Goal: Task Accomplishment & Management: Complete application form

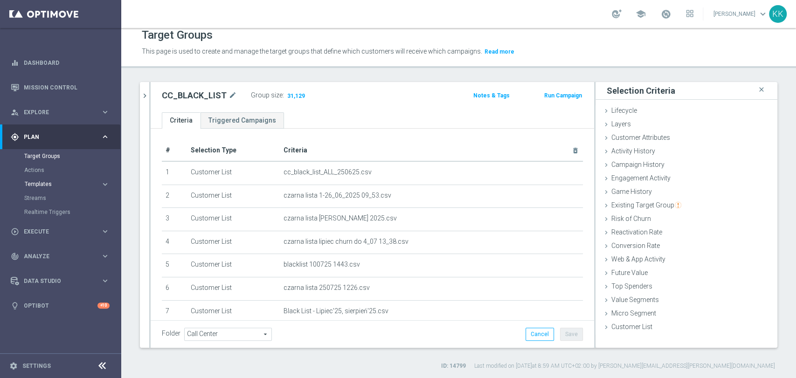
scroll to position [63, 0]
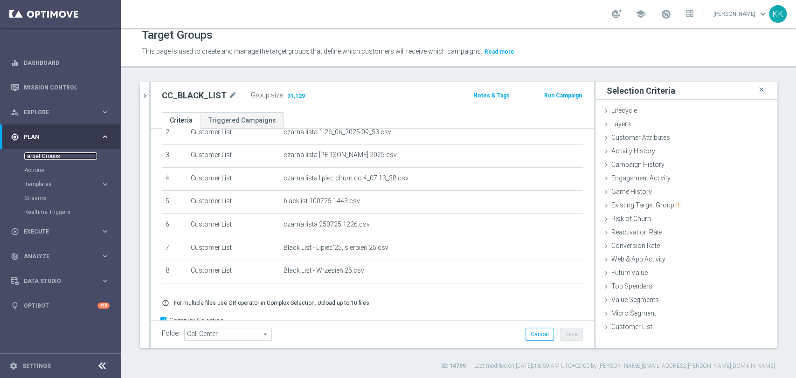
click at [58, 153] on link "Target Groups" at bounding box center [60, 156] width 73 height 7
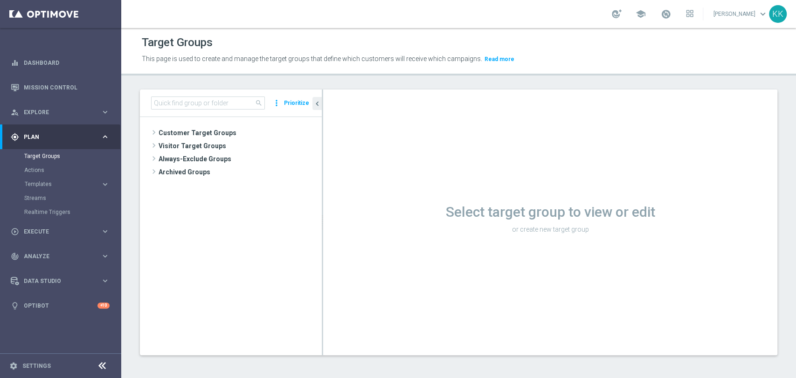
click at [200, 96] on div "search more_vert Prioritize" at bounding box center [231, 104] width 182 height 28
click at [176, 108] on input at bounding box center [208, 103] width 114 height 13
click at [188, 102] on input at bounding box center [208, 103] width 114 height 13
click at [192, 137] on span "Customer Target Groups" at bounding box center [229, 132] width 141 height 13
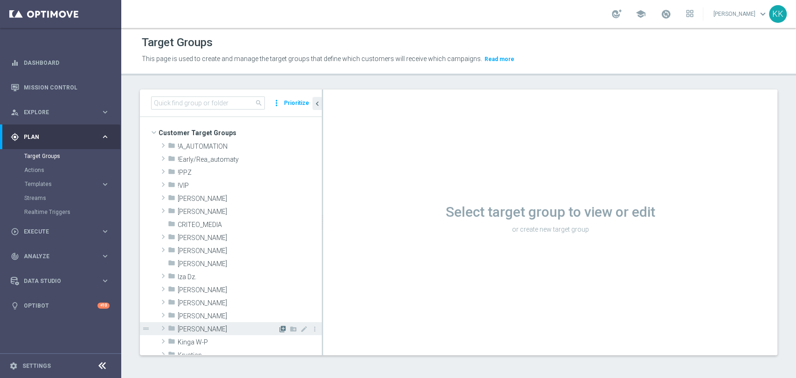
click at [279, 327] on icon "library_add" at bounding box center [282, 329] width 7 height 7
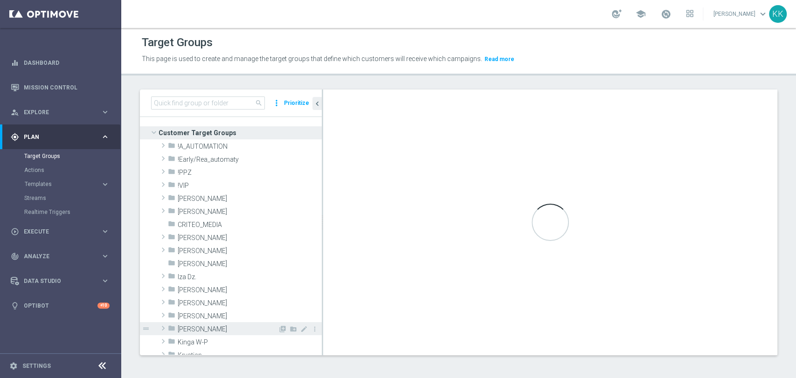
click at [255, 327] on span "[PERSON_NAME]" at bounding box center [228, 330] width 100 height 8
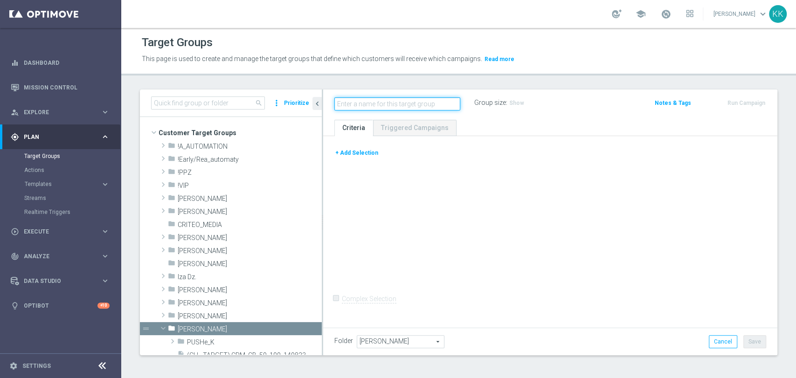
paste input "D_MIN-LOW_TARGET_CASHBACK_50% do 100 PLN_EPLW_300925_SMS"
type input "D_MIN-LOW_TARGET_CASHBACK_50% do 100 PLN_EPLW_300925_SMS"
click at [366, 155] on button "+ Add Selection" at bounding box center [356, 153] width 45 height 10
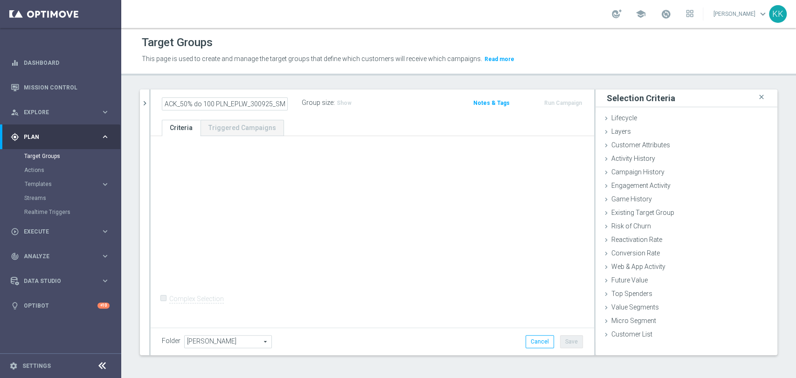
scroll to position [0, 0]
click at [694, 145] on div "Customer Attributes done" at bounding box center [687, 146] width 182 height 14
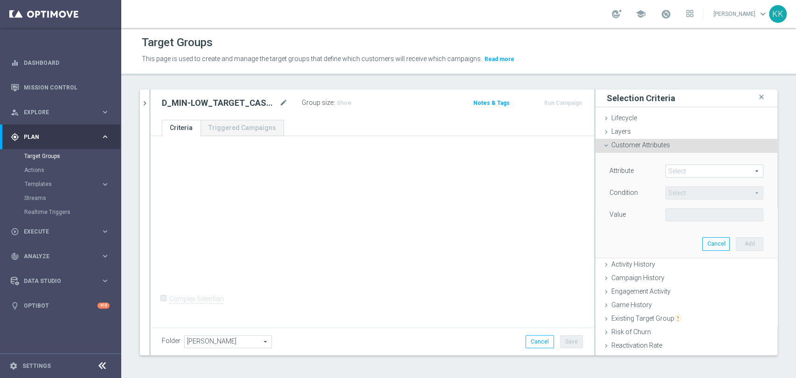
click at [682, 177] on div "Select arrow_drop_down search" at bounding box center [715, 171] width 98 height 13
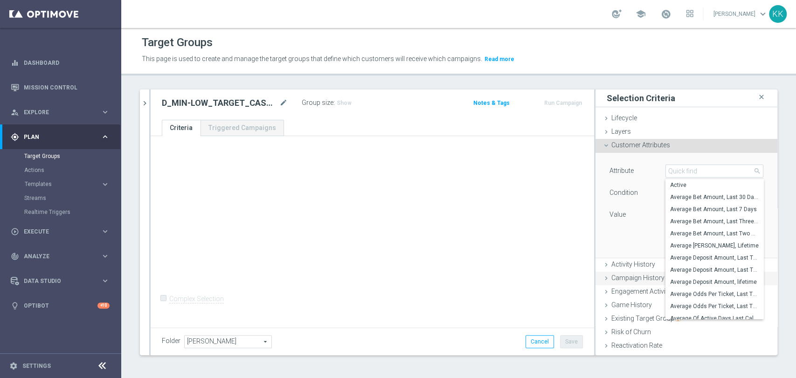
click at [612, 278] on span "Campaign History" at bounding box center [638, 277] width 53 height 7
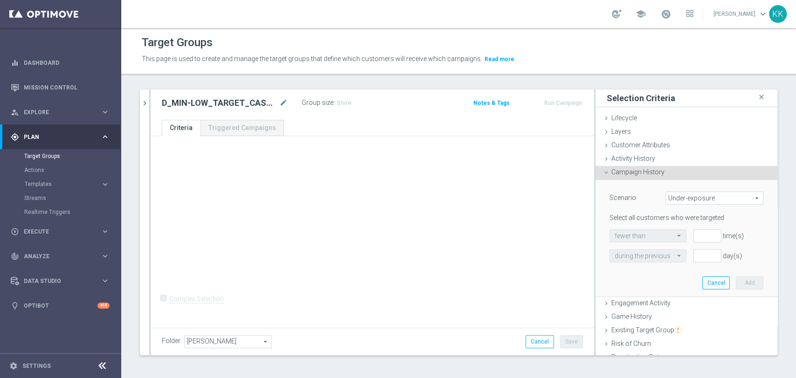
click at [678, 202] on span "Under-exposure" at bounding box center [714, 198] width 97 height 12
click at [676, 259] on span "Custom" at bounding box center [715, 260] width 88 height 7
type input "Custom"
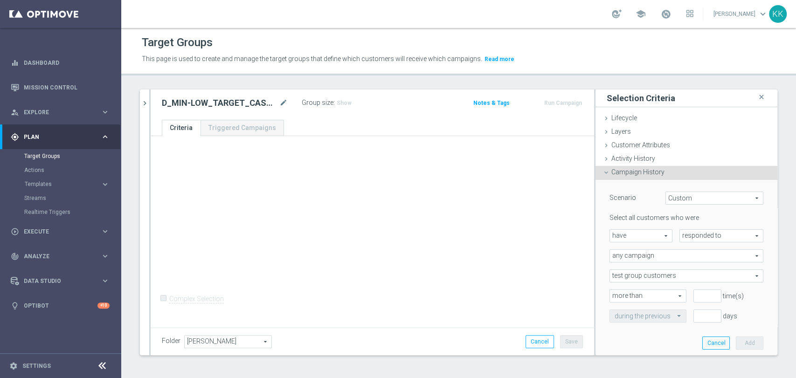
click at [687, 235] on span "responded to" at bounding box center [721, 236] width 83 height 12
click at [685, 260] on span "been targeted with" at bounding box center [722, 261] width 74 height 7
type input "been targeted with"
click at [662, 250] on span "any campaign" at bounding box center [686, 256] width 153 height 12
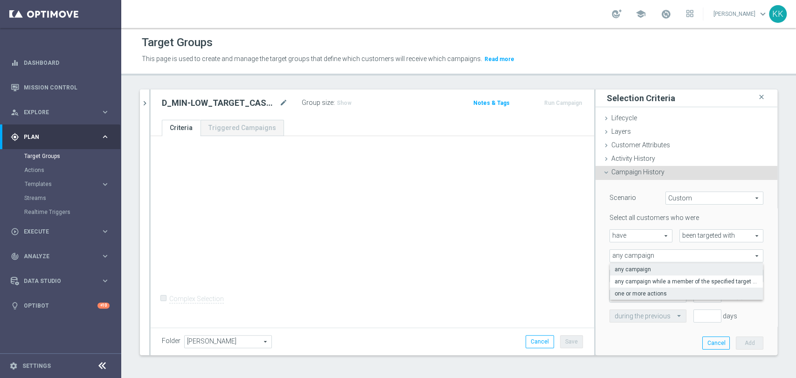
click at [645, 298] on label "one or more actions" at bounding box center [686, 294] width 153 height 12
type input "one or more actions"
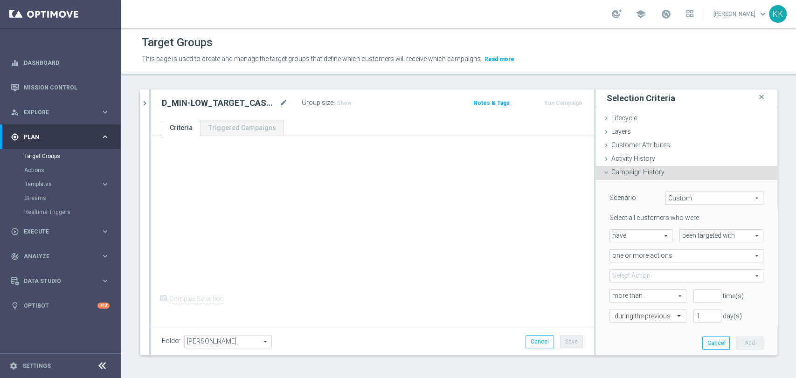
click at [639, 278] on span at bounding box center [686, 276] width 153 height 12
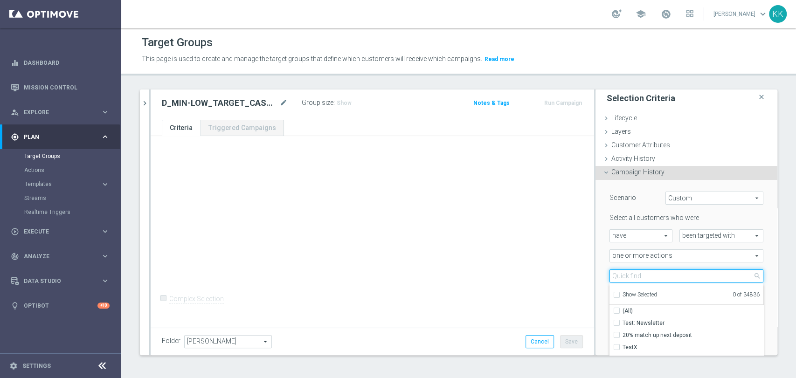
click at [639, 278] on input "search" at bounding box center [687, 276] width 154 height 13
paste input "D_MIN-LOW_TARGET_CASHBACK_50% do 100 PLN_EPLW_300925_SMS"
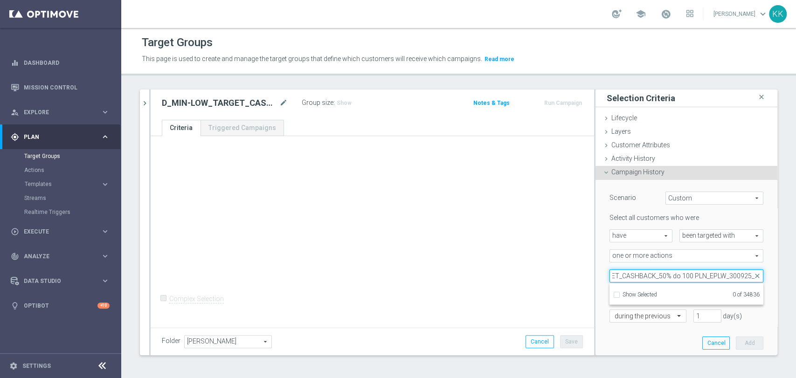
scroll to position [0, 56]
type input "D_MIN-LOW_TARGET_CASHBACK_50% do 100 PLN_EPLW_300925"
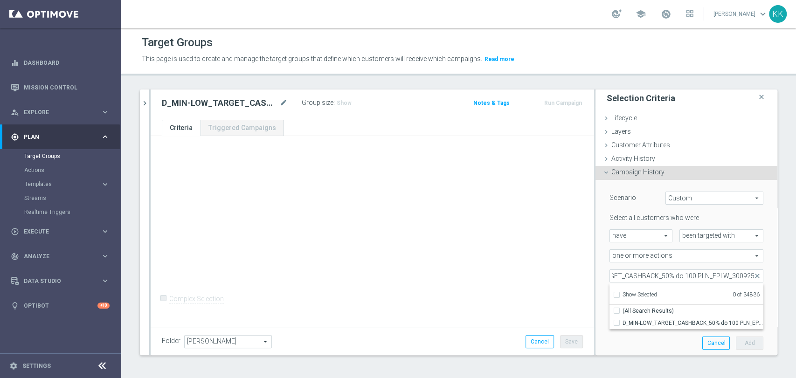
click at [640, 329] on div "Scenario Custom Custom arrow_drop_down search Select all customers who were hav…" at bounding box center [687, 268] width 168 height 177
click at [645, 275] on span at bounding box center [686, 276] width 153 height 12
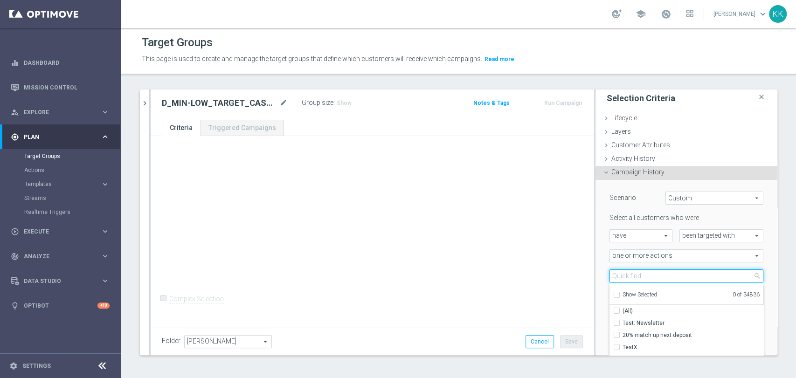
click at [644, 275] on input "search" at bounding box center [687, 276] width 154 height 13
paste input "D_MIN-LOW_TARGET_CASHBACK_50% do 100 PLN_EPLW_300925_SMS"
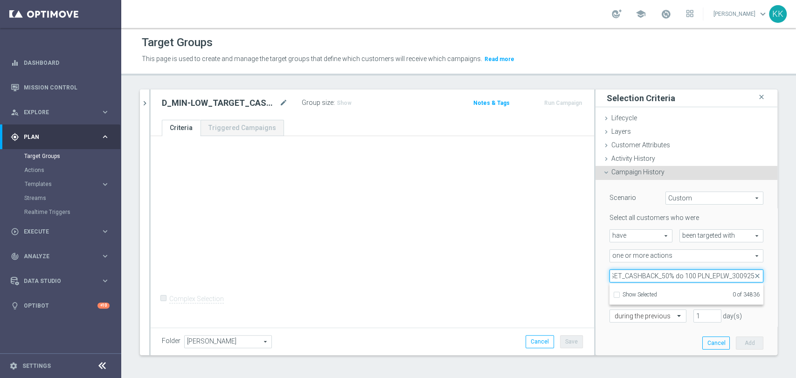
scroll to position [0, 56]
type input "D_MIN-LOW_TARGET_CASHBACK_50% do 100 PLN_EPLW_300925"
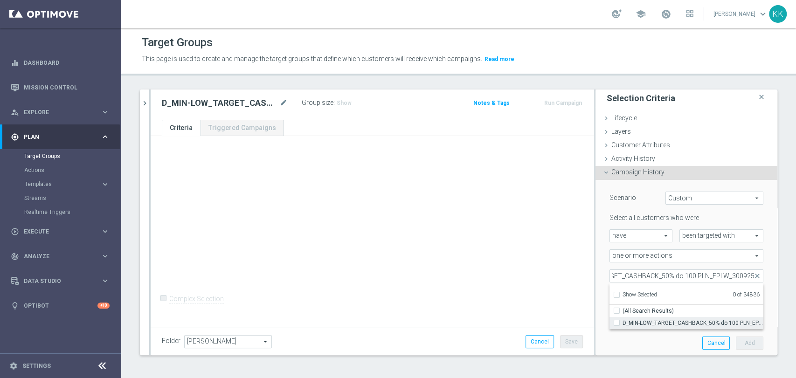
click at [617, 321] on input "D_MIN-LOW_TARGET_CASHBACK_50% do 100 PLN_EPLW_300925" at bounding box center [620, 323] width 6 height 6
checkbox input "true"
type input "D_MIN-LOW_TARGET_CASHBACK_50% do 100 PLN_EPLW_300925"
checkbox input "true"
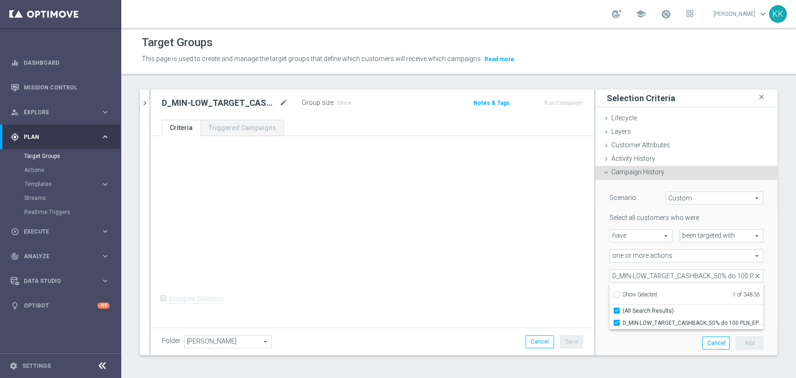
click at [490, 271] on div "+ Add Selection Complex Selection Invalid Expression" at bounding box center [373, 230] width 444 height 189
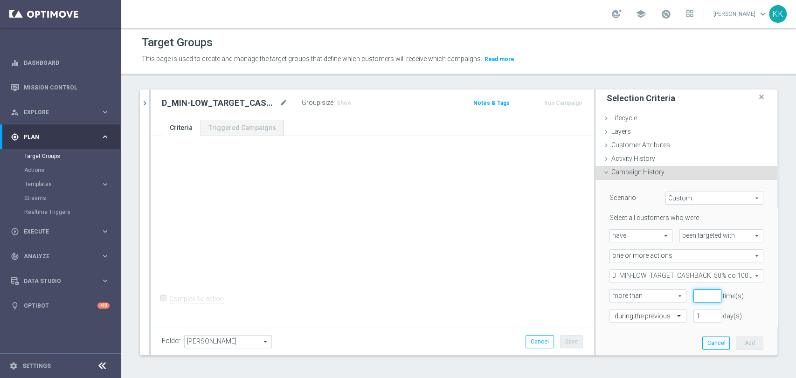
click at [694, 292] on input "number" at bounding box center [708, 296] width 28 height 13
type input "0"
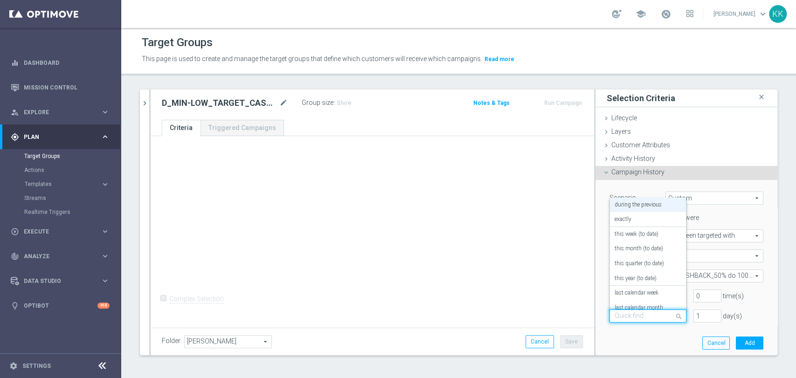
click at [658, 316] on div at bounding box center [648, 317] width 76 height 8
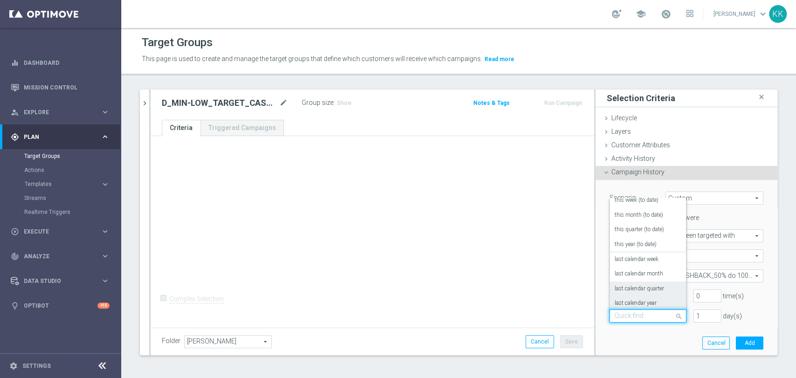
scroll to position [82, 0]
click at [646, 285] on div "in this range" at bounding box center [648, 285] width 67 height 15
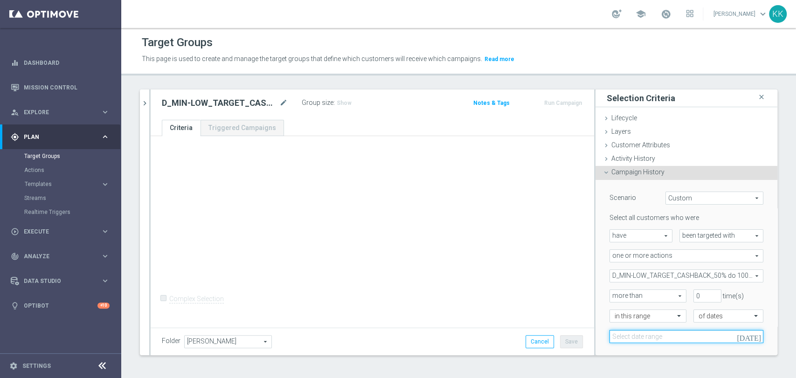
click at [644, 335] on input at bounding box center [687, 336] width 154 height 13
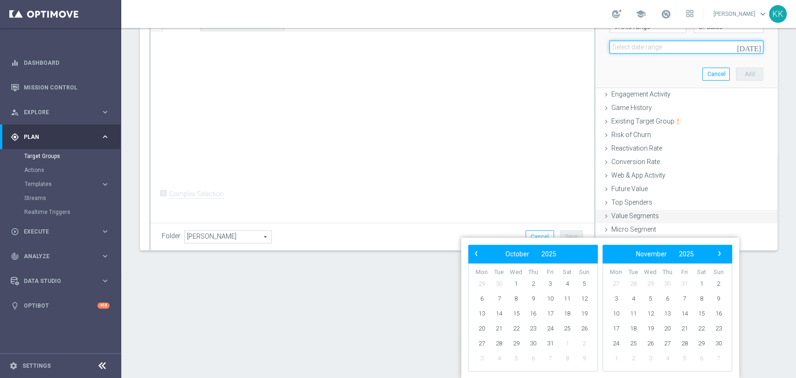
scroll to position [0, 0]
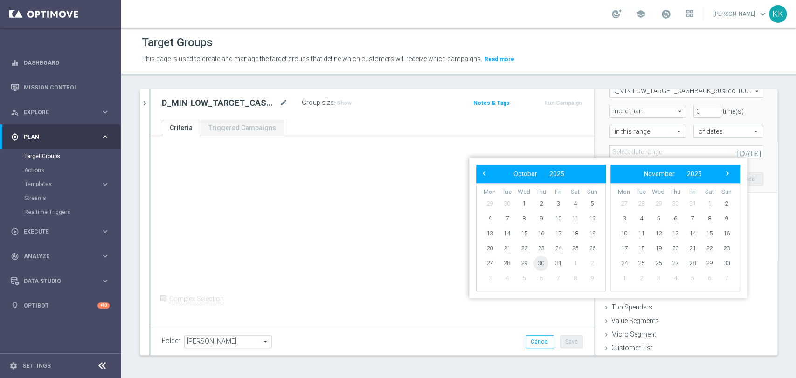
click at [544, 265] on span "30" at bounding box center [541, 263] width 15 height 15
drag, startPoint x: 544, startPoint y: 265, endPoint x: 558, endPoint y: 273, distance: 16.7
click at [557, 264] on span "31" at bounding box center [558, 263] width 15 height 15
type input "[DATE] - [DATE]"
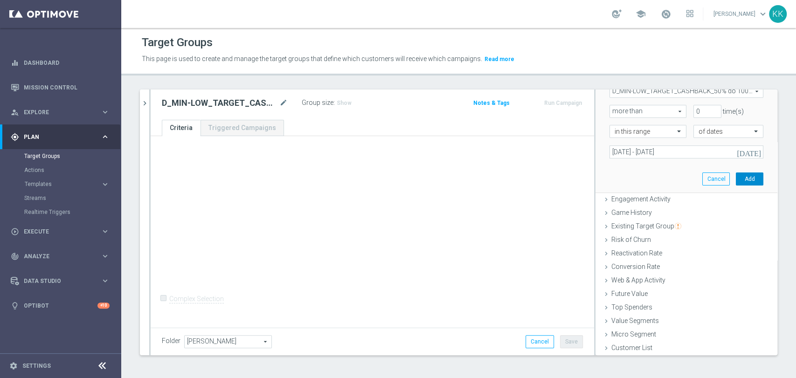
click at [739, 175] on button "Add" at bounding box center [750, 179] width 28 height 13
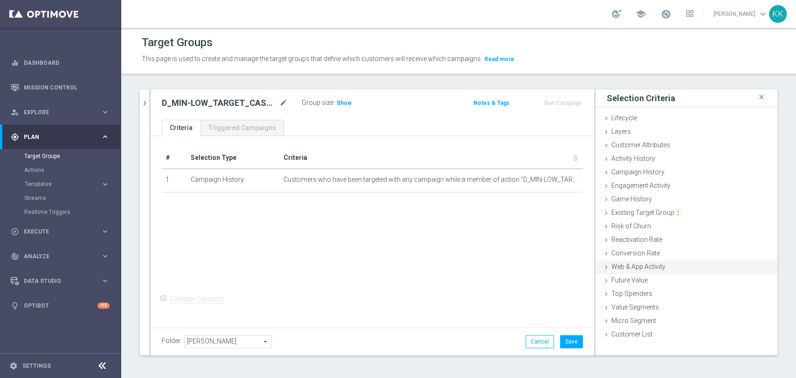
click at [612, 263] on span "Web & App Activity" at bounding box center [639, 266] width 54 height 7
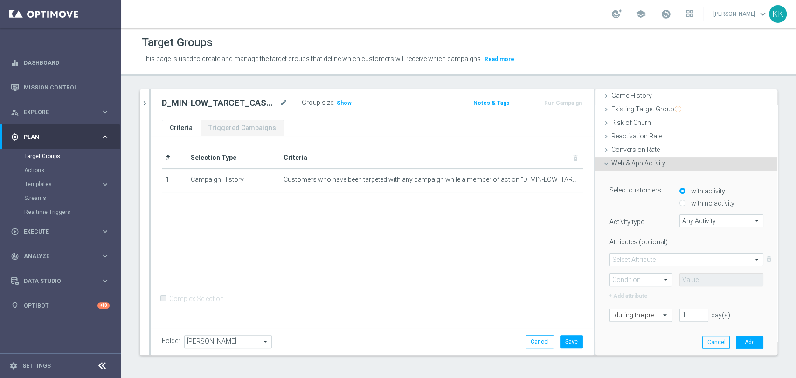
click at [689, 205] on label "with no activity" at bounding box center [712, 203] width 46 height 8
click at [680, 205] on input "with no activity" at bounding box center [683, 204] width 6 height 6
radio input "true"
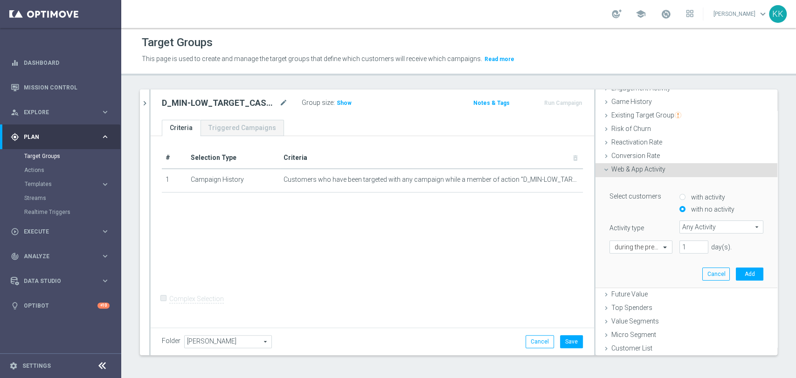
click at [696, 229] on span "Any Activity" at bounding box center [721, 227] width 83 height 12
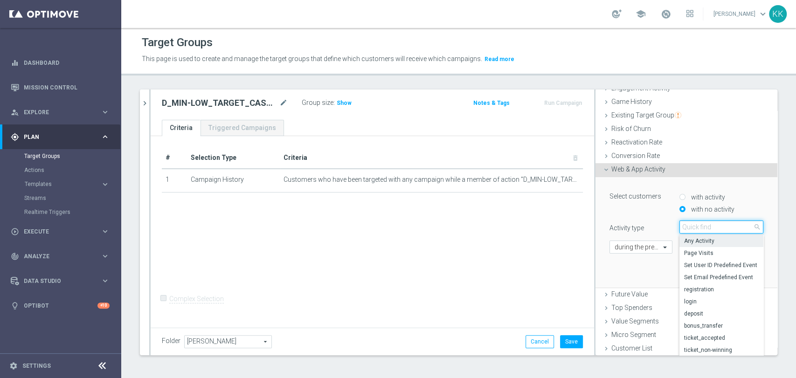
click at [696, 229] on input "search" at bounding box center [722, 227] width 84 height 13
type input "camp"
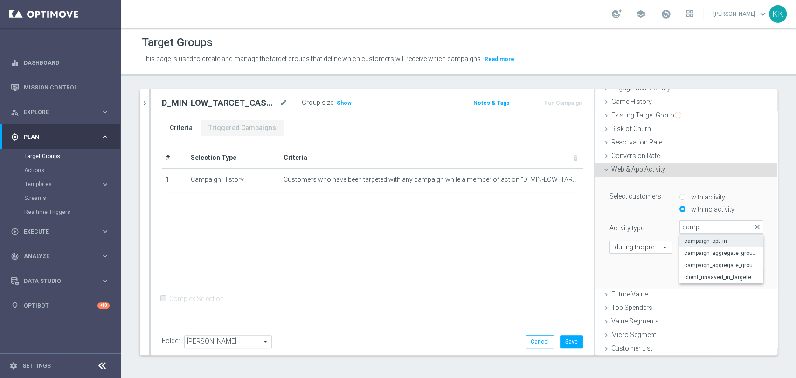
click at [692, 238] on span "campaign_opt_in" at bounding box center [721, 240] width 75 height 7
type input "campaign_opt_in"
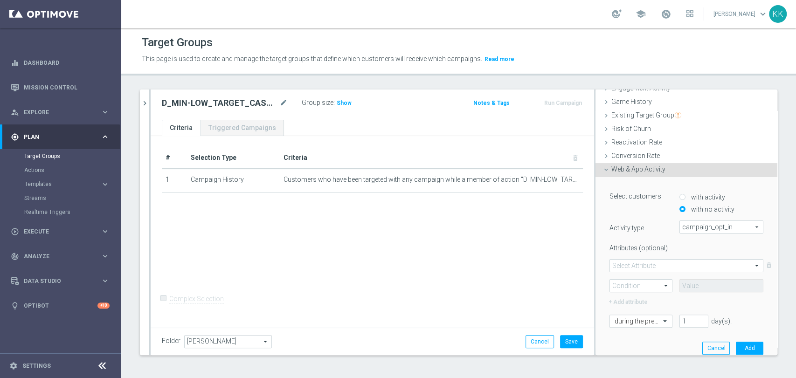
click at [630, 267] on span at bounding box center [686, 266] width 153 height 12
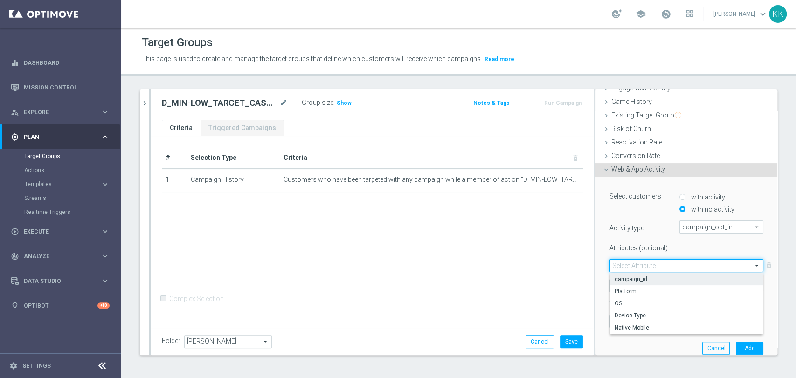
click at [640, 276] on span "campaign_id" at bounding box center [687, 279] width 144 height 7
type input "campaign_id"
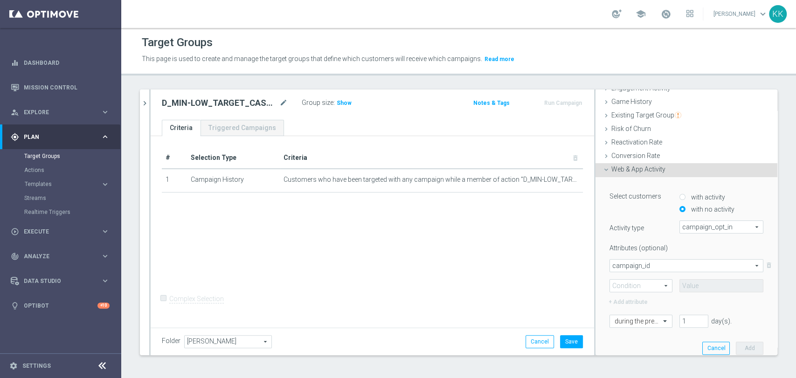
click at [640, 280] on span at bounding box center [641, 286] width 62 height 12
click at [641, 298] on span "=" at bounding box center [641, 299] width 53 height 7
type input "="
click at [709, 288] on input at bounding box center [722, 285] width 84 height 13
paste input "185006"
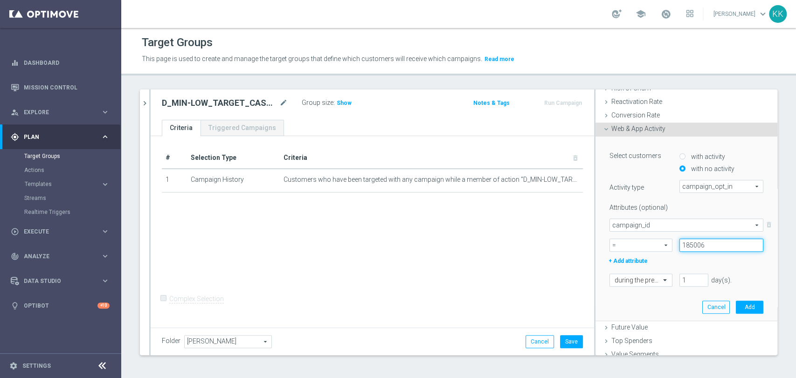
scroll to position [171, 0]
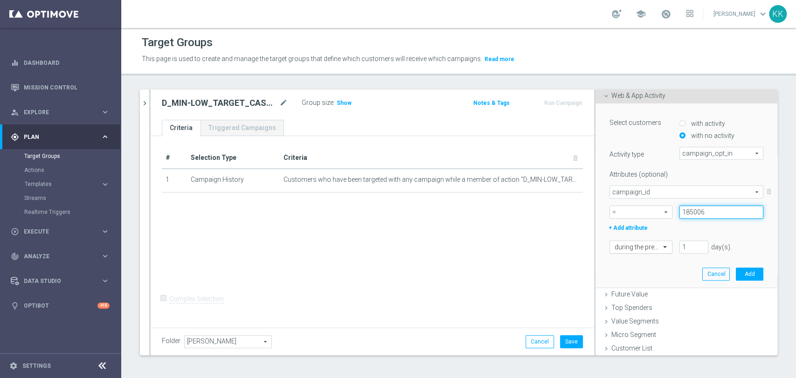
type input "185006"
click at [644, 244] on div at bounding box center [641, 248] width 62 height 8
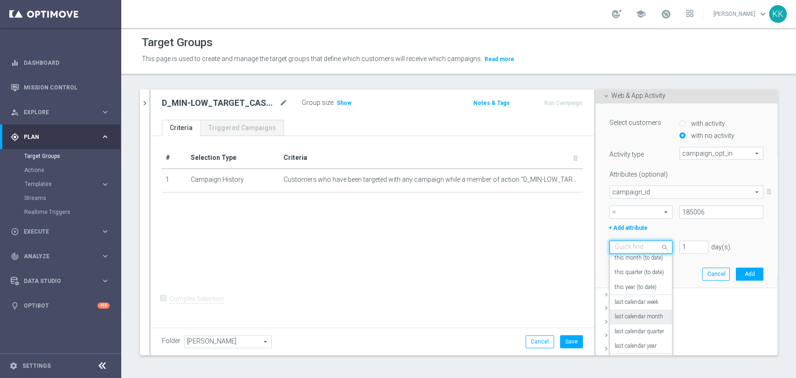
scroll to position [82, 0]
click at [628, 350] on div "in this range" at bounding box center [641, 355] width 53 height 15
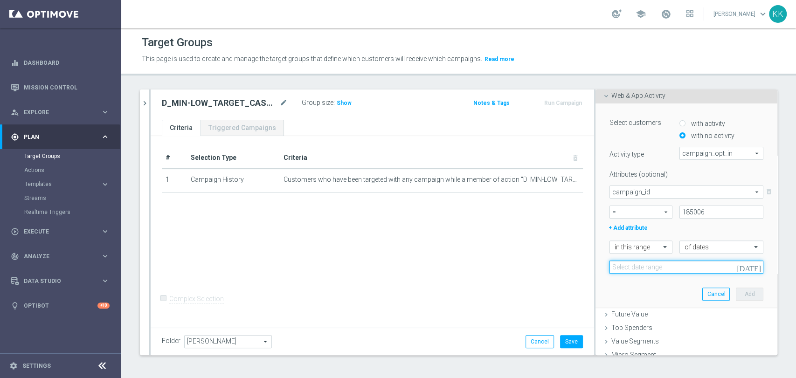
click at [644, 268] on input at bounding box center [687, 267] width 154 height 13
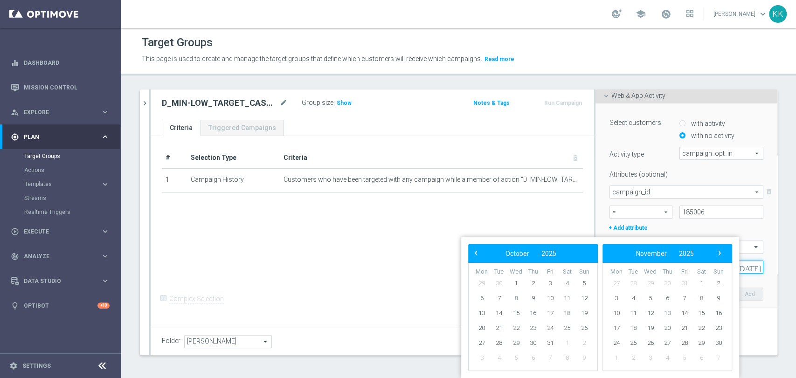
scroll to position [0, 0]
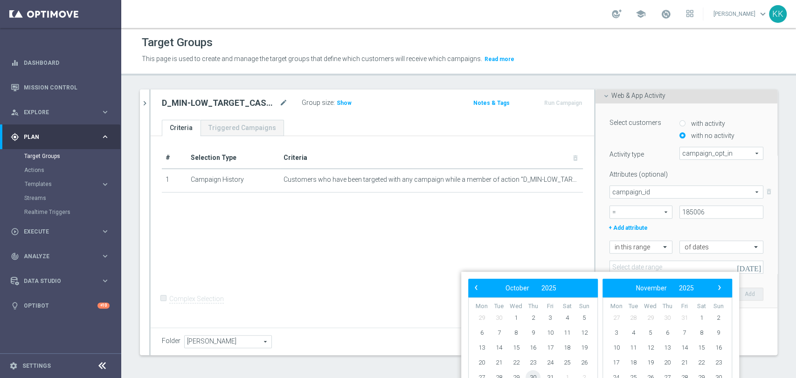
click at [536, 376] on span "30" at bounding box center [533, 377] width 15 height 15
click at [549, 375] on span "31" at bounding box center [550, 377] width 15 height 15
type input "[DATE] - [DATE]"
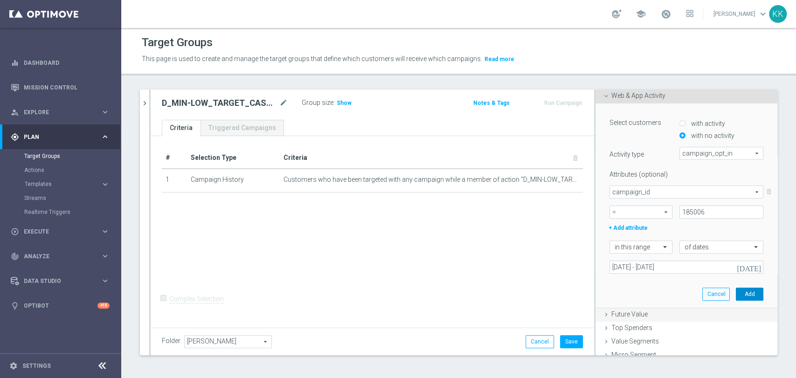
drag, startPoint x: 743, startPoint y: 293, endPoint x: 730, endPoint y: 296, distance: 12.9
click at [745, 295] on button "Add" at bounding box center [750, 294] width 28 height 13
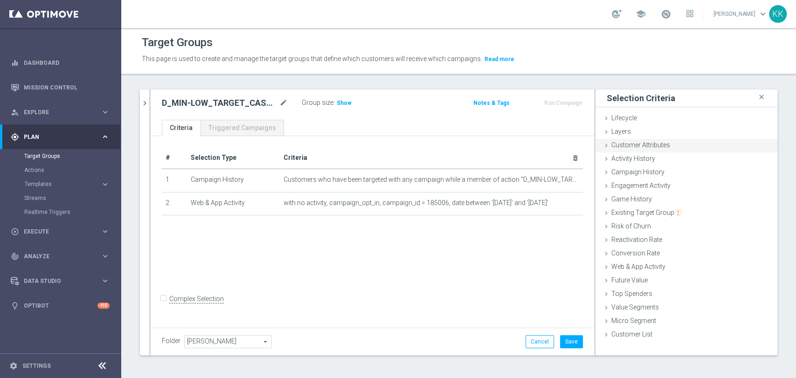
click at [646, 142] on span "Customer Attributes" at bounding box center [641, 144] width 59 height 7
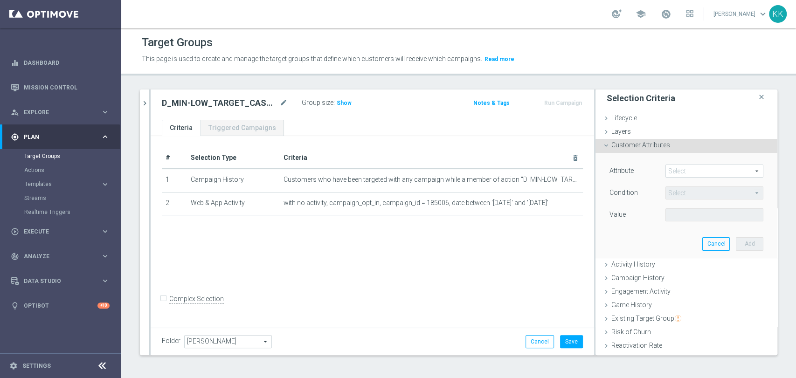
click at [666, 174] on span at bounding box center [714, 171] width 97 height 12
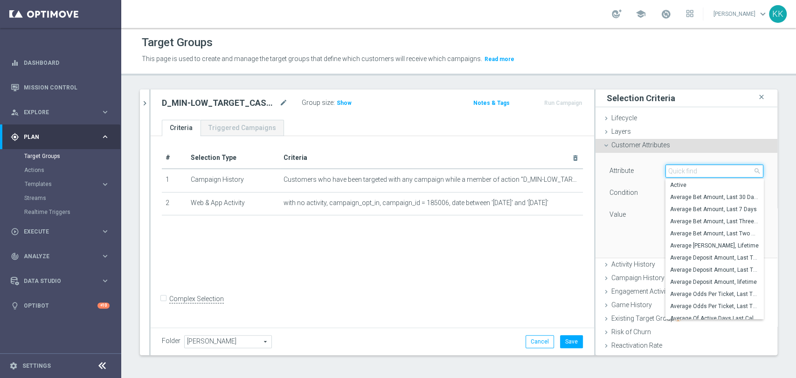
click at [666, 174] on input "search" at bounding box center [715, 171] width 98 height 13
type input "incompl"
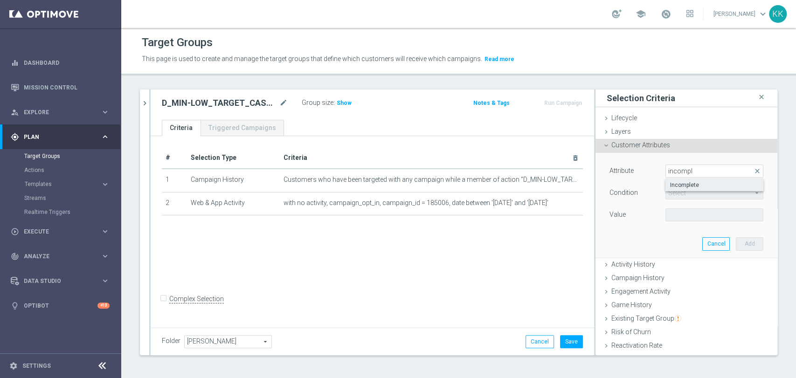
click at [670, 186] on span "Incomplete" at bounding box center [714, 184] width 89 height 7
type input "Incomplete"
type input "Equals"
click at [671, 215] on span at bounding box center [714, 215] width 97 height 12
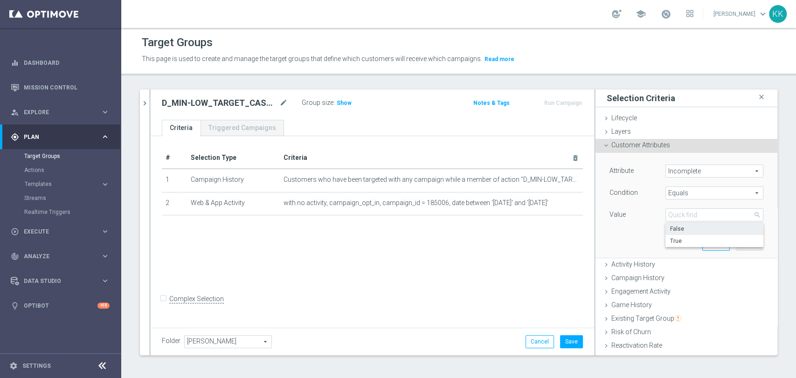
click at [678, 228] on span "False" at bounding box center [714, 228] width 89 height 7
type input "False"
click at [736, 239] on button "Add" at bounding box center [750, 243] width 28 height 13
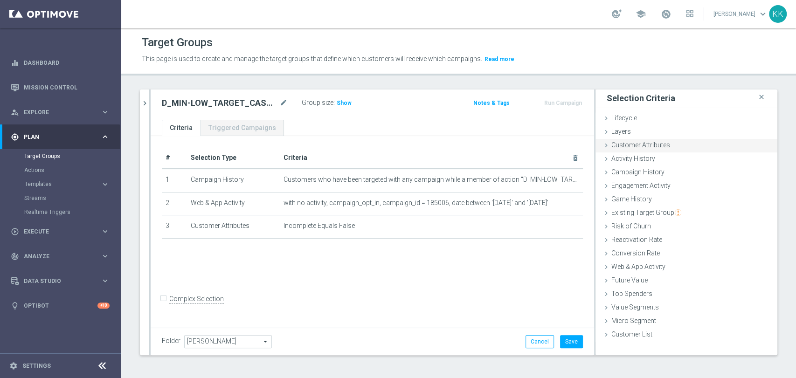
click at [679, 148] on div "Customer Attributes done selection saved" at bounding box center [687, 146] width 182 height 14
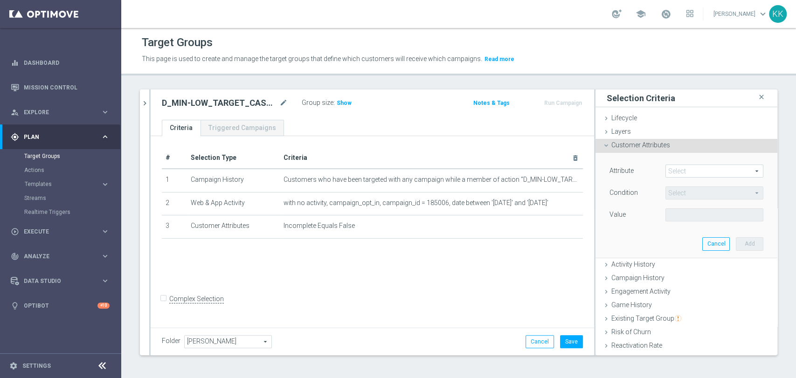
click at [678, 184] on div "Attribute Select arrow_drop_down search Condition Select arrow_drop_down search…" at bounding box center [687, 194] width 154 height 59
click at [680, 174] on span at bounding box center [714, 171] width 97 height 12
click at [0, 0] on input "search" at bounding box center [0, 0] width 0 height 0
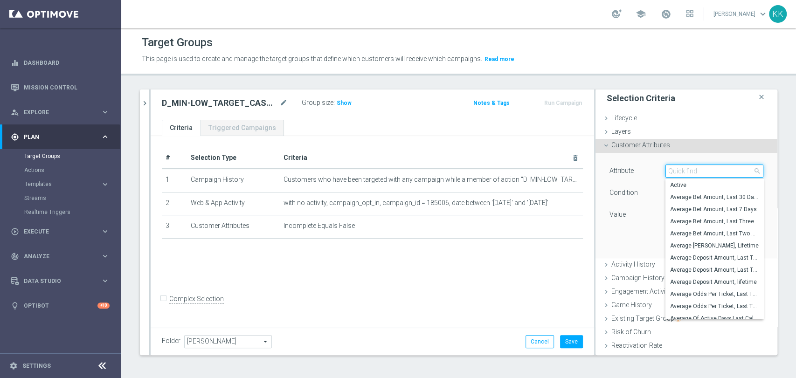
click at [680, 174] on input "search" at bounding box center [715, 171] width 98 height 13
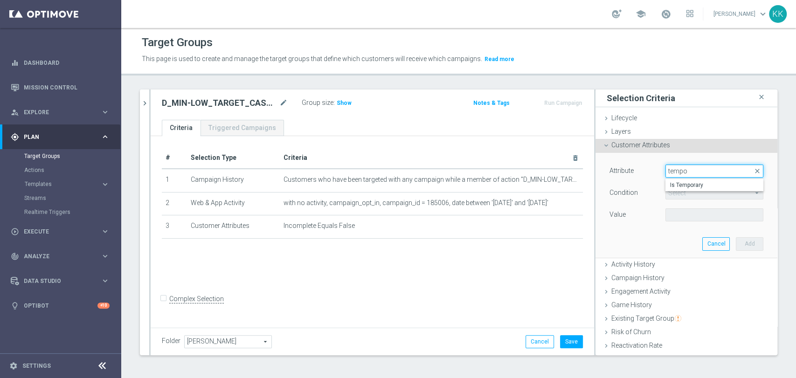
type input "tempo"
click at [683, 179] on div "Is Temporary" at bounding box center [715, 185] width 98 height 13
click at [686, 186] on span "Is Temporary" at bounding box center [714, 184] width 89 height 7
type input "Is Temporary"
type input "Equals"
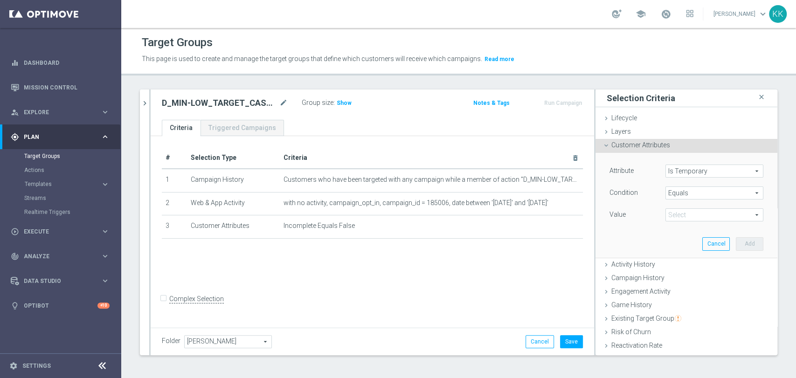
click at [700, 209] on span at bounding box center [714, 215] width 97 height 12
click at [688, 233] on label "False" at bounding box center [715, 229] width 98 height 12
type input "False"
click at [738, 240] on button "Add" at bounding box center [750, 243] width 28 height 13
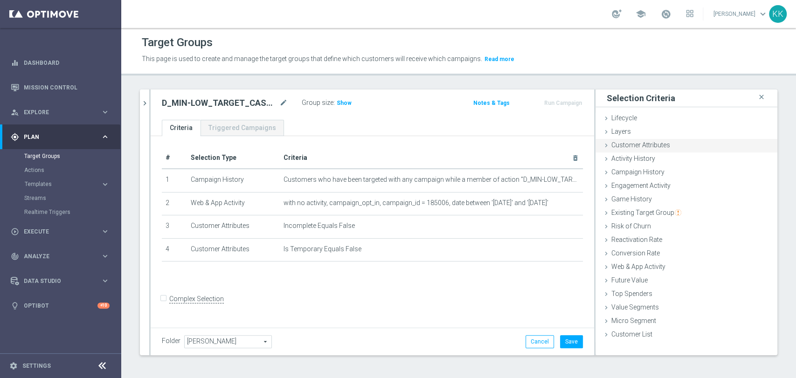
click at [665, 143] on div "Customer Attributes done selection saved" at bounding box center [687, 146] width 182 height 14
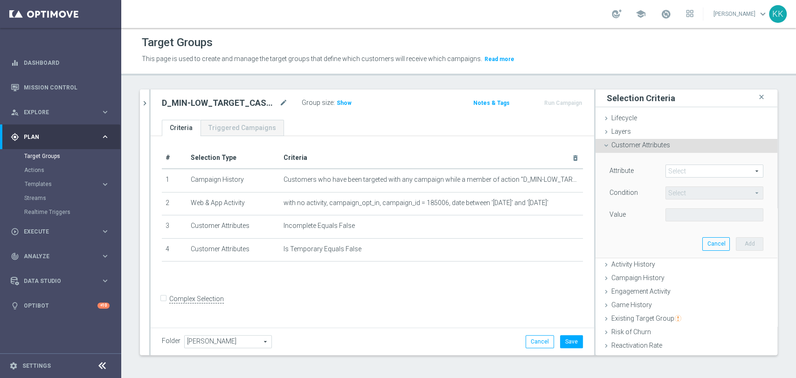
click at [669, 168] on span at bounding box center [714, 171] width 97 height 12
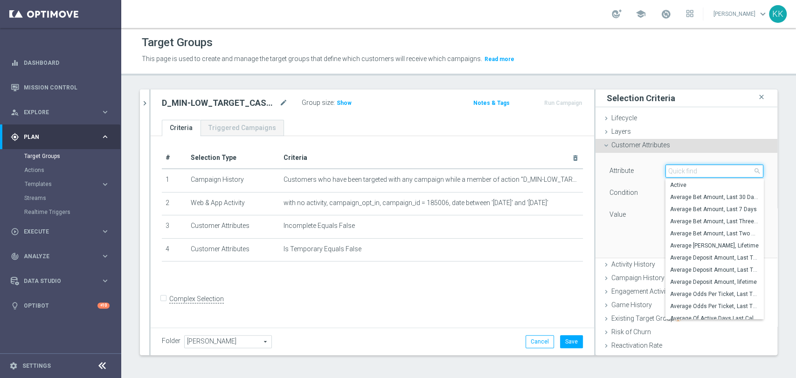
click at [669, 169] on input "search" at bounding box center [715, 171] width 98 height 13
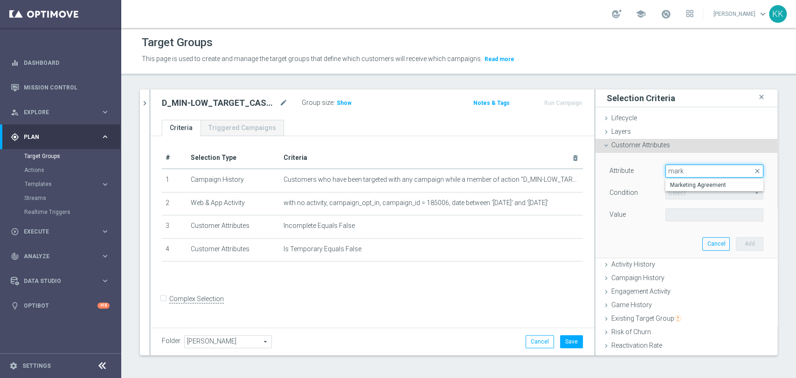
type input "mark"
click at [672, 189] on label "Marketing Agreement" at bounding box center [715, 185] width 98 height 12
type input "Marketing Agreement"
type input "Equals"
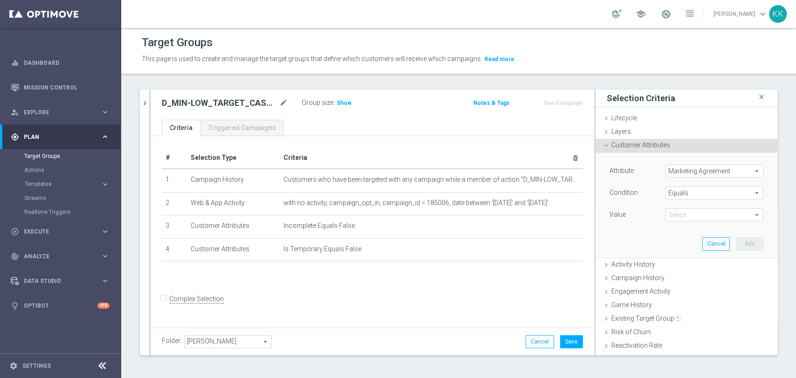
click at [666, 216] on span at bounding box center [714, 215] width 97 height 12
click at [668, 257] on label "True" at bounding box center [715, 253] width 98 height 12
type input "True"
click at [746, 247] on button "Add" at bounding box center [750, 243] width 28 height 13
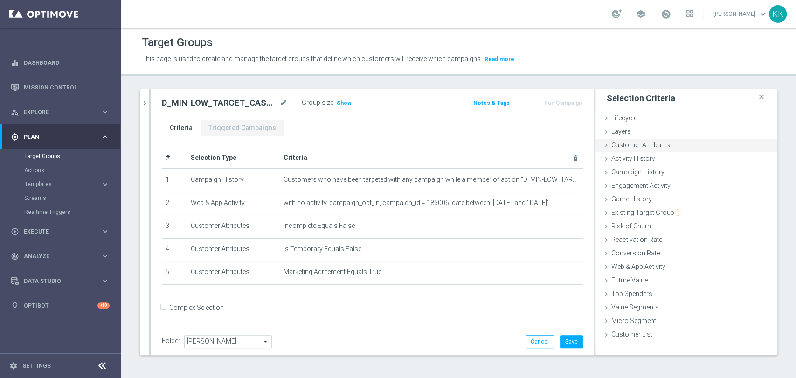
click at [682, 140] on div "Customer Attributes done selection saved" at bounding box center [687, 146] width 182 height 14
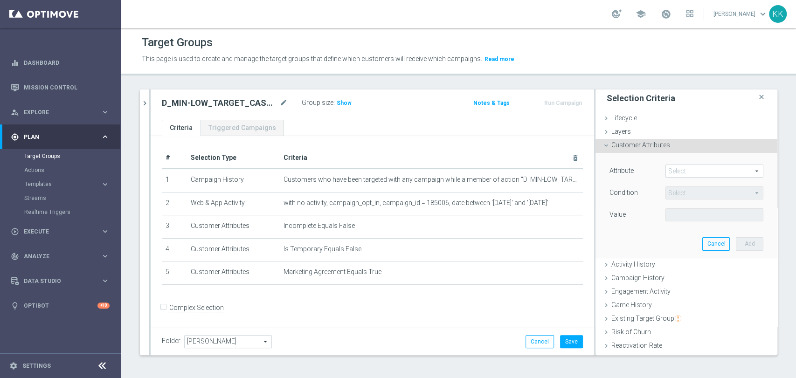
click at [697, 167] on span at bounding box center [714, 171] width 97 height 12
click at [0, 0] on input "search" at bounding box center [0, 0] width 0 height 0
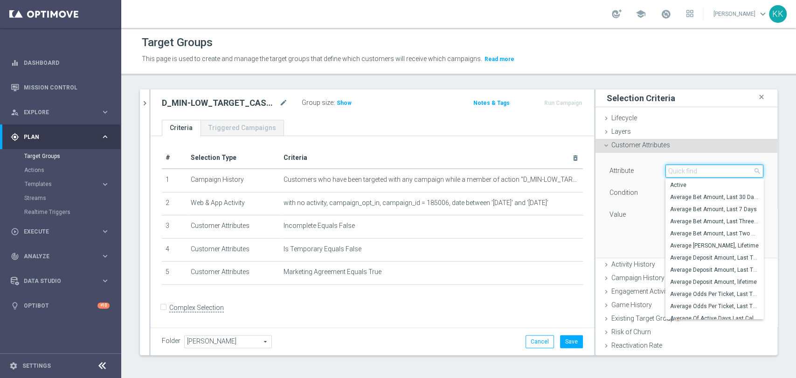
click at [697, 167] on input "search" at bounding box center [715, 171] width 98 height 13
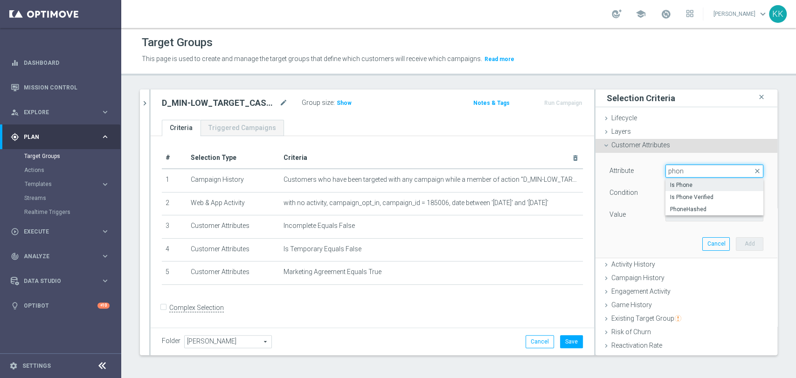
type input "phon"
click at [691, 187] on span "Is Phone" at bounding box center [714, 184] width 89 height 7
type input "Is Phone"
type input "Equals"
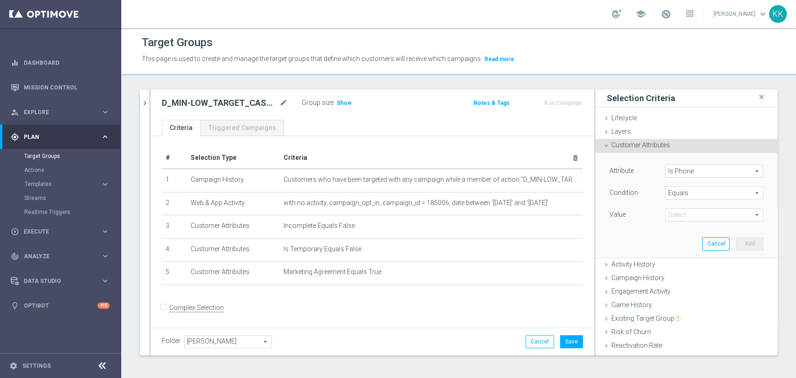
click at [690, 213] on span at bounding box center [714, 215] width 97 height 12
click at [685, 239] on span "Yes" at bounding box center [714, 240] width 89 height 7
type input "Yes"
click at [736, 248] on button "Add" at bounding box center [750, 243] width 28 height 13
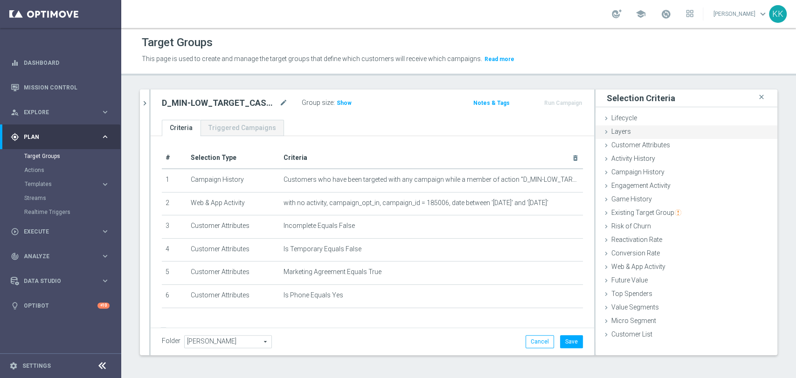
click at [674, 136] on div "Layers done" at bounding box center [687, 132] width 182 height 14
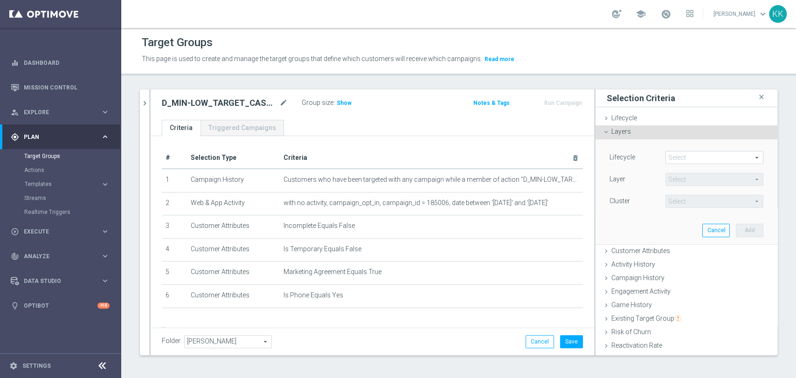
click at [677, 157] on span at bounding box center [714, 158] width 97 height 12
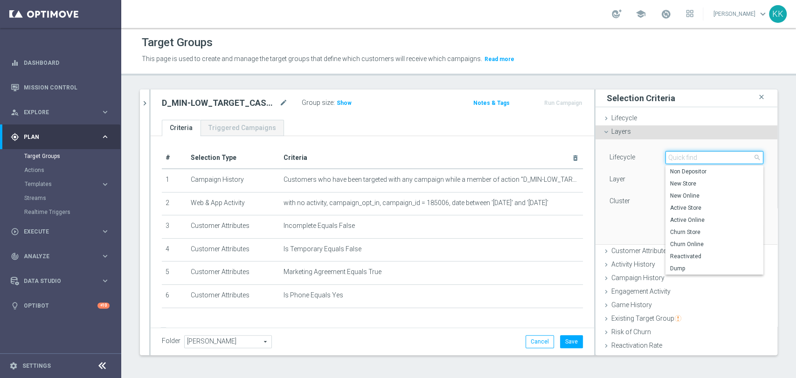
click at [677, 157] on input "search" at bounding box center [715, 157] width 98 height 13
click at [629, 251] on span "Customer Attributes" at bounding box center [641, 250] width 59 height 7
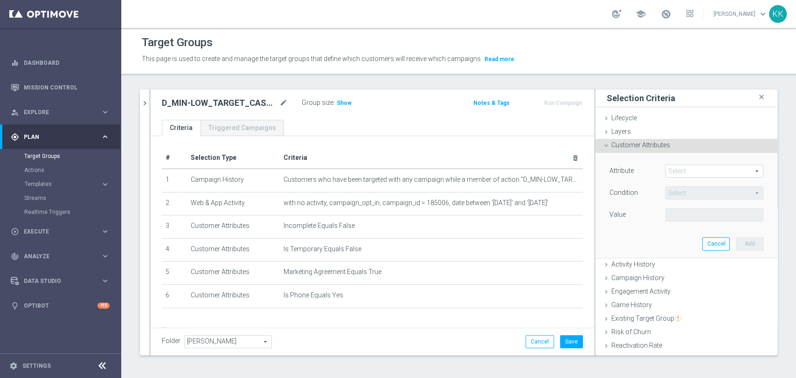
click at [677, 172] on span at bounding box center [714, 171] width 97 height 12
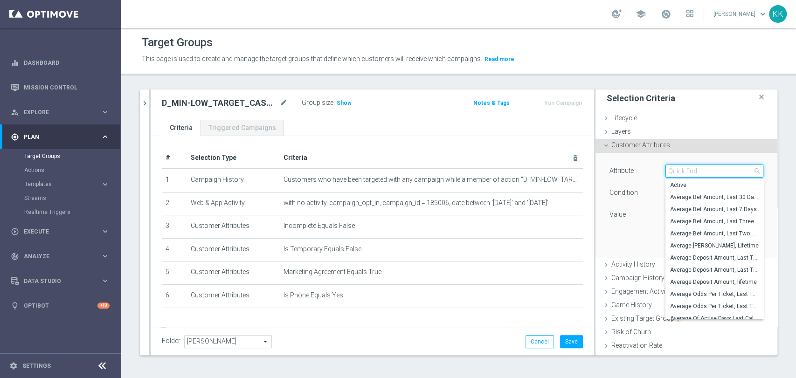
click at [677, 172] on input "search" at bounding box center [715, 171] width 98 height 13
type input "phone"
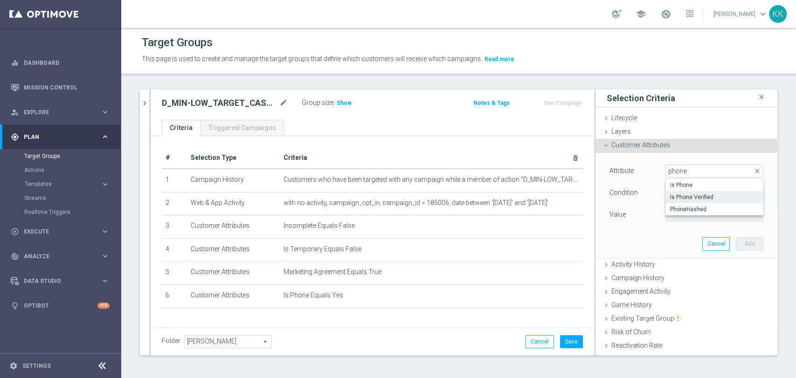
click at [670, 199] on span "Is Phone Verified" at bounding box center [714, 197] width 89 height 7
type input "Is Phone Verified"
type input "Equals"
click at [675, 225] on div "Attribute Is Phone Verified Is Phone Verified arrow_drop_down search Condition …" at bounding box center [687, 205] width 168 height 104
click at [674, 220] on span at bounding box center [714, 215] width 97 height 12
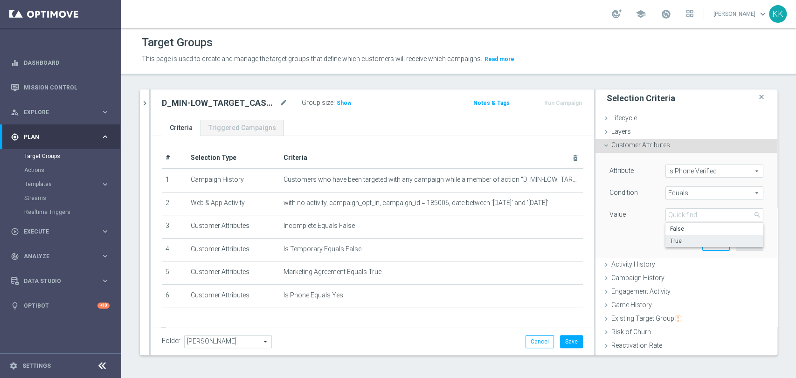
click at [672, 240] on span "True" at bounding box center [714, 240] width 89 height 7
type input "True"
click at [736, 245] on button "Add" at bounding box center [750, 243] width 28 height 13
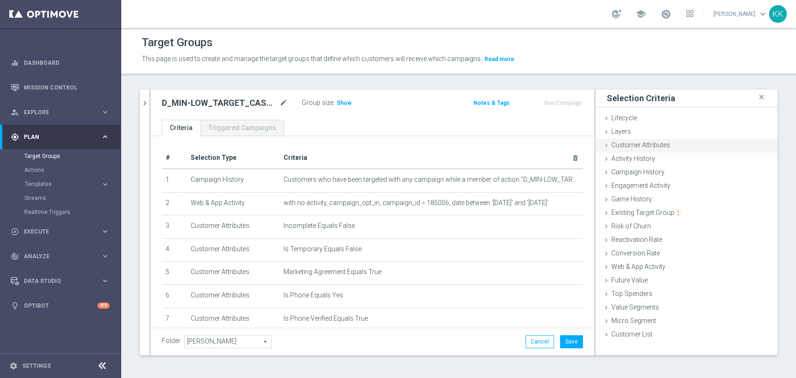
click at [653, 146] on span "Customer Attributes" at bounding box center [641, 144] width 59 height 7
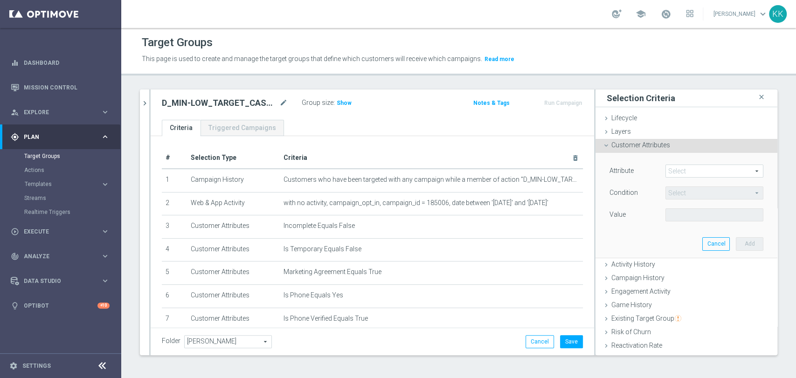
click at [678, 173] on span at bounding box center [714, 171] width 97 height 12
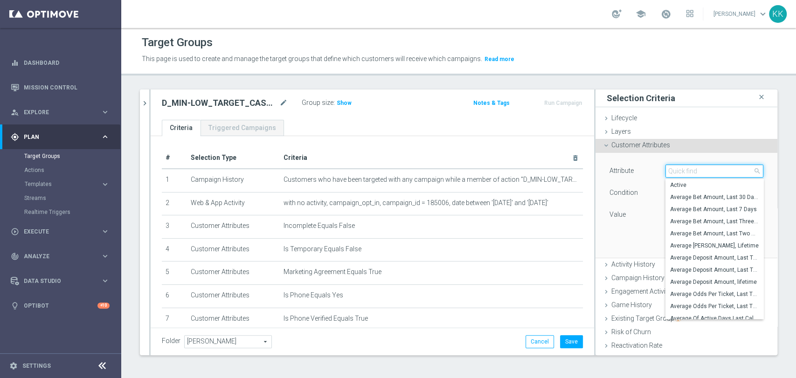
click at [678, 173] on input "search" at bounding box center [715, 171] width 98 height 13
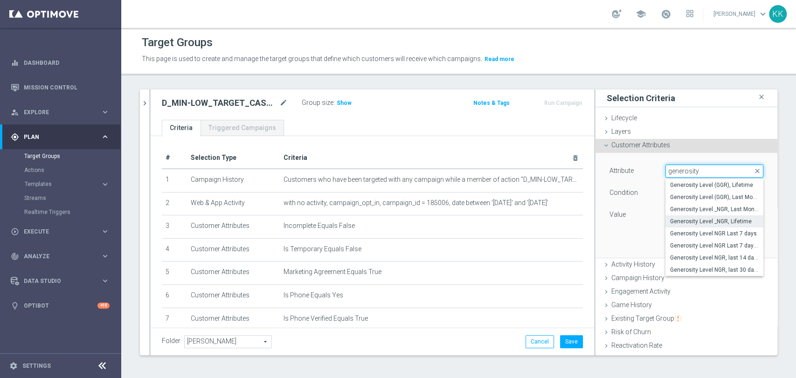
type input "generosity"
click at [691, 222] on span "Generosity Level _NGR, Lifetime" at bounding box center [714, 221] width 89 height 7
type input "Generosity Level _NGR, Lifetime"
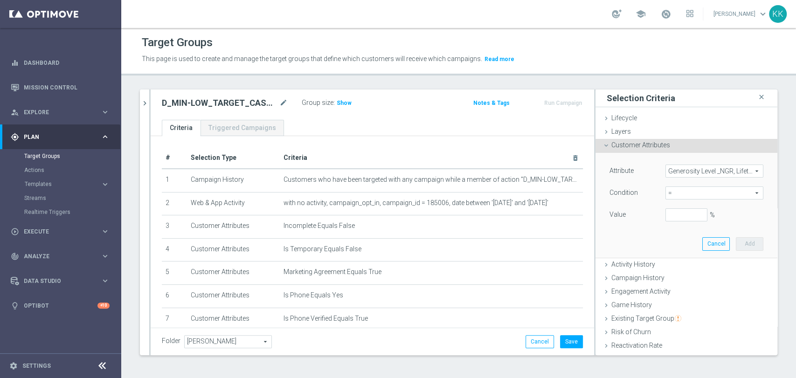
click at [676, 191] on span "=" at bounding box center [714, 193] width 97 height 12
click at [692, 278] on span "between" at bounding box center [714, 279] width 89 height 7
type input "between"
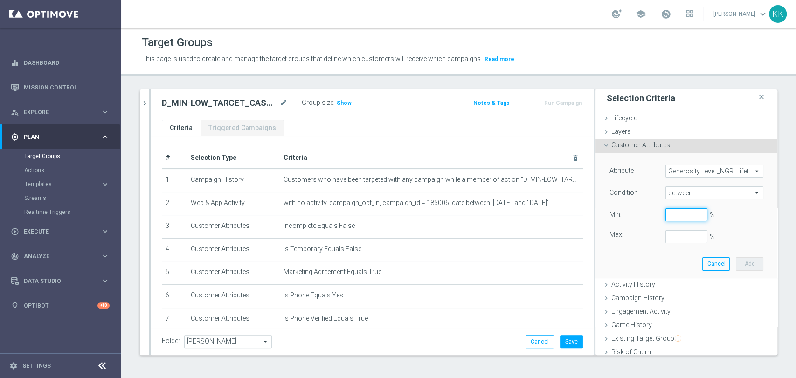
click at [678, 217] on input "%" at bounding box center [687, 215] width 42 height 13
type input "0"
click at [738, 259] on button "Add" at bounding box center [750, 264] width 28 height 13
type input "1"
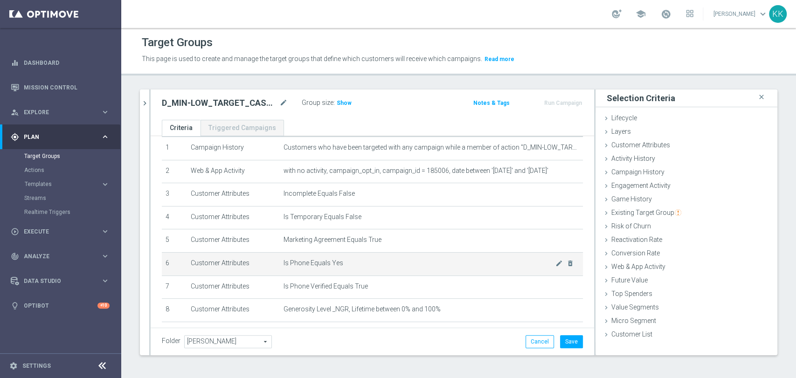
scroll to position [70, 0]
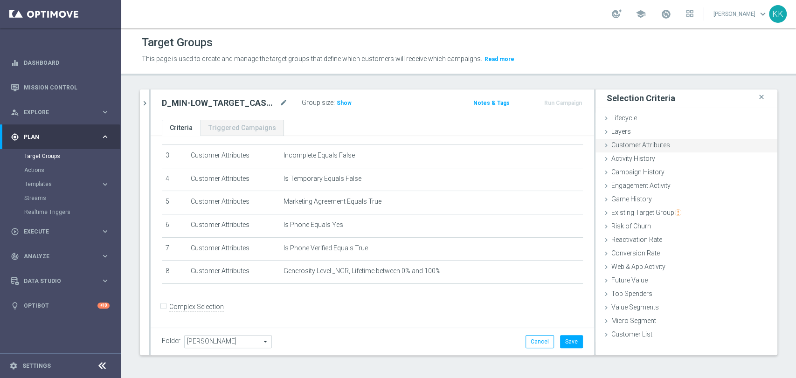
click at [669, 139] on div "Customer Attributes done selection saved" at bounding box center [687, 146] width 182 height 14
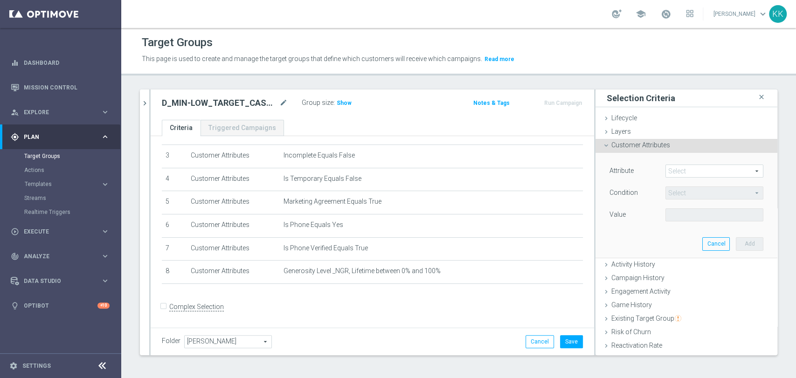
click at [699, 170] on span at bounding box center [714, 171] width 97 height 12
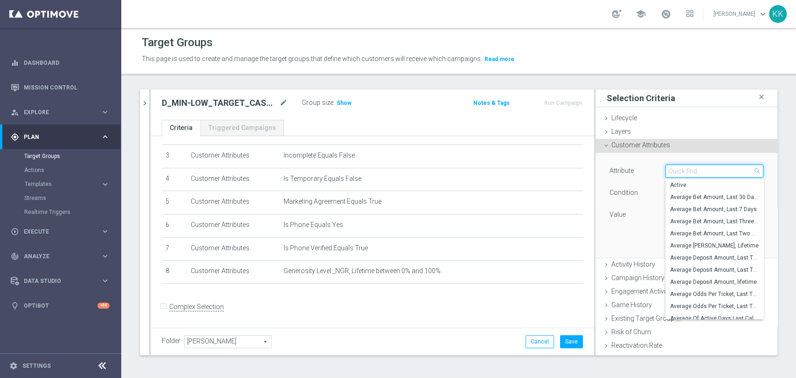
click at [699, 170] on input "search" at bounding box center [715, 171] width 98 height 13
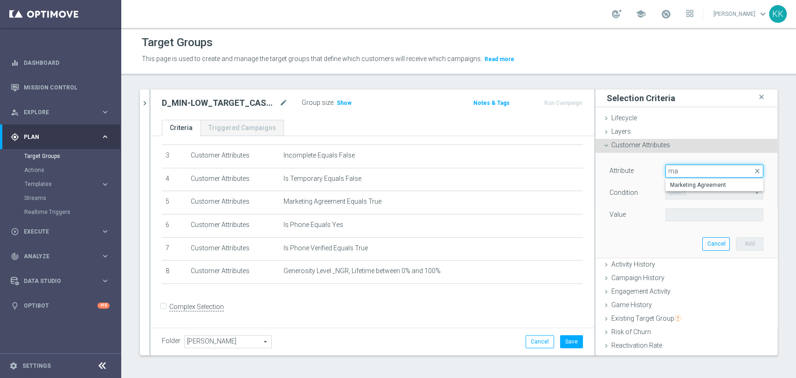
type input "m"
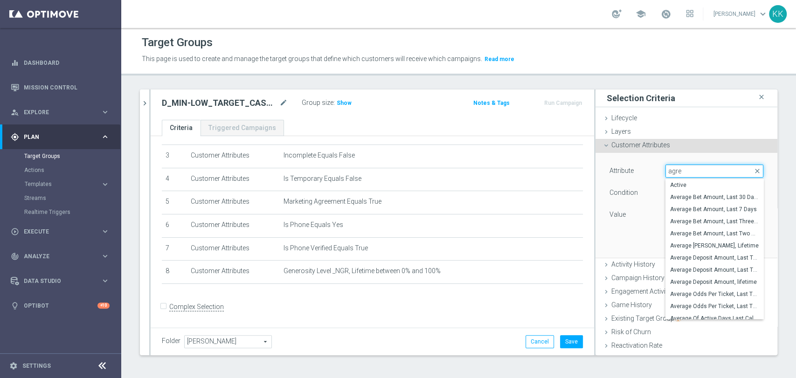
type input "agree"
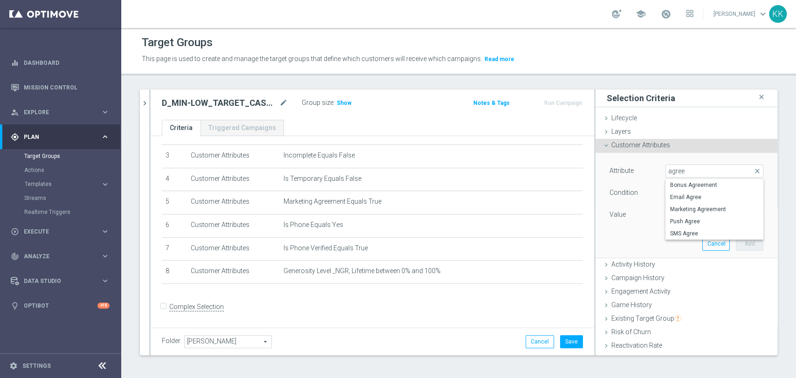
click at [685, 235] on span "SMS Agree" at bounding box center [714, 233] width 89 height 7
type input "SMS Agree"
type input "Equals"
click at [674, 227] on div "Attribute SMS Agree SMS Agree arrow_drop_down search Condition Equals Equals ar…" at bounding box center [687, 205] width 168 height 104
click at [671, 217] on span at bounding box center [714, 215] width 97 height 12
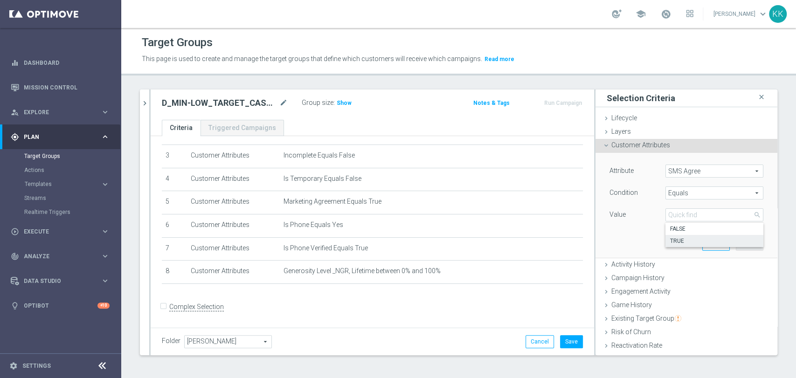
click at [681, 241] on span "TRUE" at bounding box center [714, 240] width 89 height 7
type input "TRUE"
click at [737, 244] on button "Add" at bounding box center [750, 243] width 28 height 13
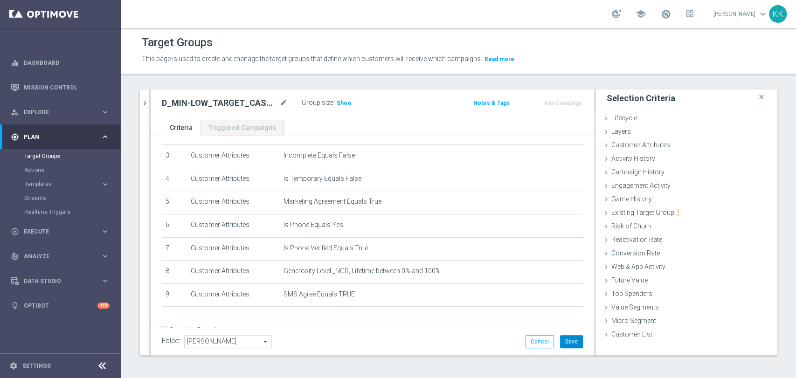
click at [560, 341] on button "Save" at bounding box center [571, 341] width 23 height 13
click at [342, 102] on span "Show" at bounding box center [344, 103] width 15 height 7
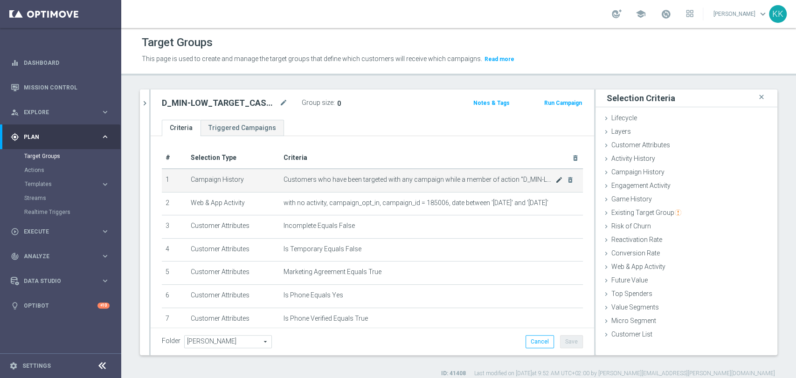
click at [556, 181] on icon "mode_edit" at bounding box center [559, 179] width 7 height 7
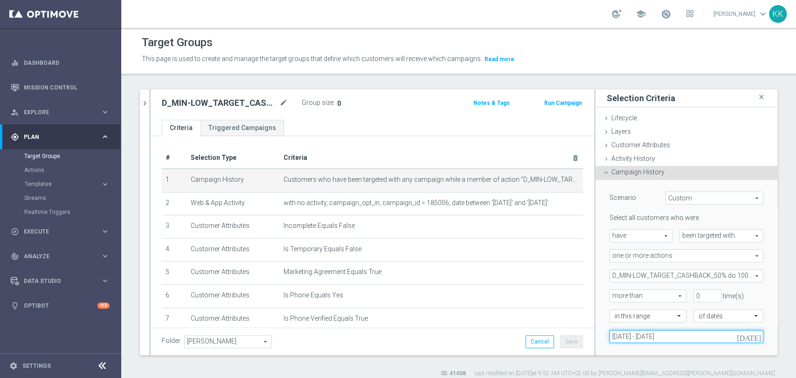
click at [670, 337] on input "[DATE] - [DATE]" at bounding box center [687, 336] width 154 height 13
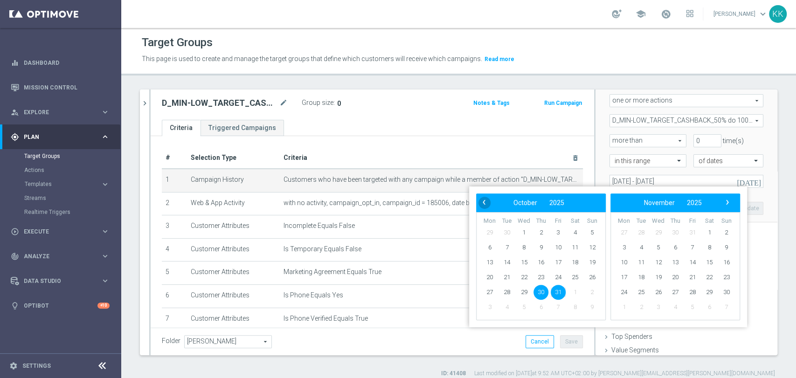
click at [479, 206] on span "‹" at bounding box center [484, 202] width 12 height 12
click at [504, 292] on span "30" at bounding box center [507, 292] width 15 height 15
click at [655, 230] on span "1" at bounding box center [658, 232] width 15 height 15
type input "[DATE] - [DATE]"
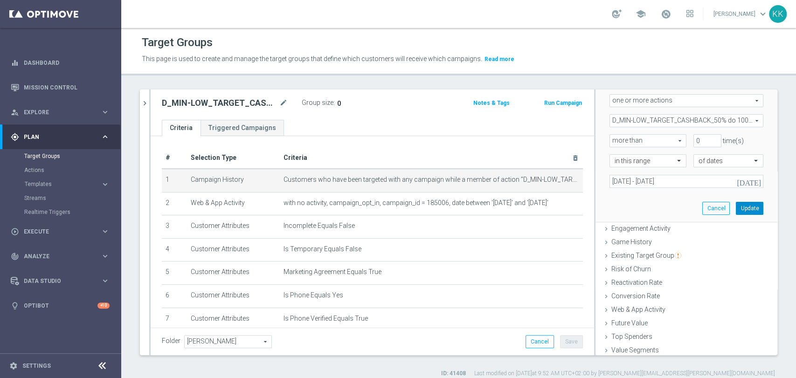
click at [736, 207] on button "Update" at bounding box center [750, 208] width 28 height 13
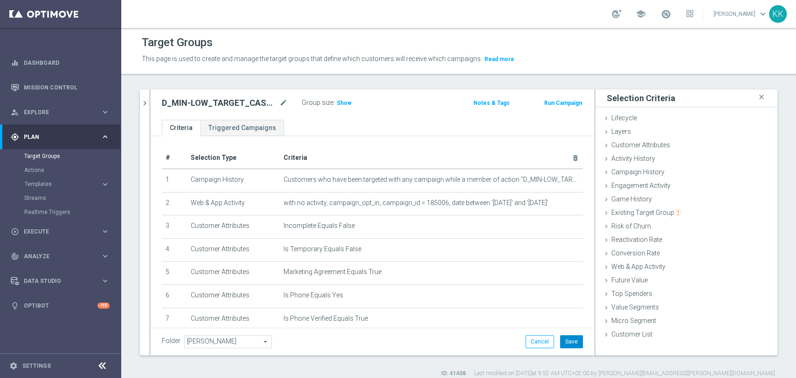
click at [563, 344] on button "Save" at bounding box center [571, 341] width 23 height 13
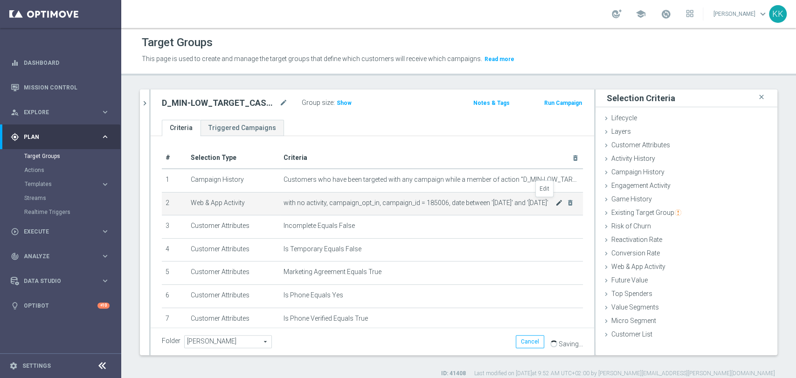
click at [556, 200] on icon "mode_edit" at bounding box center [559, 202] width 7 height 7
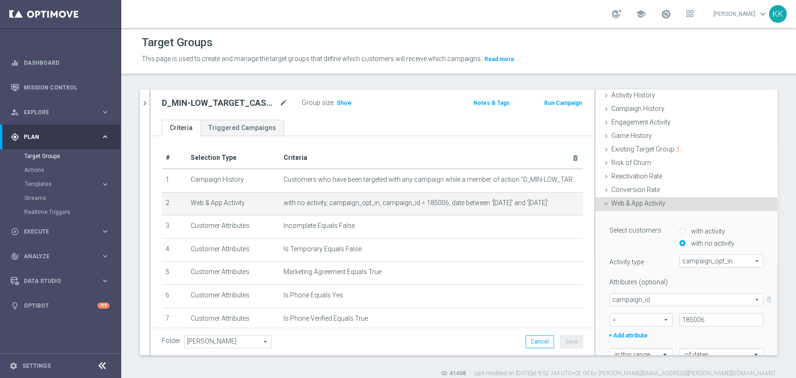
scroll to position [104, 0]
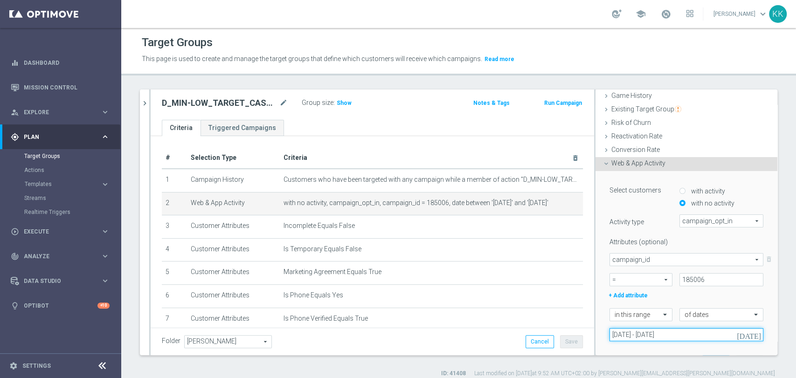
click at [642, 336] on input "[DATE] - [DATE]" at bounding box center [687, 334] width 154 height 13
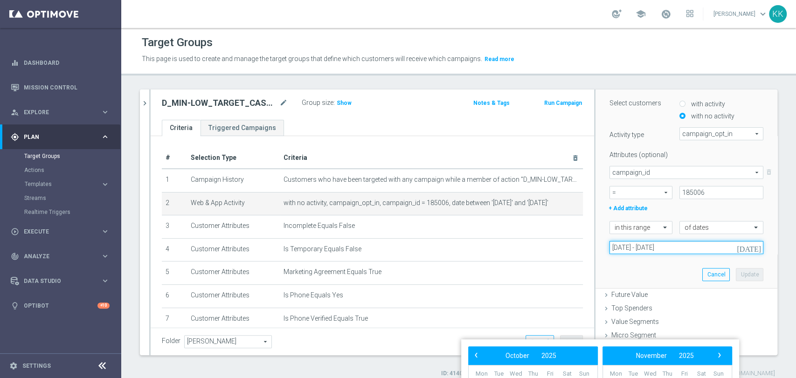
scroll to position [0, 0]
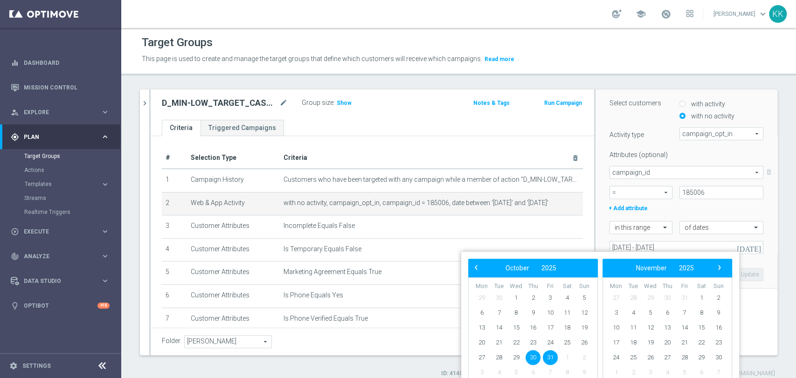
click at [471, 272] on bs-datepicker-navigation-view "‹ ​ October ​ 2025 ​ ›" at bounding box center [531, 268] width 120 height 12
click at [473, 264] on span "‹" at bounding box center [476, 268] width 12 height 12
click at [499, 359] on span "30" at bounding box center [499, 357] width 15 height 15
click at [649, 295] on span "1" at bounding box center [650, 298] width 15 height 15
type input "[DATE] - [DATE]"
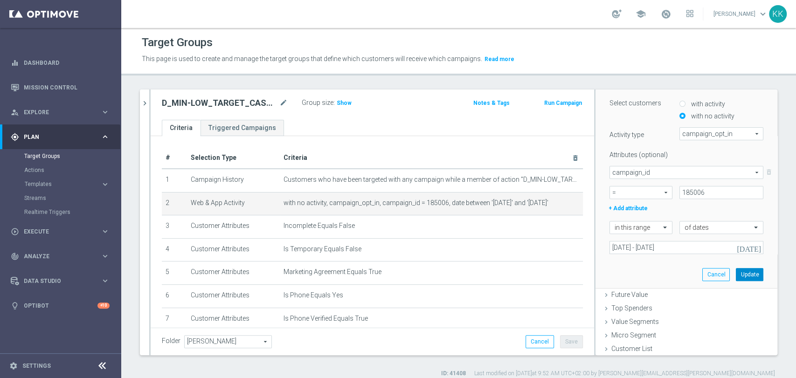
click at [738, 275] on button "Update" at bounding box center [750, 274] width 28 height 13
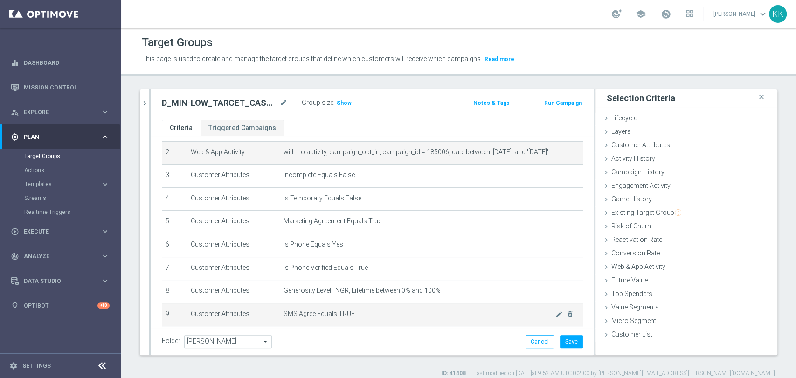
scroll to position [93, 0]
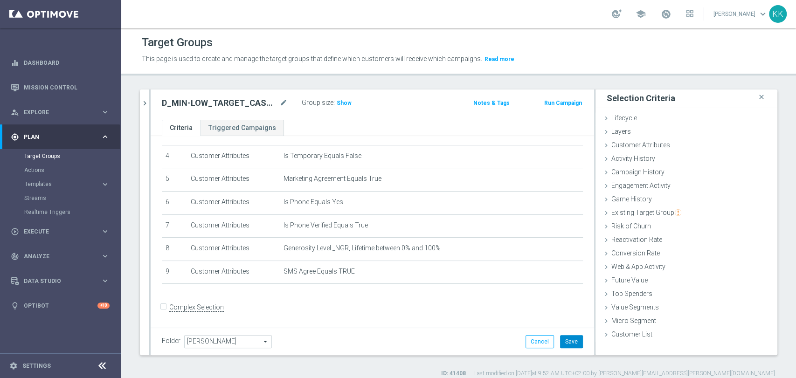
click at [561, 341] on button "Save" at bounding box center [571, 341] width 23 height 13
click at [341, 105] on span "Show" at bounding box center [344, 103] width 15 height 7
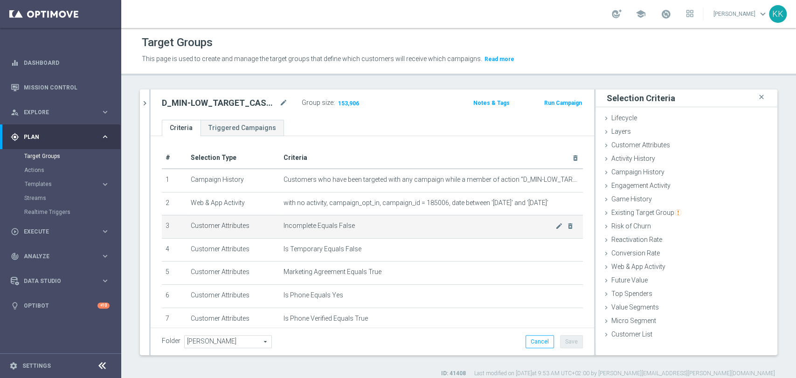
scroll to position [52, 0]
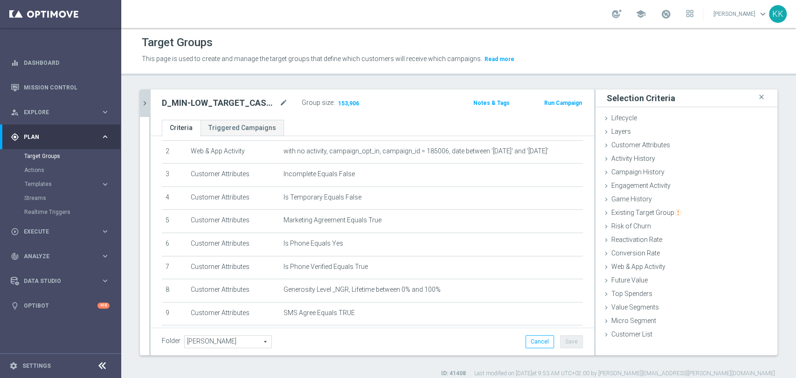
click at [145, 99] on icon "chevron_right" at bounding box center [144, 103] width 9 height 9
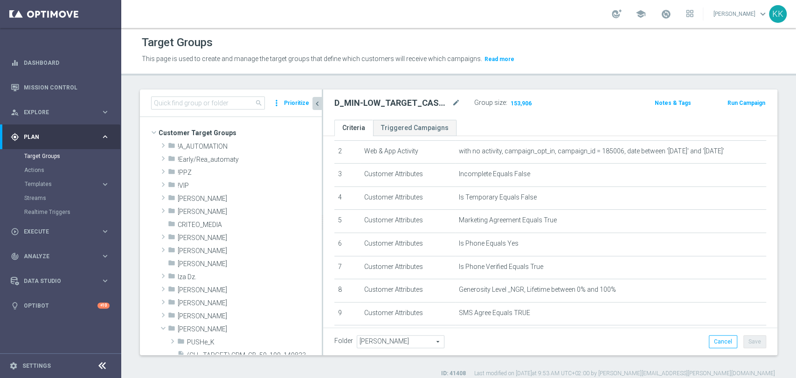
click at [365, 103] on h2 "D_MIN-LOW_TARGET_CASHBACK_50% do 100 PLN_EPLW_300925_SMS" at bounding box center [392, 102] width 116 height 11
copy div "D_MIN-LOW_TARGET_CASHBACK_50% do 100 PLN_EPLW_300925_SMS"
click at [200, 108] on input at bounding box center [208, 103] width 114 height 13
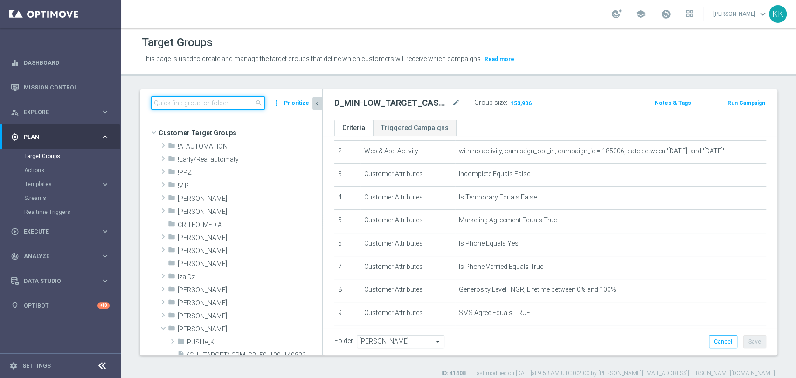
paste input "D_MIN-LOW_TARGET_CASHBACK_50% do 100 PLN_EPLW_300925_SMS"
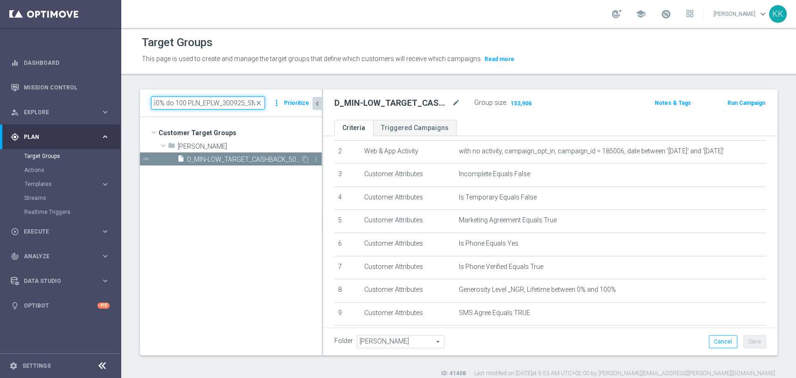
type input "D_MIN-LOW_TARGET_CASHBACK_50% do 100 PLN_EPLW_300925_SMS"
click at [237, 159] on span "D_MIN-LOW_TARGET_CASHBACK_50% do 100 PLN_EPLW_300925_SMS" at bounding box center [244, 160] width 114 height 8
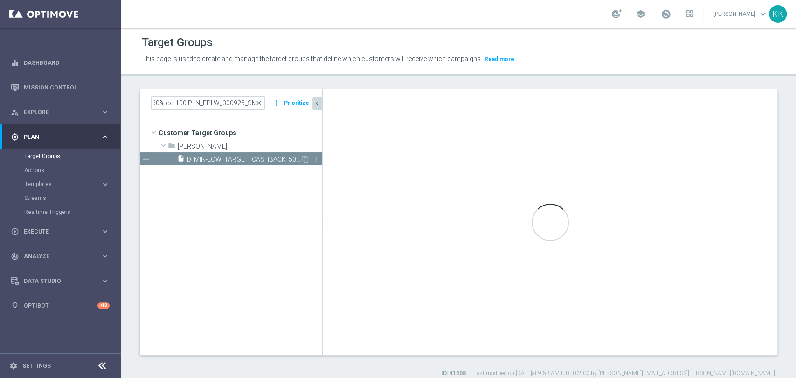
scroll to position [0, 0]
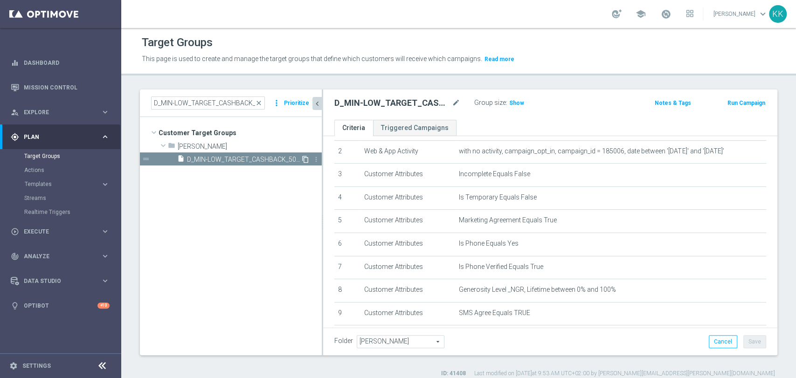
click at [306, 156] on icon "content_copy" at bounding box center [305, 159] width 7 height 7
click at [451, 101] on div "Copy of D_MIN-LOW_TARGET_CASHBACK_50% do 100 PLN_EPLW_300925_SMS mode_edit" at bounding box center [397, 102] width 126 height 11
click at [456, 105] on icon "mode_edit" at bounding box center [456, 102] width 8 height 11
type input "D_MED-HIGH_TARGET_CASHBACK_50% do 300 PLN_EPLW_300925_SMS"
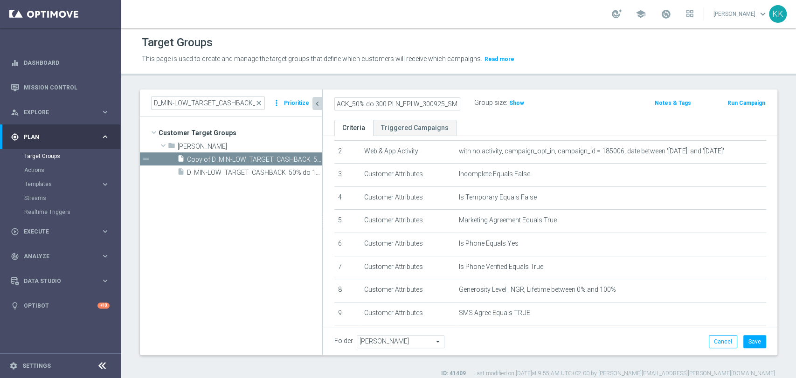
click at [561, 113] on div "D_MED-HIGH_TARGET_CASHBACK_50% do 300 PLN_EPLW_300925_SMS Group size : Show Not…" at bounding box center [550, 105] width 454 height 30
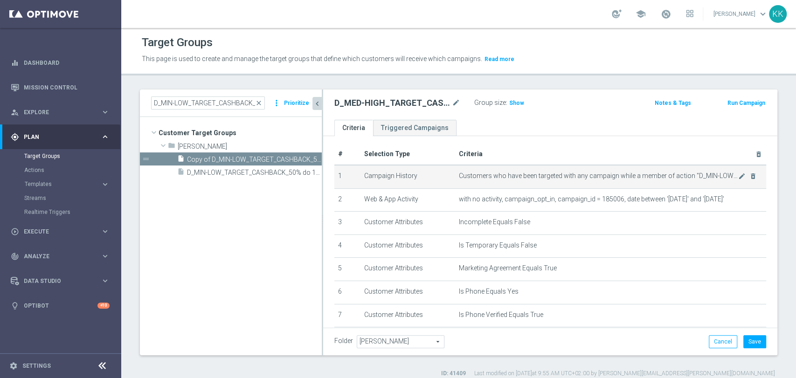
scroll to position [0, 0]
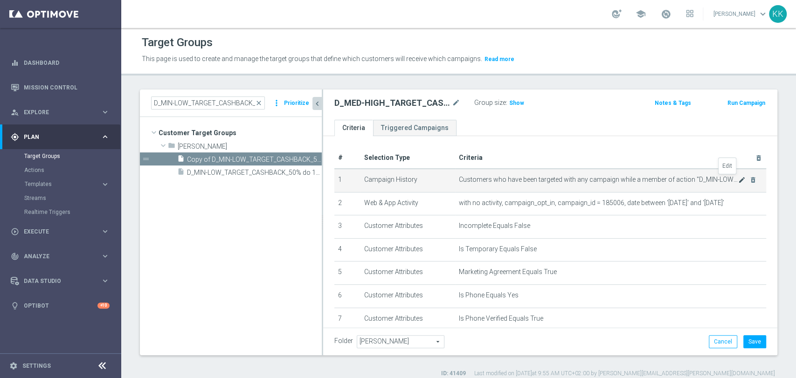
click at [738, 180] on icon "mode_edit" at bounding box center [741, 179] width 7 height 7
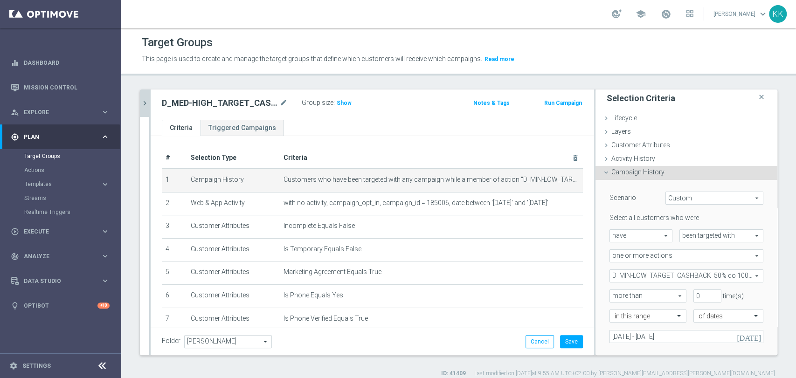
scroll to position [104, 0]
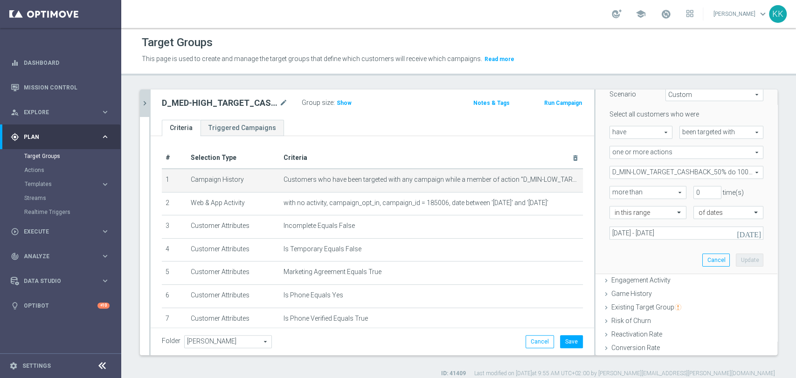
click at [655, 171] on span "D_MIN-LOW_TARGET_CASHBACK_50% do 100 PLN_EPLW_300925" at bounding box center [686, 173] width 153 height 12
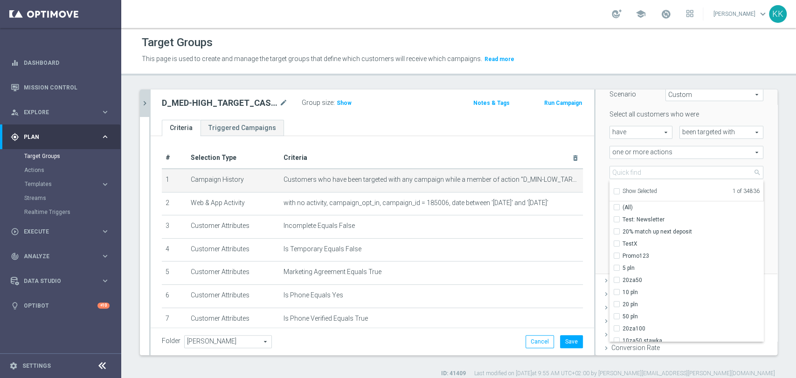
click at [613, 190] on input "Show Selected" at bounding box center [616, 193] width 6 height 6
checkbox input "true"
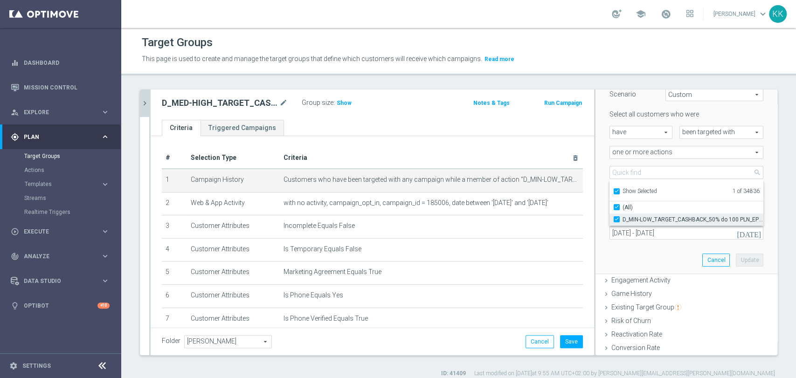
click at [617, 216] on input "D_MIN-LOW_TARGET_CASHBACK_50% do 100 PLN_EPLW_300925" at bounding box center [620, 219] width 6 height 6
checkbox input "false"
type input "Select Action"
checkbox input "false"
click at [623, 190] on label "Show Selected" at bounding box center [640, 192] width 35 height 8
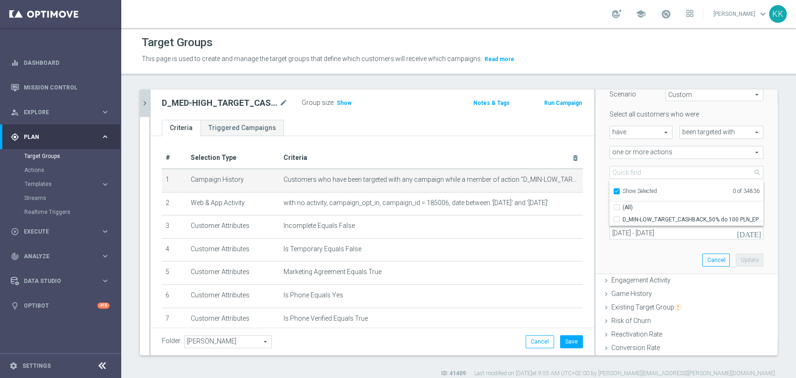
click at [613, 190] on input "Show Selected" at bounding box center [616, 193] width 6 height 6
checkbox input "false"
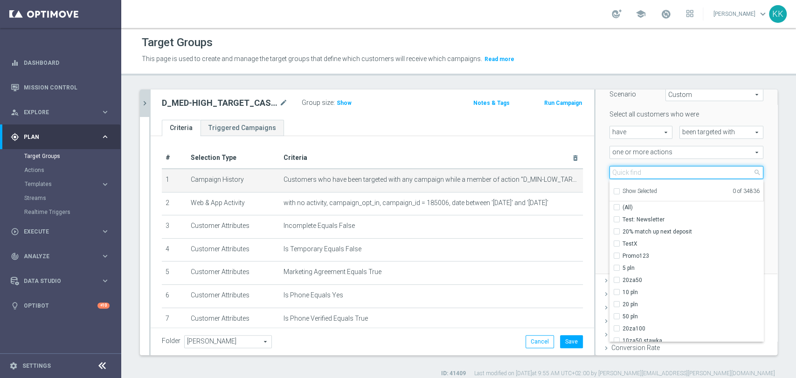
click at [615, 172] on input "search" at bounding box center [687, 172] width 154 height 13
paste input "D_MED-HIGH_TARGET_CASHBACK_50% do 300 PLN_EPLW_300925_SMS"
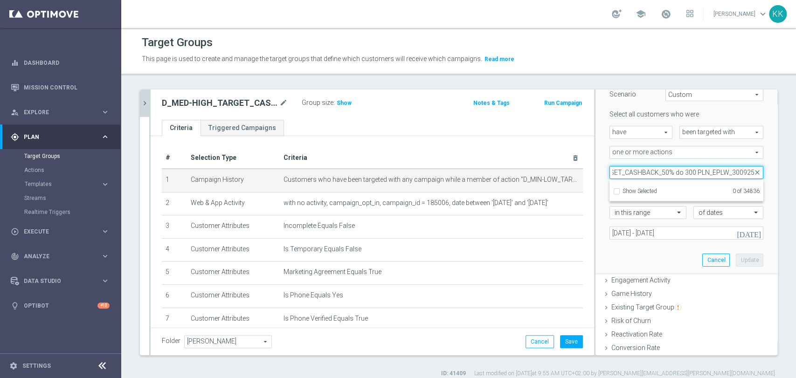
scroll to position [0, 60]
type input "D_MED-HIGH_TARGET_CASHBACK_50% do 300 PLN_EPLW_300925"
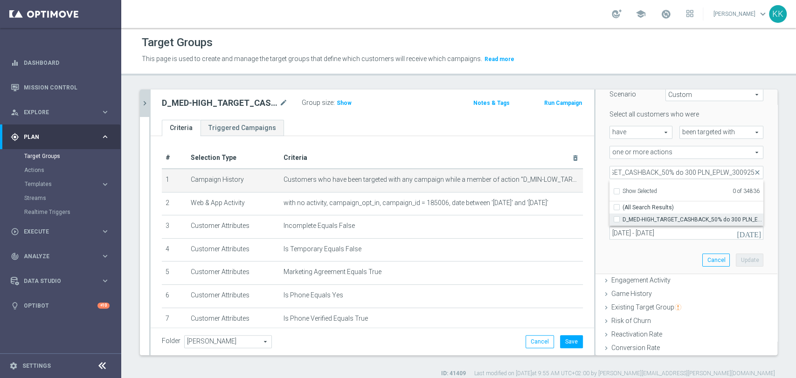
click at [623, 219] on label "D_MED-HIGH_TARGET_CASHBACK_50% do 300 PLN_EPLW_300925" at bounding box center [693, 220] width 141 height 12
click at [617, 219] on input "D_MED-HIGH_TARGET_CASHBACK_50% do 300 PLN_EPLW_300925" at bounding box center [620, 219] width 6 height 6
checkbox input "true"
type input "D_MED-HIGH_TARGET_CASHBACK_50% do 300 PLN_EPLW_300925"
checkbox input "true"
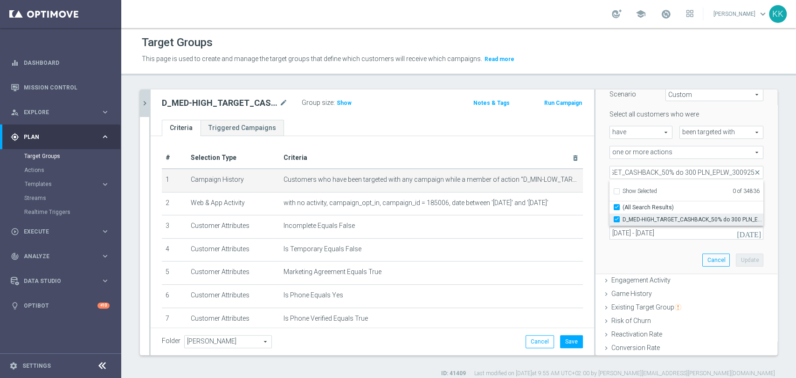
scroll to position [0, 0]
click at [612, 269] on div "Scenario Custom Custom arrow_drop_down search Select all customers who were hav…" at bounding box center [687, 175] width 168 height 197
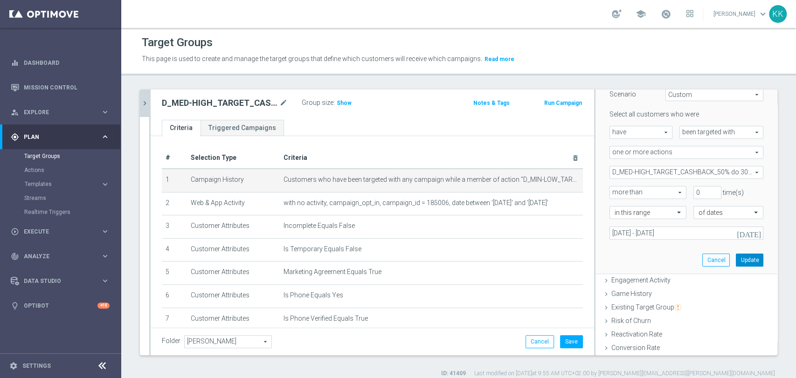
click at [737, 258] on button "Update" at bounding box center [750, 260] width 28 height 13
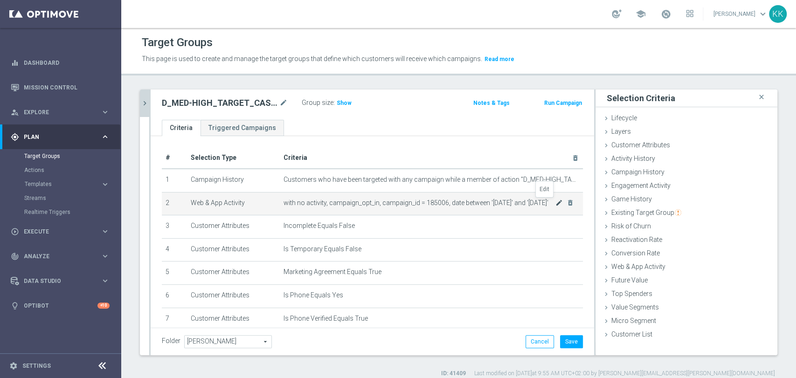
click at [556, 199] on icon "mode_edit" at bounding box center [559, 202] width 7 height 7
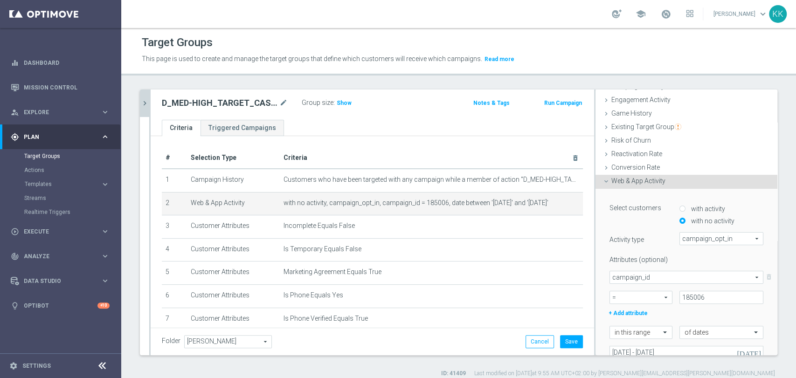
scroll to position [104, 0]
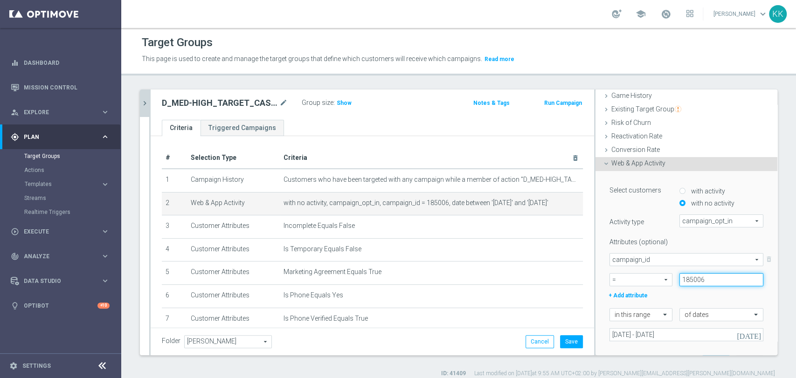
click at [713, 279] on input "185006" at bounding box center [722, 279] width 84 height 13
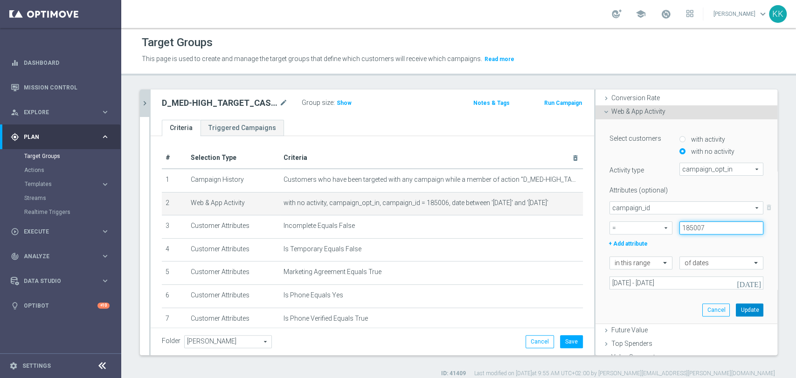
type input "185007"
click at [736, 304] on button "Update" at bounding box center [750, 310] width 28 height 13
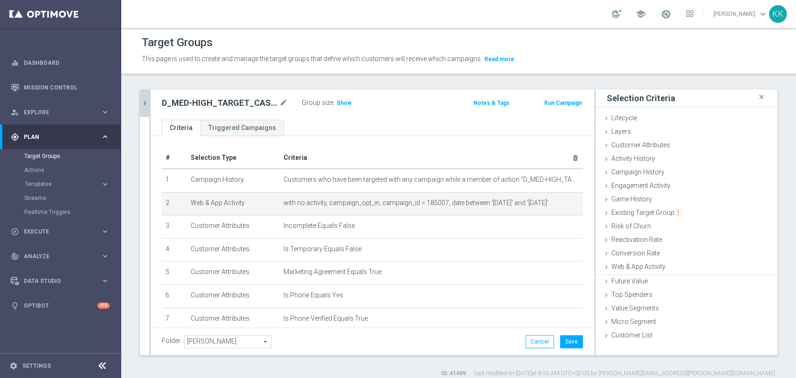
scroll to position [0, 0]
click at [560, 338] on button "Save" at bounding box center [571, 341] width 23 height 13
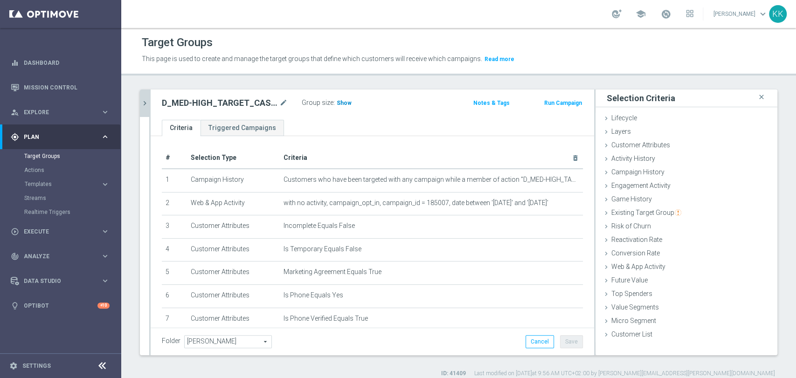
click at [345, 101] on span "Show" at bounding box center [344, 103] width 15 height 7
click at [146, 99] on icon "chevron_right" at bounding box center [144, 103] width 9 height 9
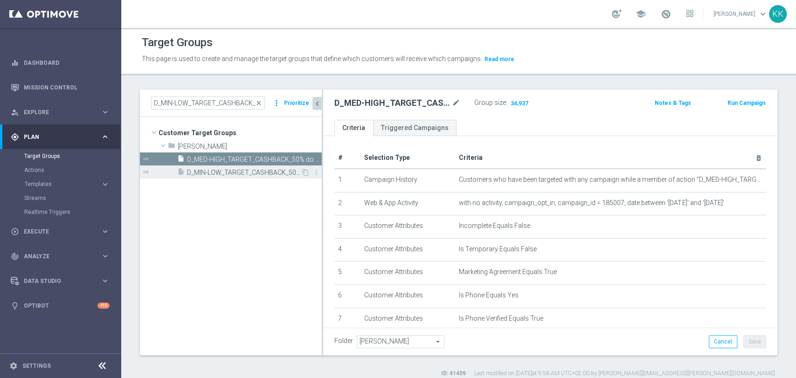
click at [223, 172] on span "D_MIN-LOW_TARGET_CASHBACK_50% do 100 PLN_EPLW_300925_SMS" at bounding box center [244, 173] width 114 height 8
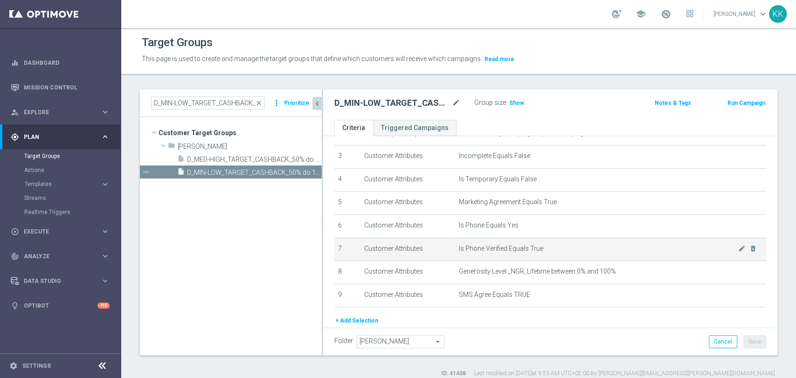
scroll to position [52, 0]
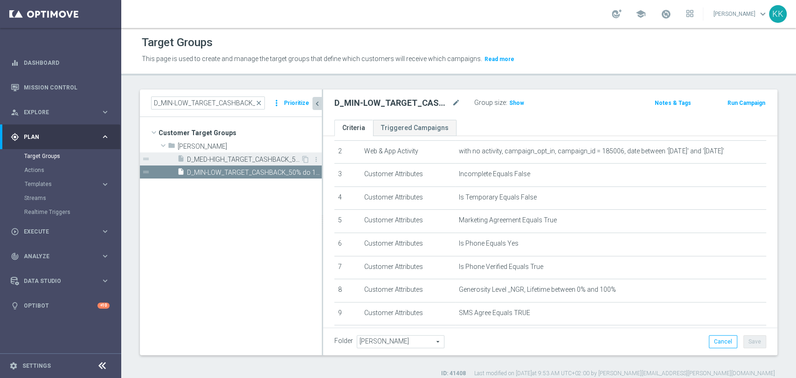
click at [231, 160] on span "D_MED-HIGH_TARGET_CASHBACK_50% do 300 PLN_EPLW_300925_SMS" at bounding box center [244, 160] width 114 height 8
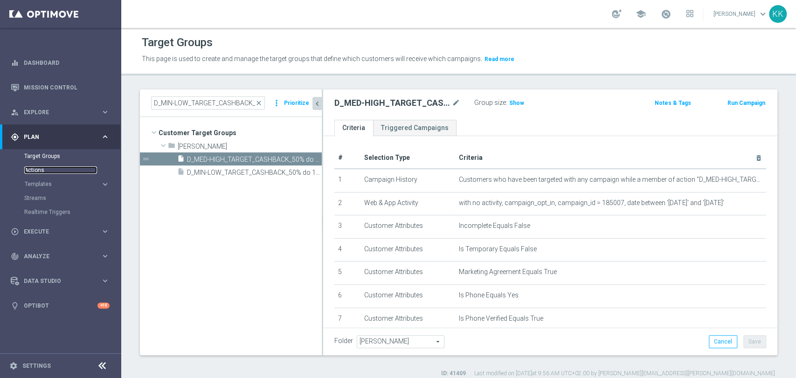
click at [39, 172] on link "Actions" at bounding box center [60, 170] width 73 height 7
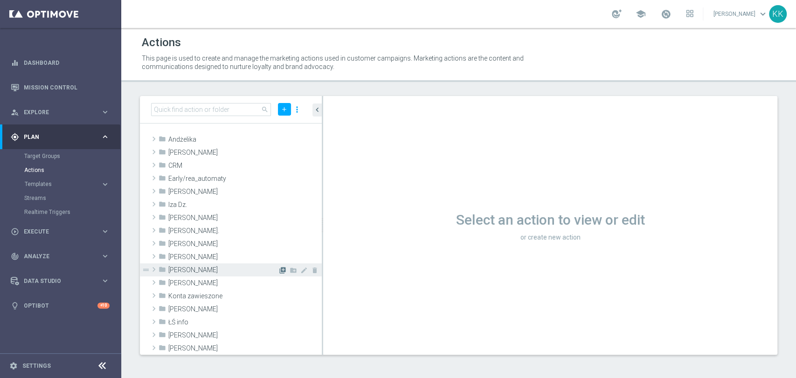
click at [279, 270] on icon "library_add" at bounding box center [282, 270] width 7 height 7
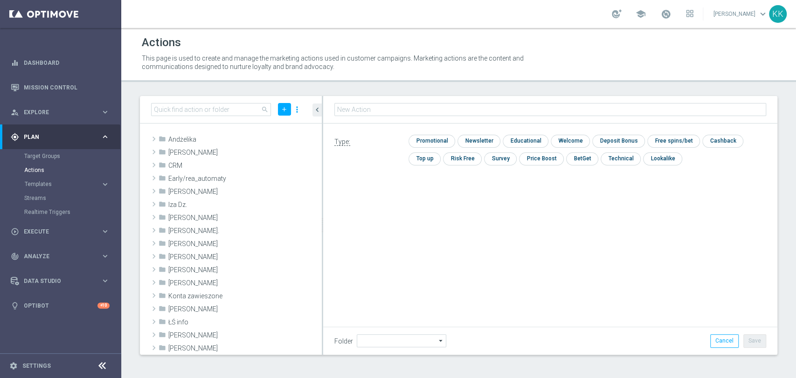
type input "[PERSON_NAME]"
type input "D_MIN-LOW_TARGET_CASHBACK_50% do 100 PLN_EPLW_300925_SMS"
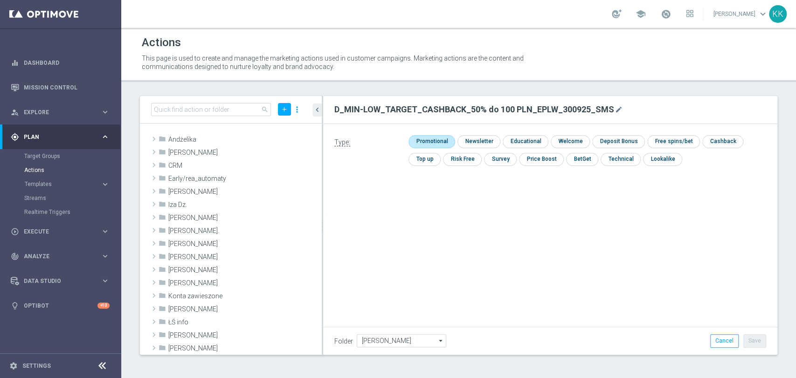
click at [441, 144] on input "checkbox" at bounding box center [431, 141] width 44 height 13
checkbox input "true"
click at [756, 333] on div "Folder [PERSON_NAME] [PERSON_NAME] arrow_drop_down Show Selected 0 of 479 !ARCH…" at bounding box center [550, 341] width 454 height 28
click at [756, 336] on button "Save" at bounding box center [755, 340] width 23 height 13
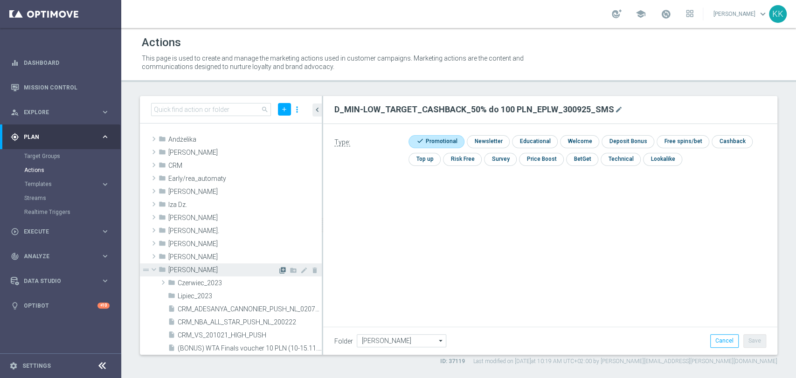
click at [279, 271] on icon "library_add" at bounding box center [282, 270] width 7 height 7
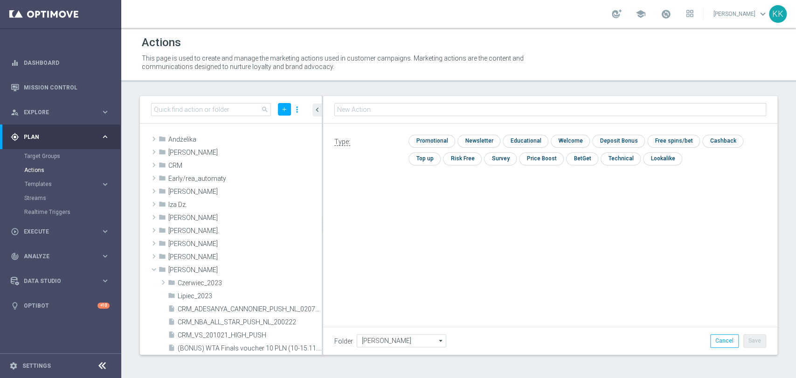
type input "D_MED-HIGH_TARGET_CASHBACK_50% do 300 PLN_EPLW_300925_SMS"
click at [431, 143] on input "checkbox" at bounding box center [431, 141] width 44 height 13
checkbox input "true"
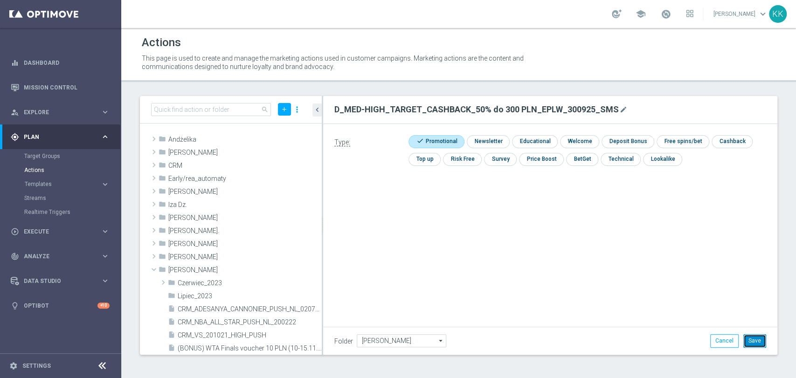
click at [755, 341] on button "Save" at bounding box center [755, 340] width 23 height 13
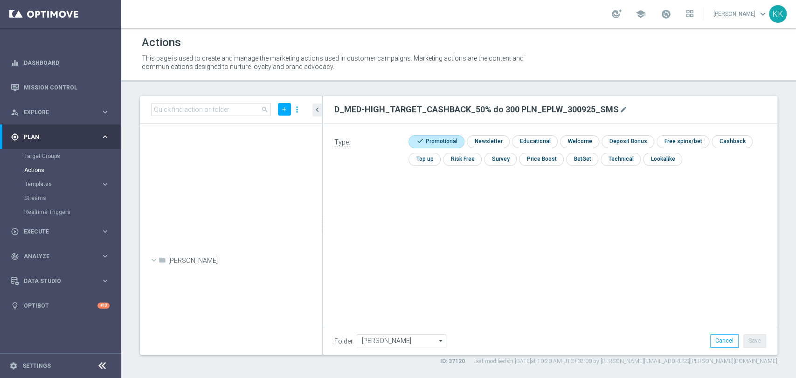
scroll to position [29684, 0]
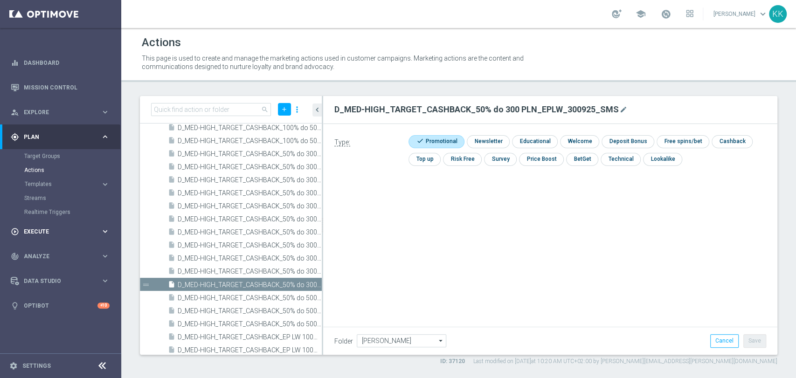
click at [36, 238] on div "play_circle_outline Execute keyboard_arrow_right" at bounding box center [60, 231] width 120 height 25
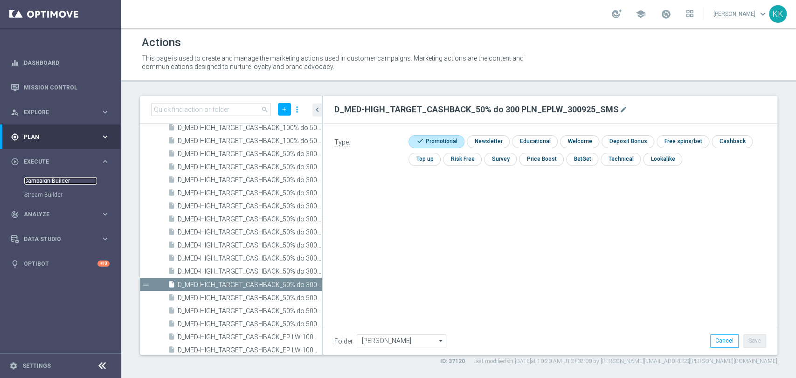
click at [54, 181] on link "Campaign Builder" at bounding box center [60, 180] width 73 height 7
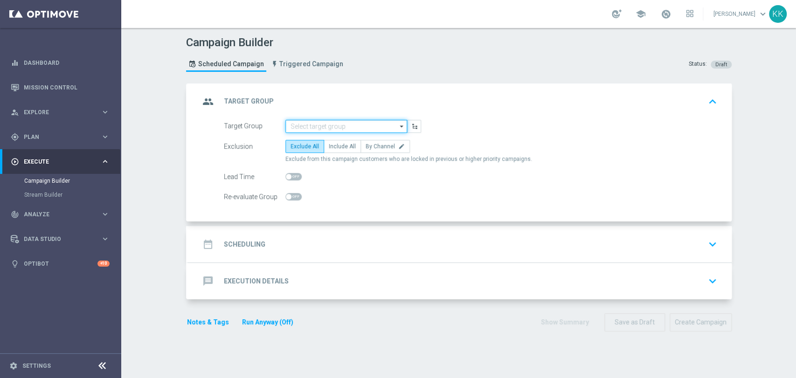
click at [368, 123] on input at bounding box center [346, 126] width 122 height 13
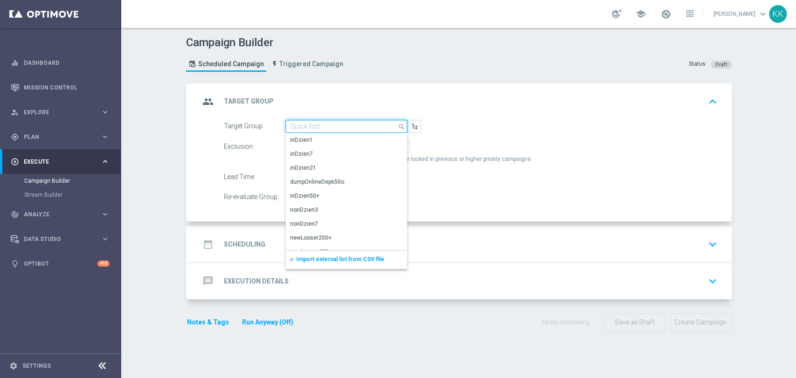
paste input "D_MIN-LOW_TARGET_CASHBACK_50% do 100 PLN_EPLW_300925_SMS"
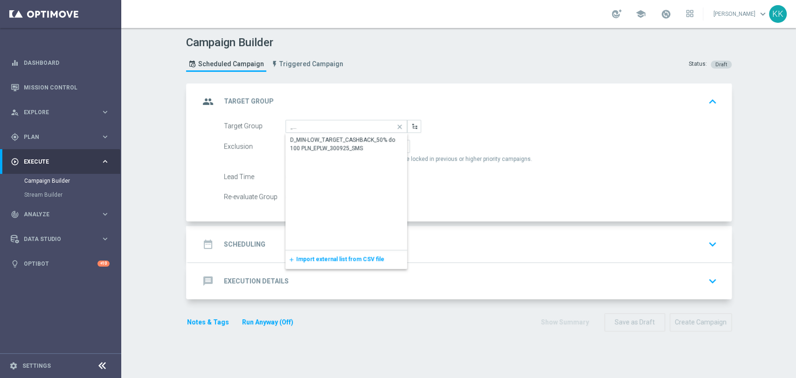
click at [359, 141] on div "D_MIN-LOW_TARGET_CASHBACK_50% do 100 PLN_EPLW_300925_SMS" at bounding box center [346, 144] width 113 height 17
type input "D_MIN-LOW_TARGET_CASHBACK_50% do 100 PLN_EPLW_300925_SMS"
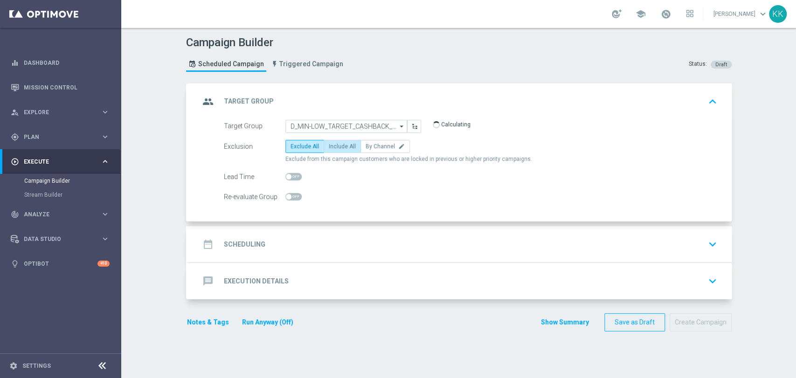
click at [331, 150] on label "Include All" at bounding box center [342, 146] width 37 height 13
click at [331, 150] on input "Include All" at bounding box center [332, 148] width 6 height 6
radio input "true"
click at [288, 191] on div at bounding box center [293, 196] width 16 height 13
click at [296, 195] on span at bounding box center [293, 196] width 16 height 7
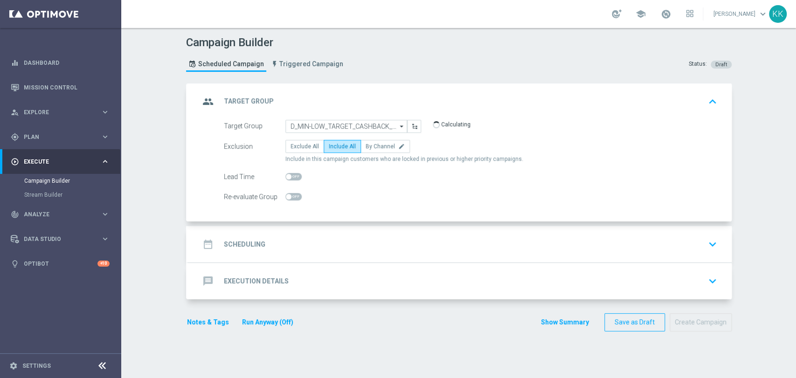
click at [296, 195] on input "checkbox" at bounding box center [293, 196] width 16 height 7
checkbox input "true"
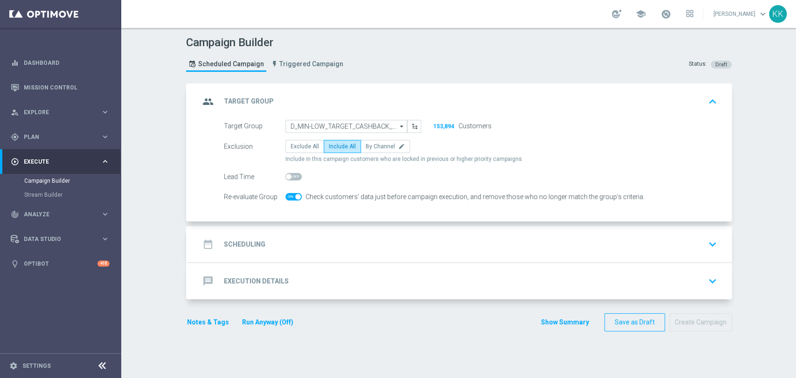
click at [328, 236] on div "date_range Scheduling keyboard_arrow_down" at bounding box center [460, 245] width 521 height 18
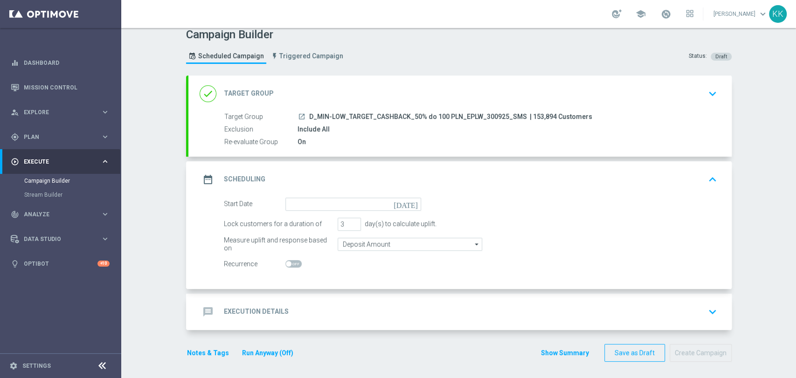
scroll to position [9, 0]
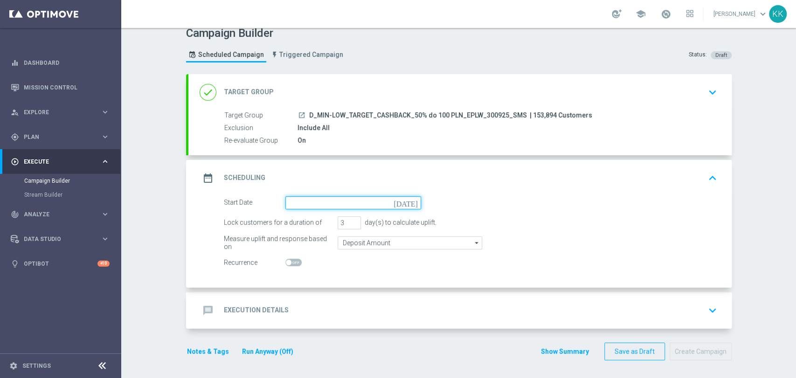
click at [300, 202] on input at bounding box center [353, 202] width 136 height 13
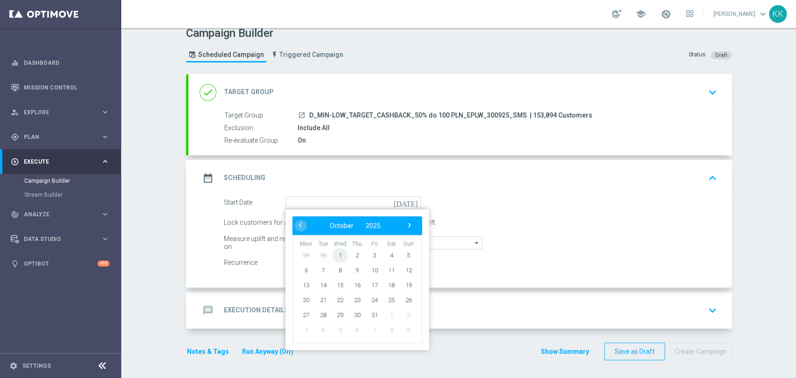
click at [336, 258] on span "1" at bounding box center [340, 255] width 15 height 15
type input "[DATE]"
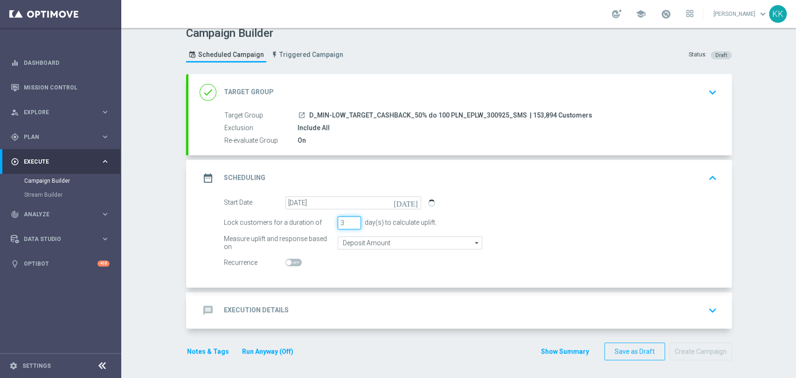
drag, startPoint x: 340, startPoint y: 217, endPoint x: 317, endPoint y: 219, distance: 22.5
click at [317, 219] on div "Lock customers for a duration of 3 day(s) to calculate uplift." at bounding box center [471, 222] width 508 height 13
type input "1"
click at [369, 241] on input "Deposit Amount" at bounding box center [410, 243] width 145 height 13
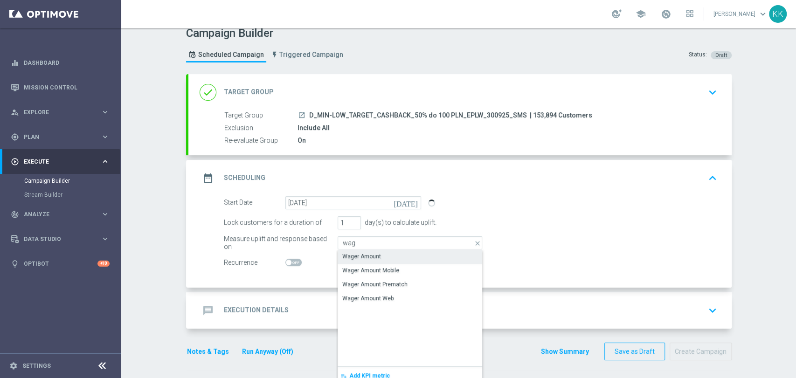
click at [447, 251] on div "Wager Amount" at bounding box center [410, 256] width 145 height 13
type input "Wager Amount"
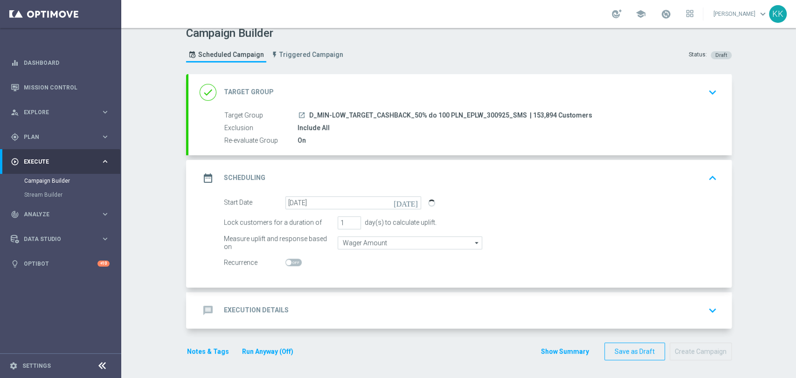
click at [362, 297] on div "message Execution Details keyboard_arrow_down" at bounding box center [459, 310] width 543 height 36
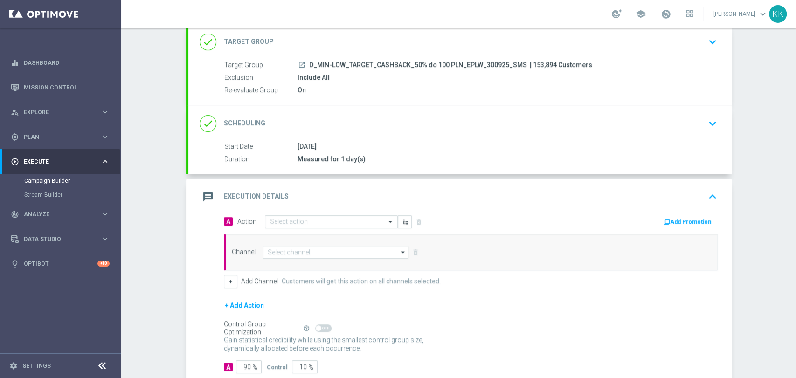
scroll to position [100, 0]
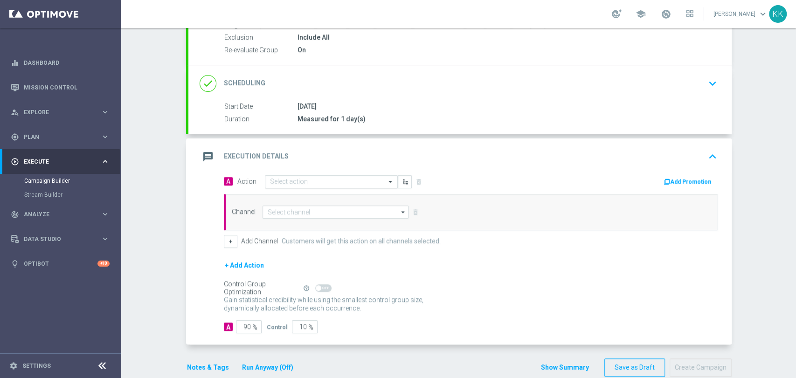
click at [294, 178] on input "text" at bounding box center [322, 182] width 104 height 8
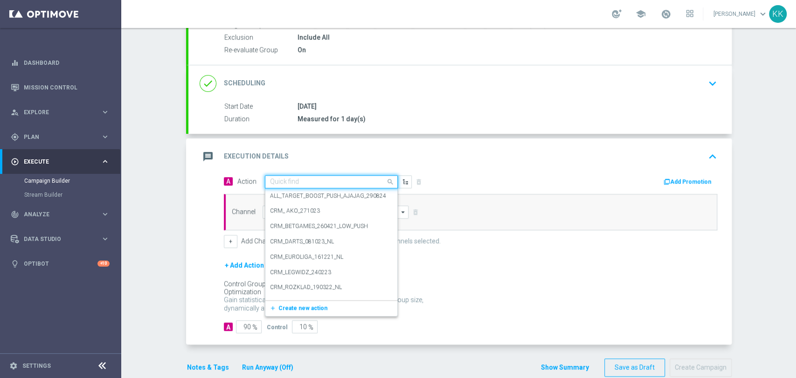
paste input "D_MIN-LOW_TARGET_CASHBACK_50% do 100 PLN_EPLW_300925_SMS"
type input "D_MIN-LOW_TARGET_CASHBACK_50% do 100 PLN_EPLW_300925_SMS"
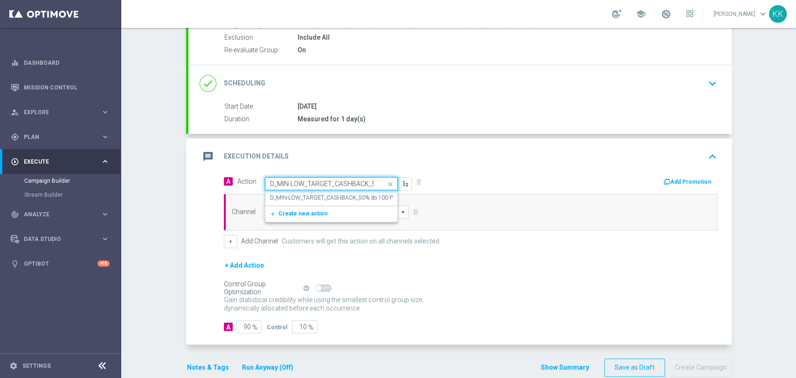
scroll to position [0, 103]
click at [299, 195] on label "D_MIN-LOW_TARGET_CASHBACK_50% do 100 PLN_EPLW_300925_SMS" at bounding box center [361, 198] width 182 height 8
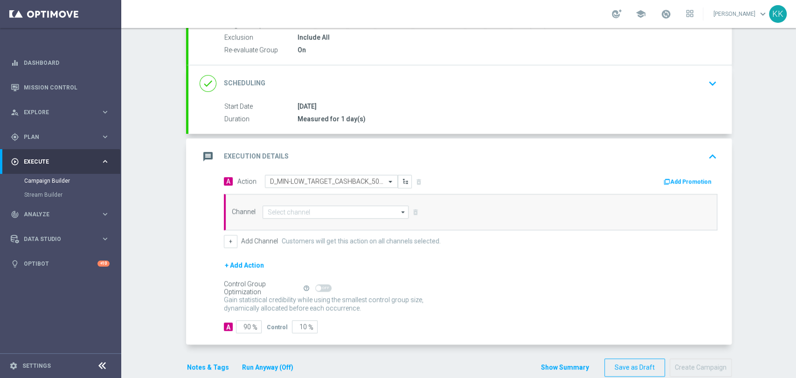
scroll to position [0, 0]
click at [308, 215] on input at bounding box center [336, 212] width 146 height 13
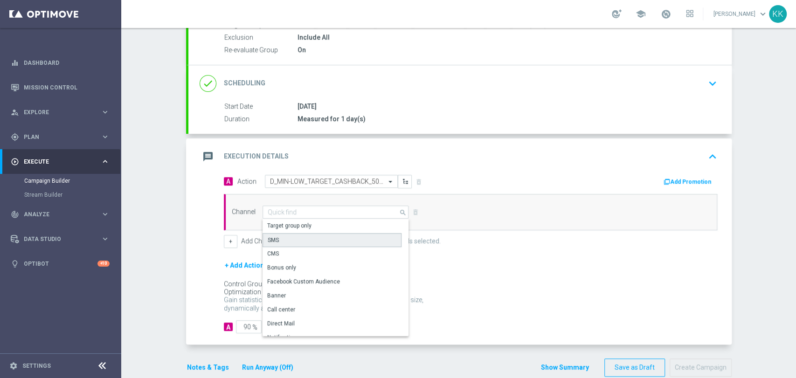
click at [288, 238] on div "SMS" at bounding box center [332, 240] width 139 height 14
type input "SMS"
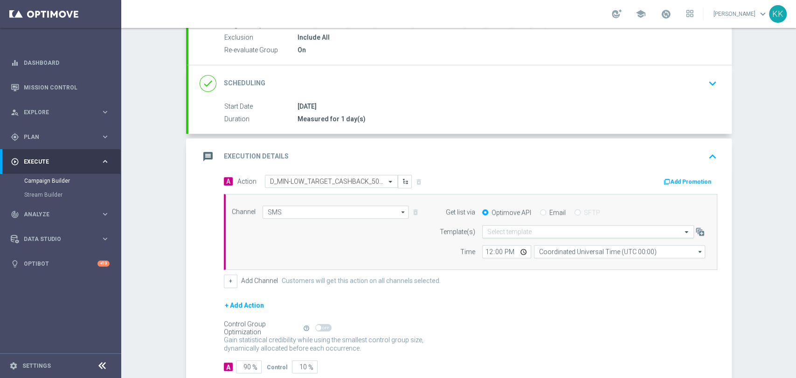
click at [539, 231] on input "text" at bounding box center [578, 232] width 183 height 8
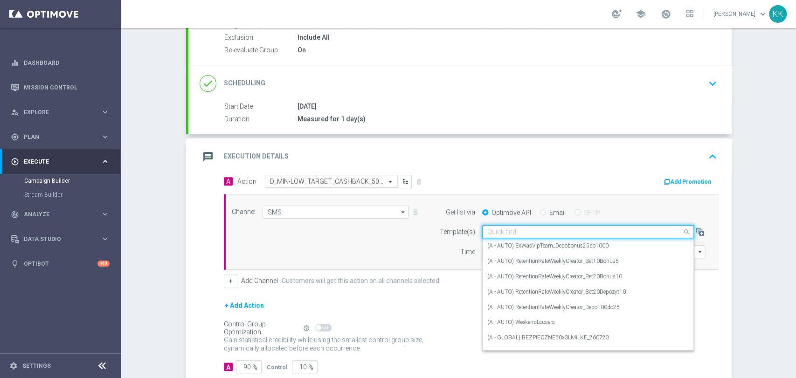
paste input "D_MIN-LOW_TARGET_CASHBACK_50% do 100 PLN_EPLW_300925_SMS"
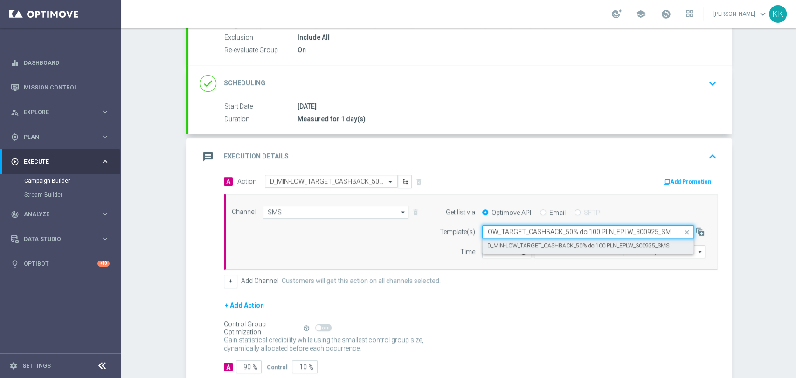
click at [543, 239] on div "D_MIN-LOW_TARGET_CASHBACK_50% do 100 PLN_EPLW_300925_SMS" at bounding box center [588, 245] width 202 height 15
type input "D_MIN-LOW_TARGET_CASHBACK_50% do 100 PLN_EPLW_300925_SMS"
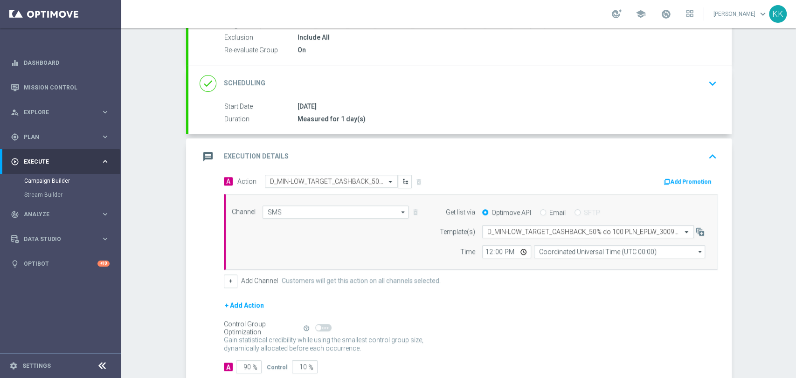
scroll to position [0, 0]
click at [486, 253] on input "12:00" at bounding box center [506, 251] width 49 height 13
type input "18:01"
click at [567, 259] on div "Channel SMS SMS arrow_drop_down Show Selected 1 of 22 Target group only" at bounding box center [471, 232] width 494 height 77
click at [571, 252] on input "Coordinated Universal Time (UTC 00:00)" at bounding box center [619, 251] width 171 height 13
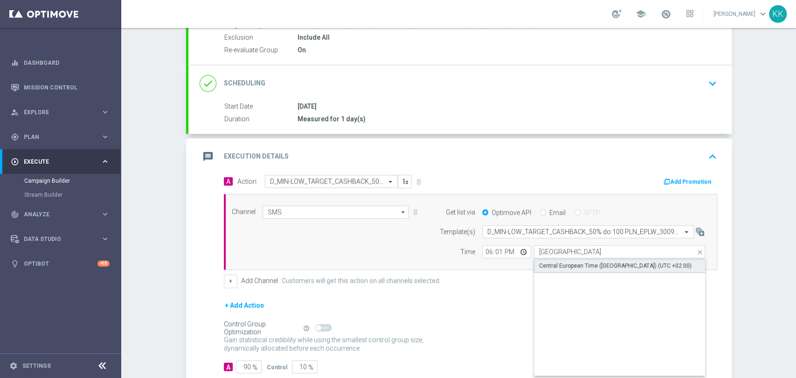
click at [612, 269] on div "Central European Time ([GEOGRAPHIC_DATA]) (UTC +02:00)" at bounding box center [615, 266] width 153 height 8
type input "Central European Time ([GEOGRAPHIC_DATA]) (UTC +02:00)"
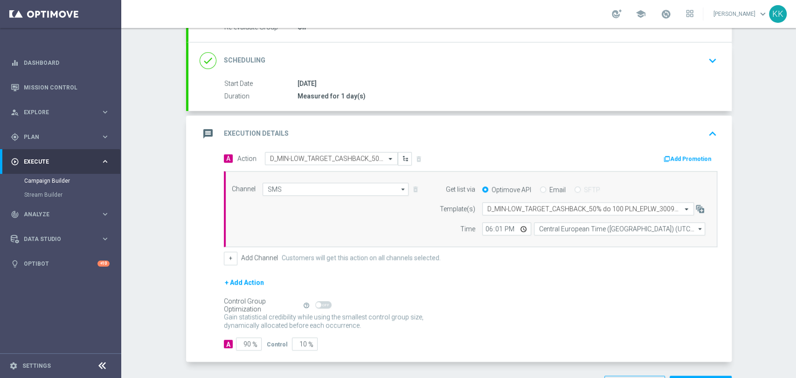
scroll to position [156, 0]
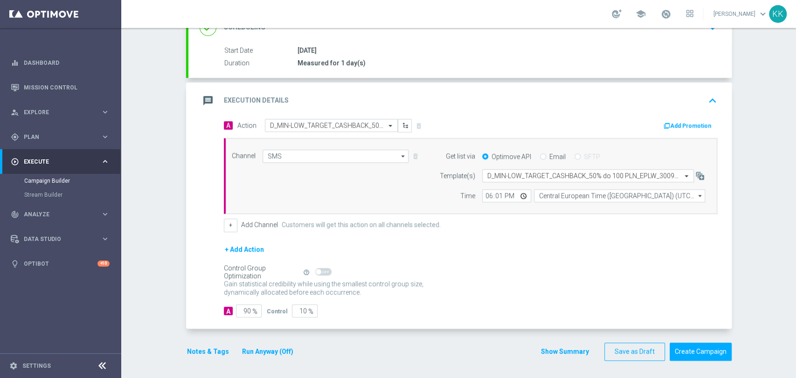
click at [252, 311] on span "%" at bounding box center [254, 312] width 5 height 8
click at [246, 310] on input "90" at bounding box center [249, 311] width 26 height 13
type input "9"
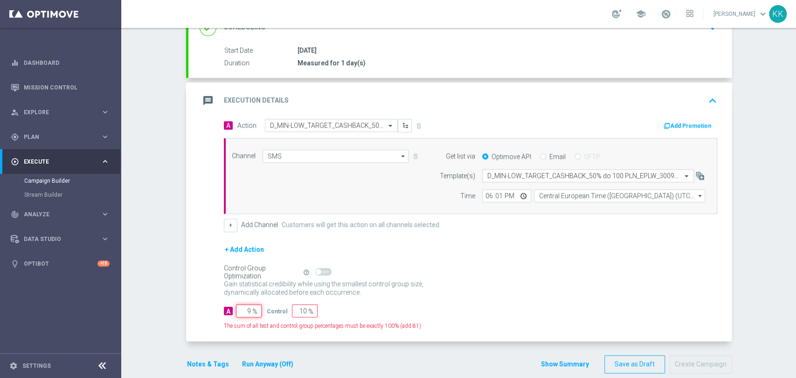
type input "91"
type input "98"
type input "2"
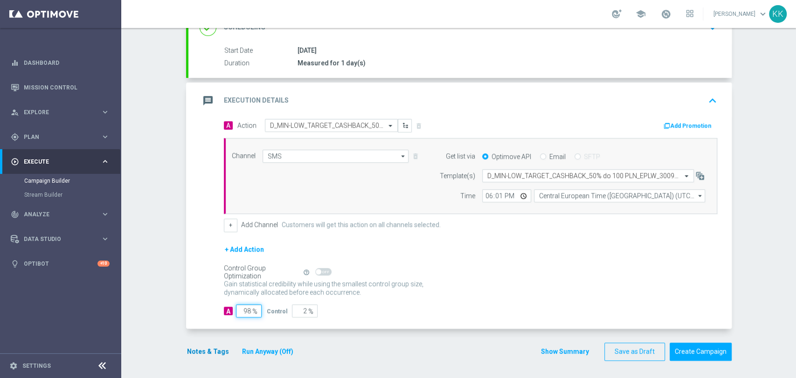
type input "98"
click at [198, 349] on button "Notes & Tags" at bounding box center [208, 352] width 44 height 12
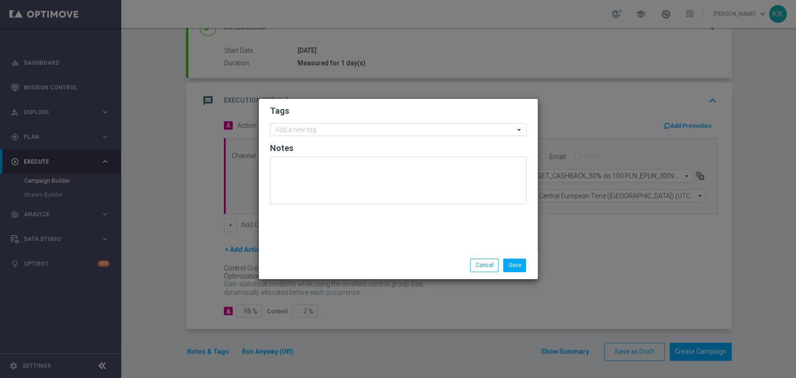
click at [309, 143] on h2 "Notes" at bounding box center [398, 148] width 257 height 11
click at [325, 125] on div "Add a new tag" at bounding box center [393, 130] width 244 height 12
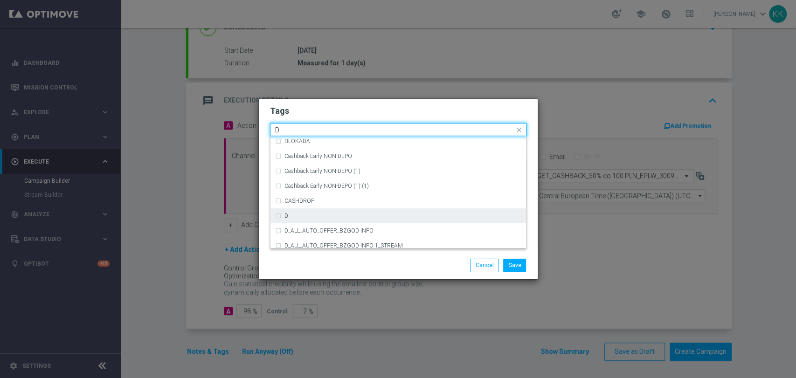
scroll to position [1037, 0]
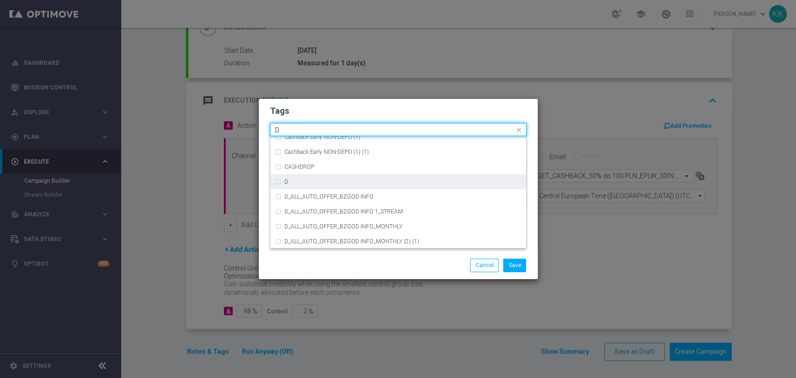
drag, startPoint x: 336, startPoint y: 179, endPoint x: 341, endPoint y: 182, distance: 6.0
click at [337, 182] on div "D" at bounding box center [403, 182] width 237 height 6
type input "D"
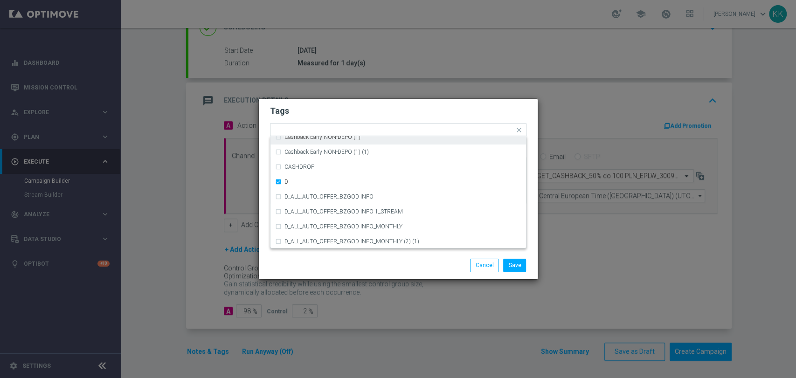
click at [371, 118] on form "Tags Quick find × D A_TARGET_HIGH_DEPO ACTIVE DAYS BLOKADA Cashback Early NON-D…" at bounding box center [398, 157] width 257 height 108
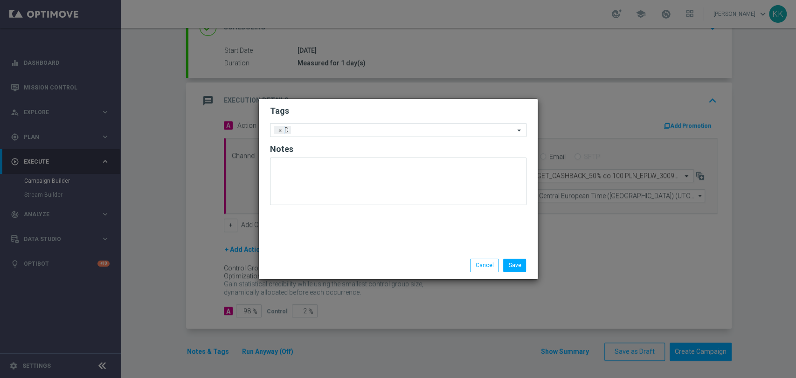
click at [374, 139] on form "Tags Add a new tag × D Notes" at bounding box center [398, 157] width 257 height 109
click at [374, 138] on form "Tags Add a new tag × D Notes" at bounding box center [398, 157] width 257 height 109
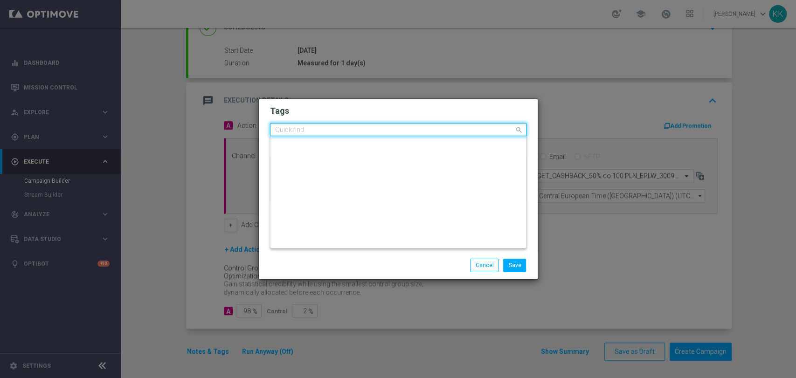
click at [369, 123] on div "Quick find × D" at bounding box center [398, 129] width 257 height 13
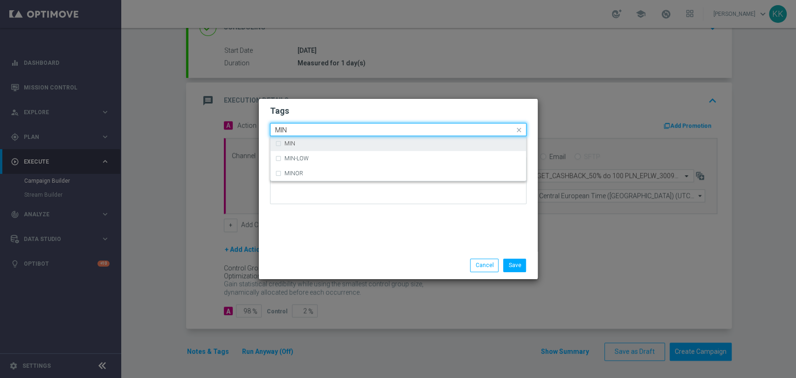
drag, startPoint x: 440, startPoint y: 143, endPoint x: 435, endPoint y: 139, distance: 6.1
click at [440, 143] on div "MIN" at bounding box center [403, 144] width 237 height 6
type input "MIN"
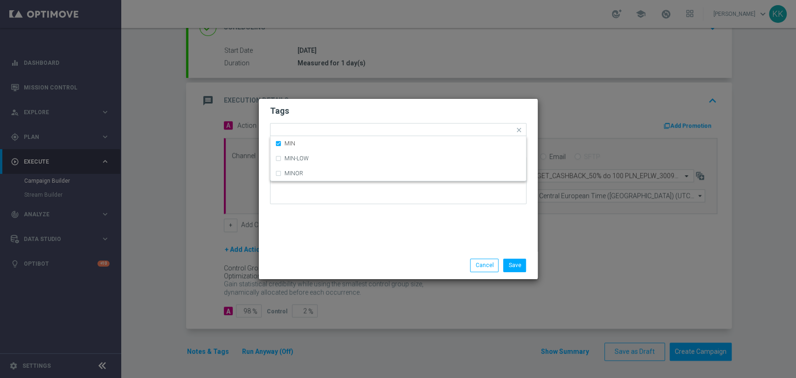
drag, startPoint x: 397, startPoint y: 105, endPoint x: 400, endPoint y: 112, distance: 6.9
click at [396, 105] on h2 "Tags" at bounding box center [398, 110] width 257 height 11
click at [411, 133] on input "text" at bounding box center [418, 131] width 193 height 8
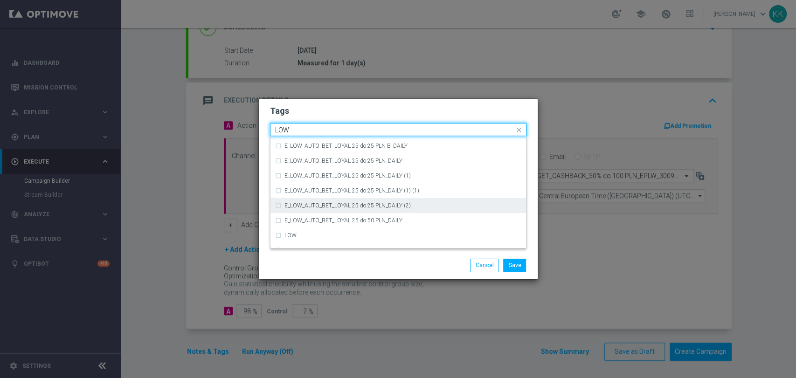
scroll to position [455, 0]
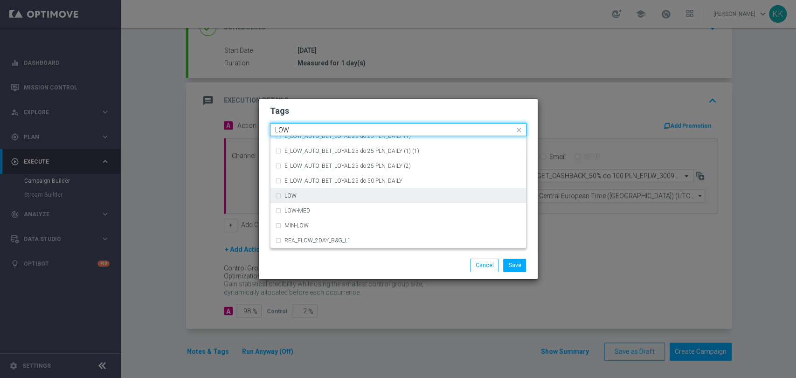
click at [358, 191] on div "LOW" at bounding box center [398, 195] width 246 height 15
type input "LOW"
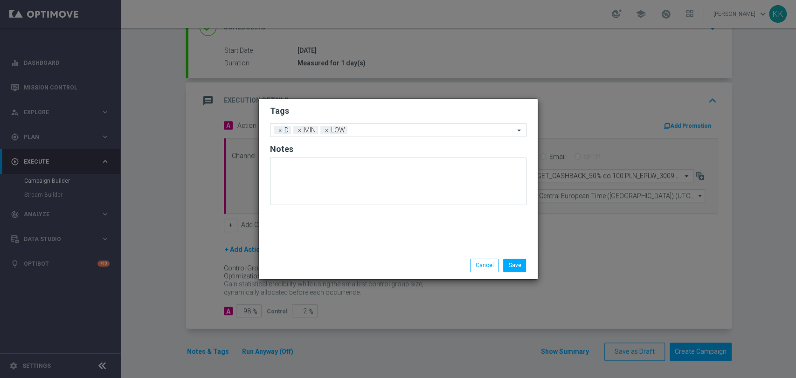
drag, startPoint x: 392, startPoint y: 98, endPoint x: 391, endPoint y: 104, distance: 6.1
click at [391, 100] on modal-container "Tags Add a new tag × D × MIN × LOW Notes Save Cancel" at bounding box center [398, 189] width 796 height 378
click at [409, 128] on input "text" at bounding box center [432, 131] width 163 height 8
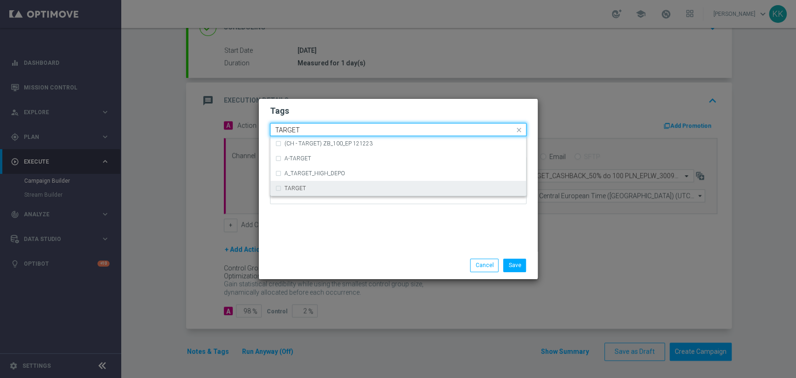
click at [380, 191] on div "TARGET" at bounding box center [403, 189] width 237 height 6
type input "TARGET"
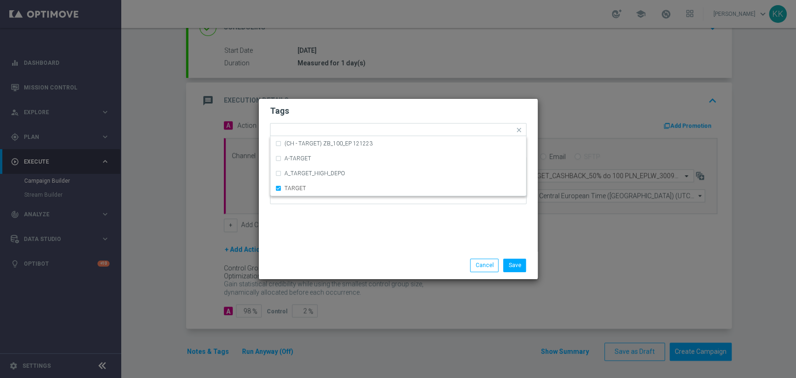
click at [393, 213] on div "Tags Quick find × D × MIN × LOW × TARGET (CH - TARGET) ZB_100_EP 121223 A-TARGE…" at bounding box center [398, 175] width 279 height 153
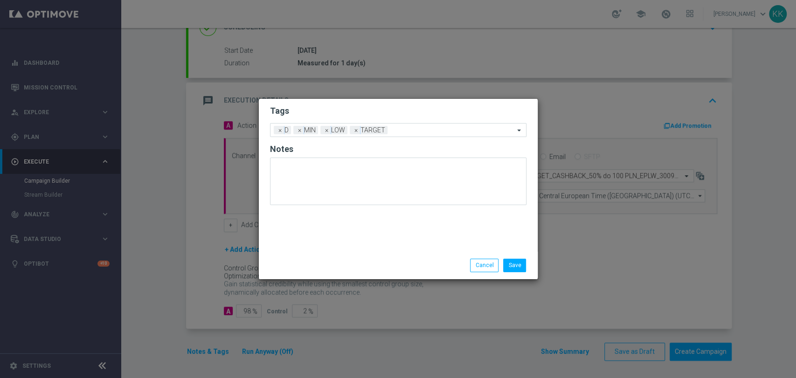
click at [411, 140] on form "Tags Add a new tag × D × MIN × LOW × TARGET Notes" at bounding box center [398, 157] width 257 height 109
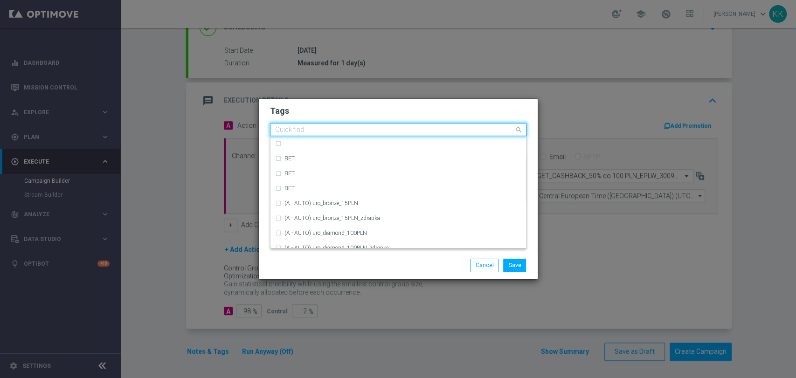
click at [414, 125] on div "Quick find × D × MIN × LOW × TARGET" at bounding box center [393, 130] width 244 height 12
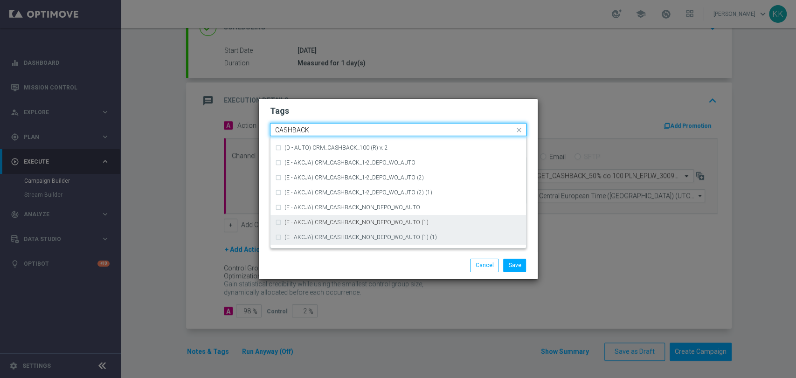
scroll to position [142, 0]
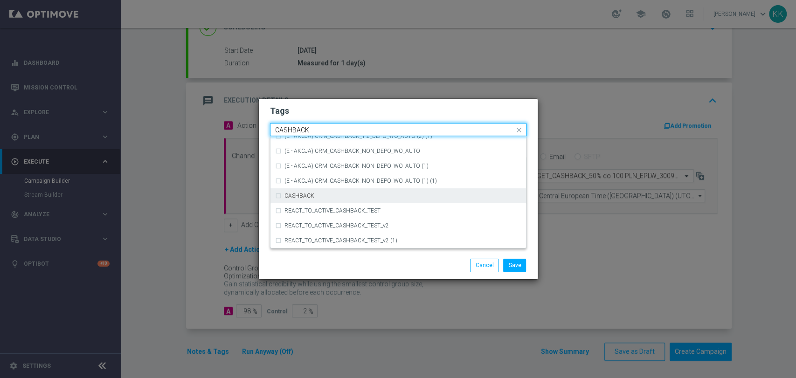
click at [353, 192] on div "CASHBACK" at bounding box center [398, 195] width 246 height 15
type input "CASHBACK"
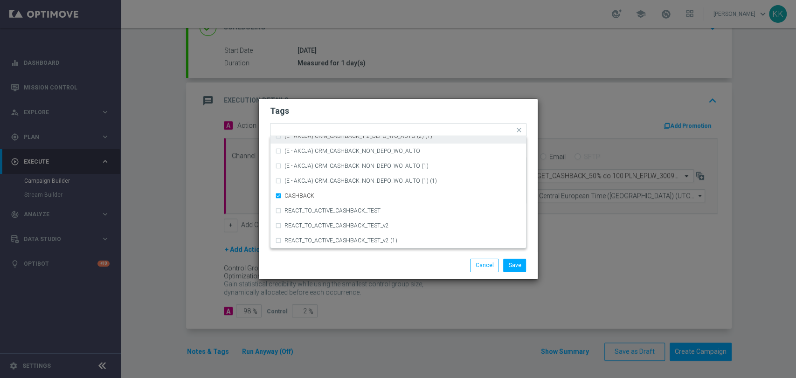
click at [388, 111] on h2 "Tags" at bounding box center [398, 110] width 257 height 11
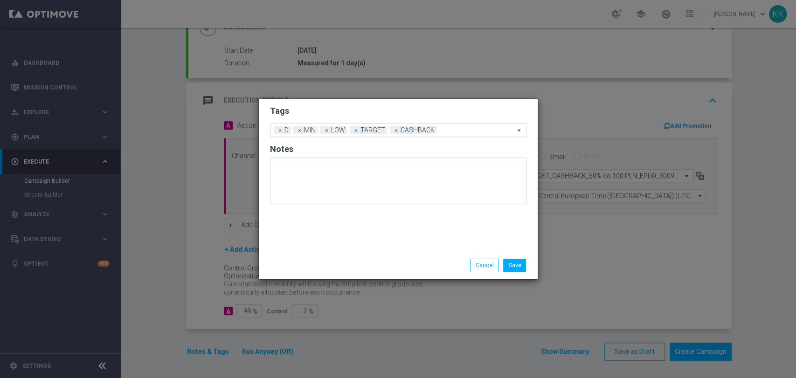
click at [470, 130] on input "text" at bounding box center [478, 131] width 74 height 8
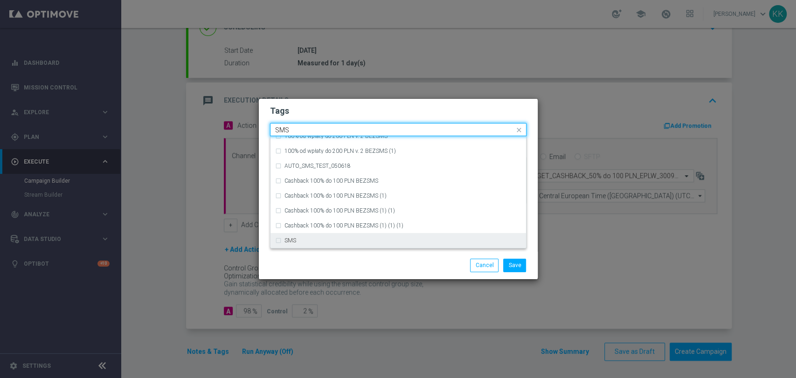
click at [318, 236] on div "SMS" at bounding box center [398, 240] width 246 height 15
type input "SMS"
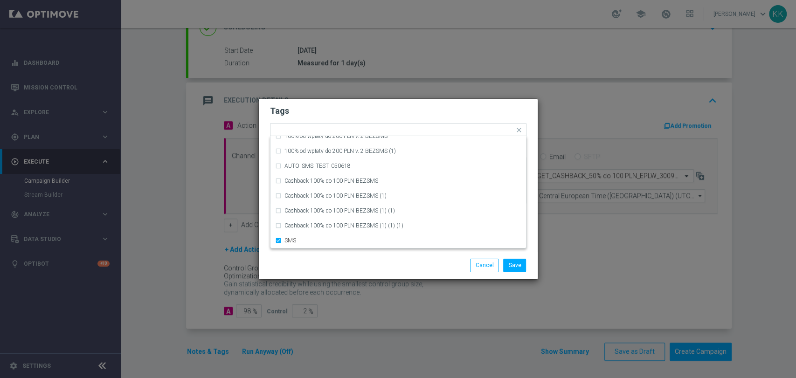
click at [357, 263] on div "Save Cancel" at bounding box center [443, 265] width 181 height 13
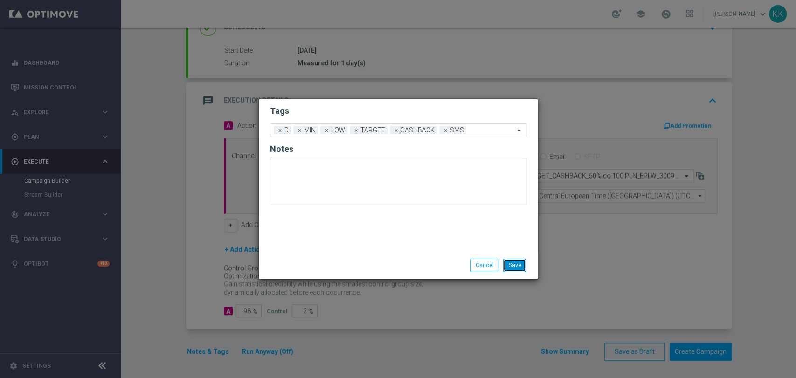
click at [516, 263] on button "Save" at bounding box center [514, 265] width 23 height 13
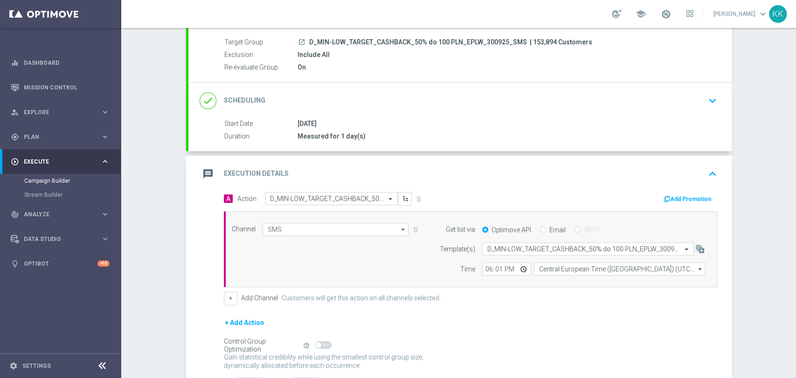
scroll to position [52, 0]
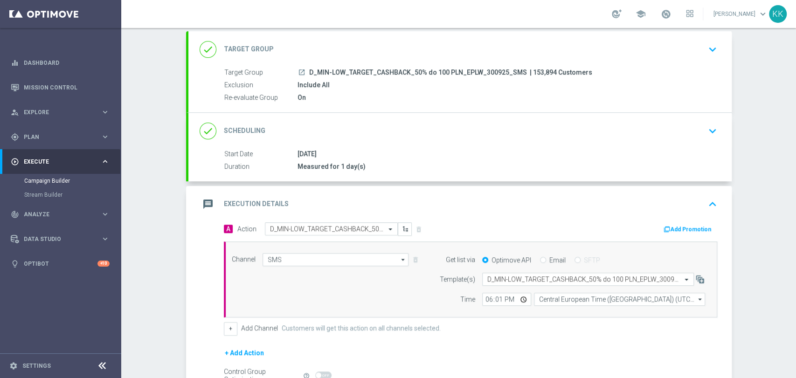
click at [698, 35] on div "done Target Group keyboard_arrow_down" at bounding box center [459, 49] width 543 height 36
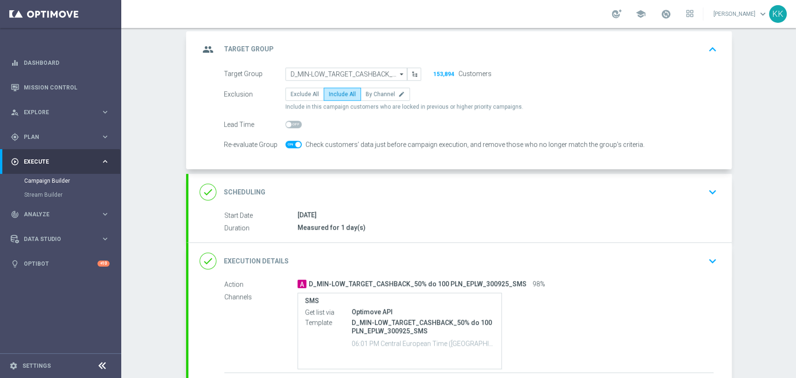
drag, startPoint x: 693, startPoint y: 187, endPoint x: 676, endPoint y: 187, distance: 16.8
click at [679, 187] on div "done Scheduling keyboard_arrow_down" at bounding box center [460, 192] width 521 height 18
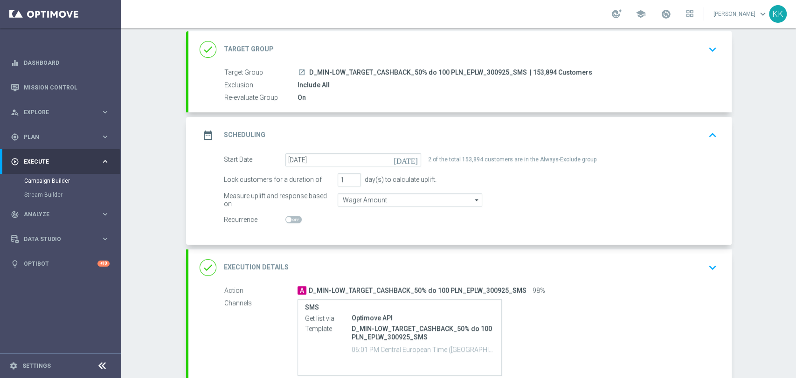
click at [681, 273] on div "done Execution Details keyboard_arrow_down" at bounding box center [460, 268] width 521 height 18
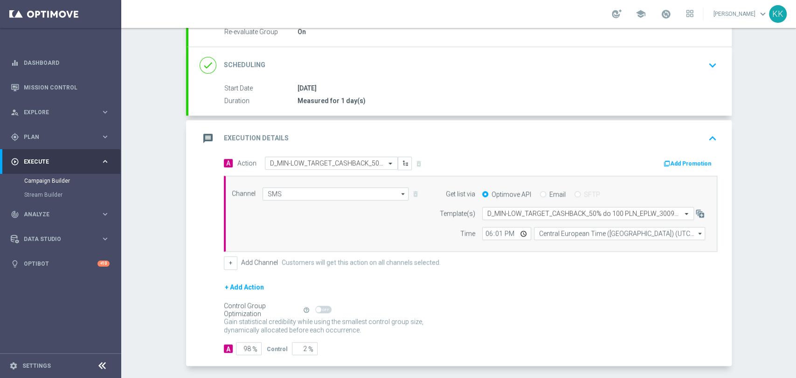
scroll to position [156, 0]
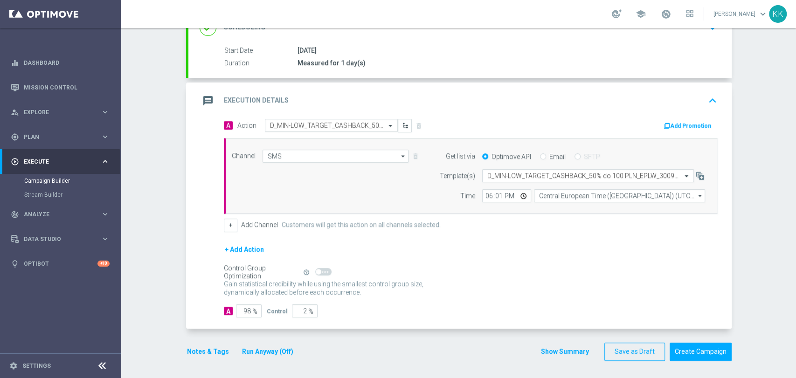
click at [205, 346] on button "Notes & Tags" at bounding box center [208, 352] width 44 height 12
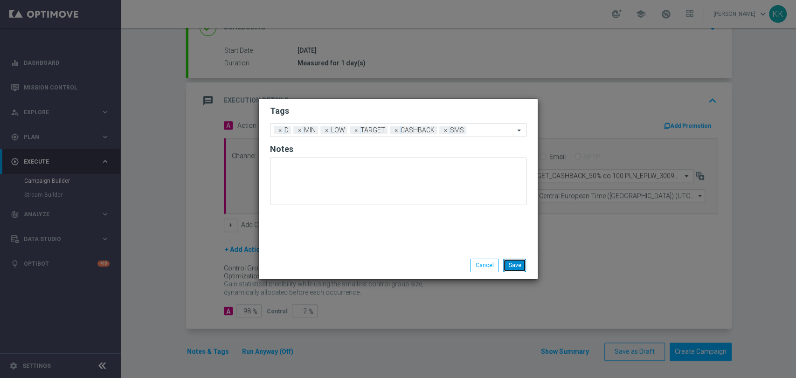
click at [519, 270] on button "Save" at bounding box center [514, 265] width 23 height 13
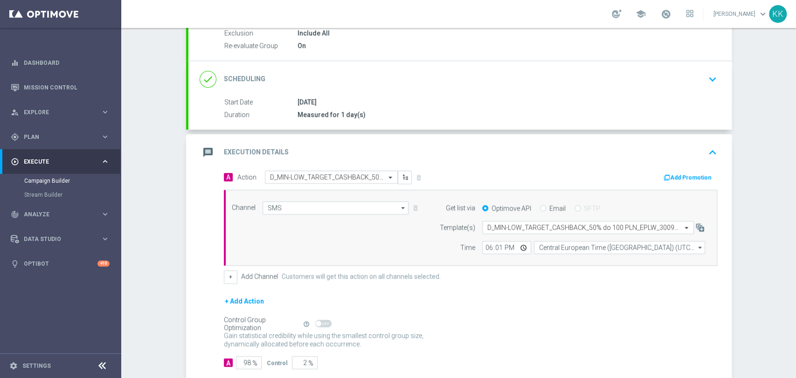
scroll to position [0, 0]
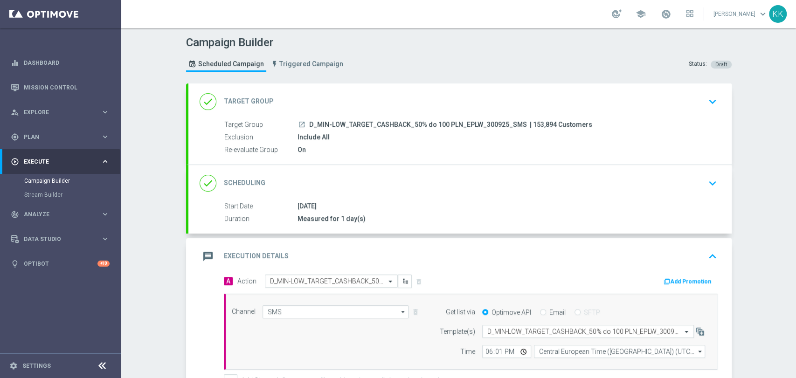
click at [731, 102] on section "done Target Group keyboard_arrow_down Target Group launch D_MIN-LOW_TARGET_CASH…" at bounding box center [459, 305] width 560 height 443
click at [713, 104] on icon "keyboard_arrow_down" at bounding box center [713, 102] width 14 height 14
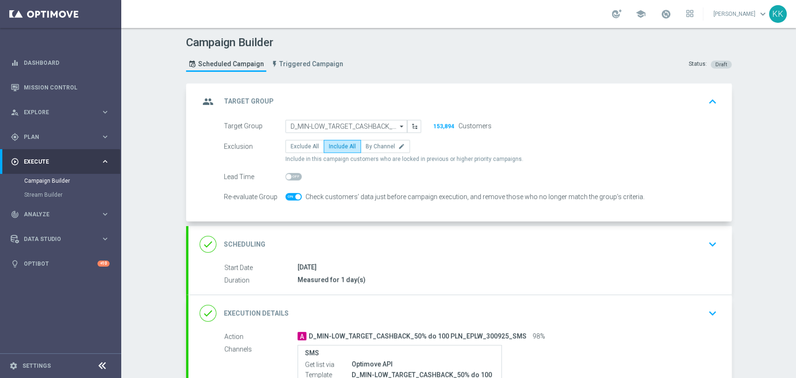
click at [706, 242] on icon "keyboard_arrow_down" at bounding box center [713, 244] width 14 height 14
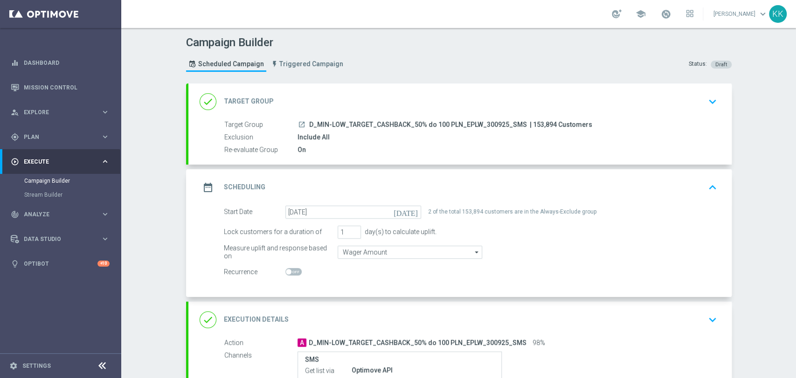
scroll to position [104, 0]
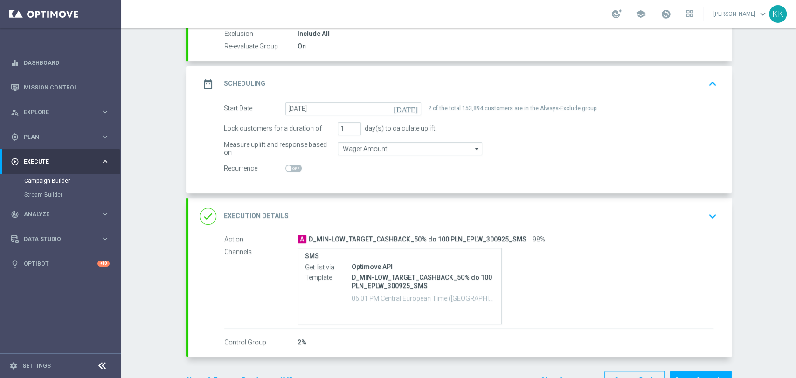
click at [708, 217] on icon "keyboard_arrow_down" at bounding box center [713, 216] width 14 height 14
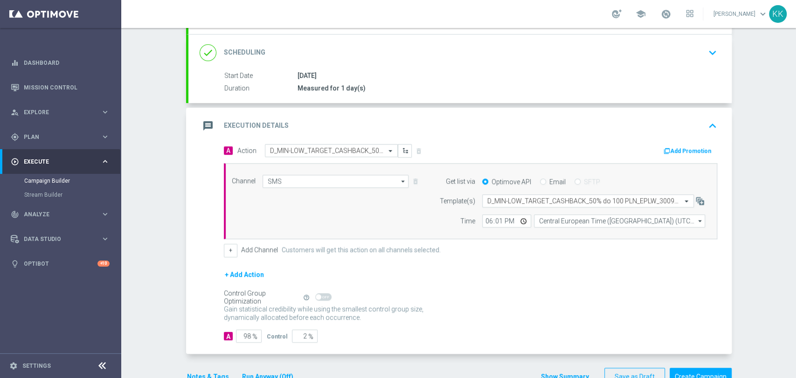
scroll to position [156, 0]
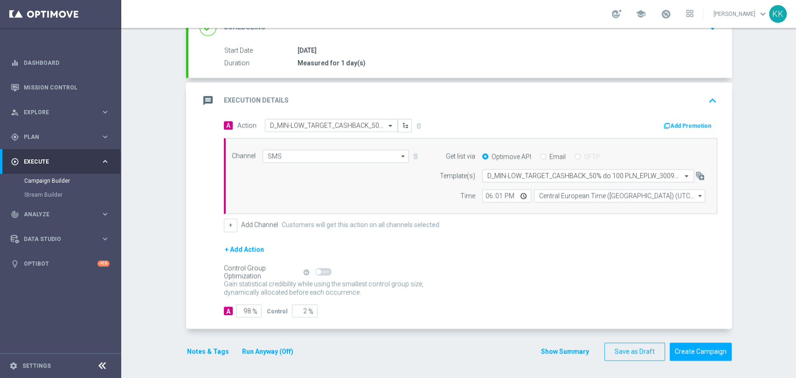
click at [230, 352] on run-anyway-button "Run Anyway (Off)" at bounding box center [268, 352] width 76 height 12
click at [220, 353] on button "Notes & Tags" at bounding box center [208, 352] width 44 height 12
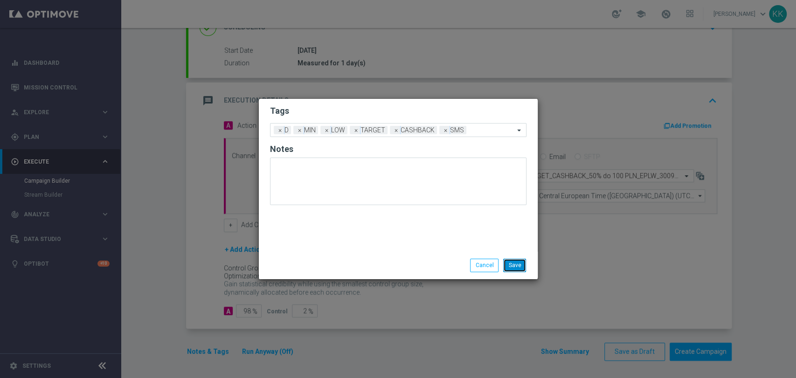
click at [517, 270] on button "Save" at bounding box center [514, 265] width 23 height 13
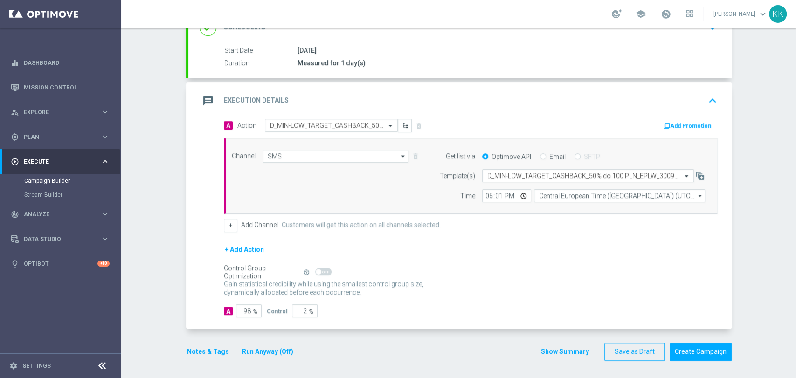
click at [698, 360] on div "done Target Group keyboard_arrow_down Target Group launch D_MIN-LOW_TARGET_CASH…" at bounding box center [459, 149] width 546 height 443
click at [698, 358] on button "Create Campaign" at bounding box center [701, 352] width 62 height 18
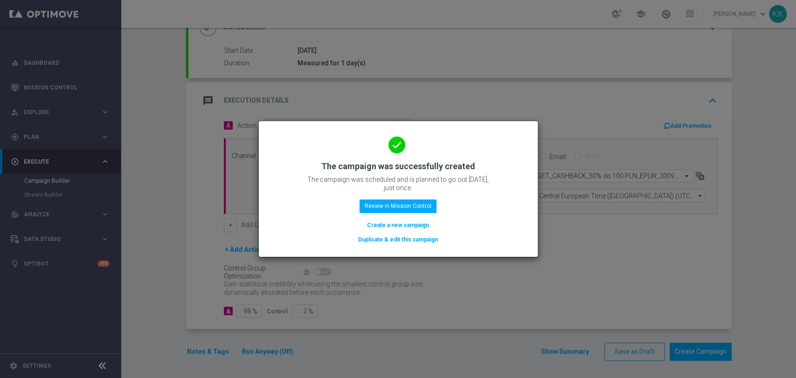
click at [399, 230] on button "Create a new campaign" at bounding box center [398, 225] width 64 height 10
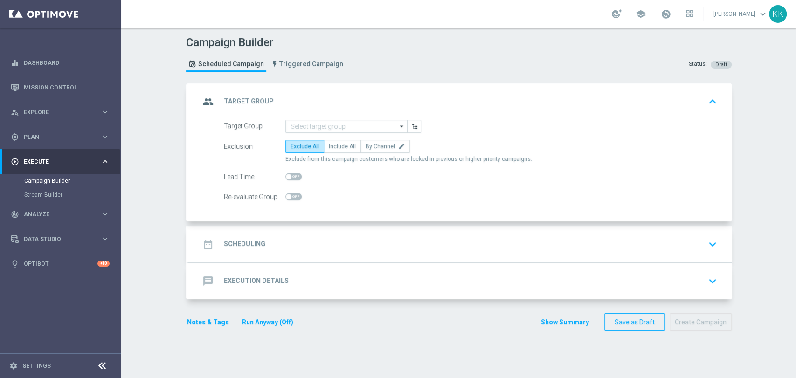
scroll to position [0, 0]
click at [348, 125] on input at bounding box center [346, 126] width 122 height 13
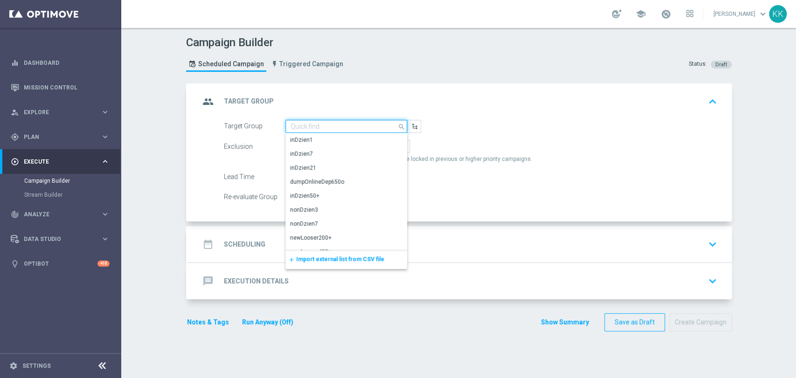
paste input "D_MED-HIGH_TARGET_CASHBACK_50% do 300 PLN_EPLW_300925_SMS"
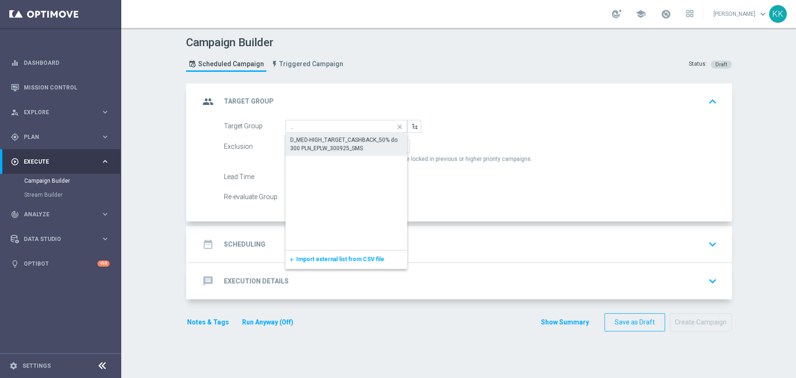
click at [347, 137] on div "D_MED-HIGH_TARGET_CASHBACK_50% do 300 PLN_EPLW_300925_SMS" at bounding box center [346, 144] width 113 height 17
type input "D_MED-HIGH_TARGET_CASHBACK_50% do 300 PLN_EPLW_300925_SMS"
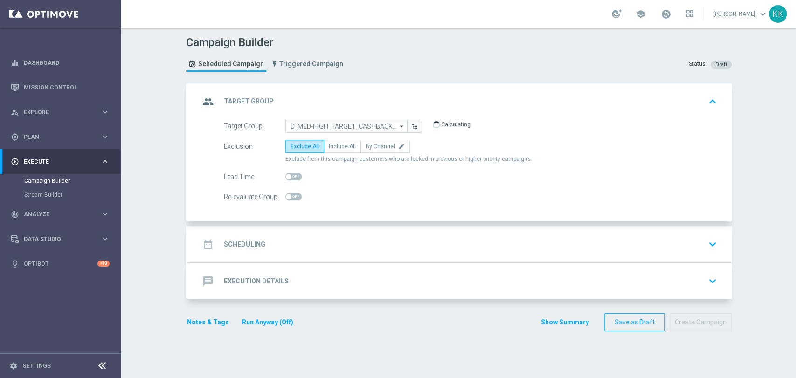
drag, startPoint x: 334, startPoint y: 146, endPoint x: 334, endPoint y: 153, distance: 6.5
click at [334, 146] on span "Include All" at bounding box center [342, 146] width 27 height 7
click at [334, 146] on input "Include All" at bounding box center [332, 148] width 6 height 6
radio input "true"
click at [285, 193] on label at bounding box center [293, 196] width 16 height 7
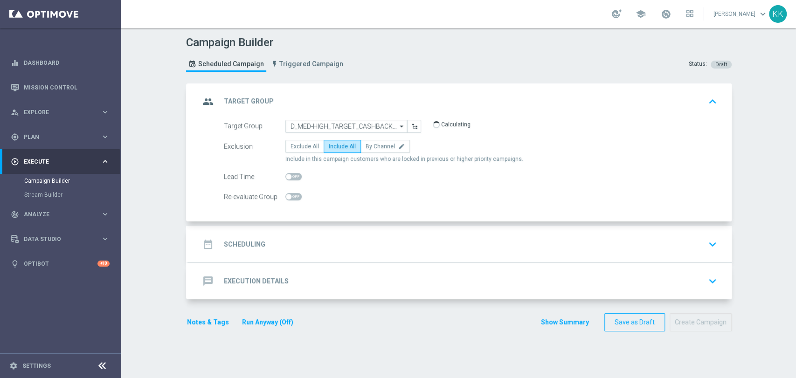
click at [289, 201] on div at bounding box center [293, 196] width 16 height 13
click at [291, 199] on span at bounding box center [293, 196] width 16 height 7
click at [291, 199] on input "checkbox" at bounding box center [293, 196] width 16 height 7
checkbox input "true"
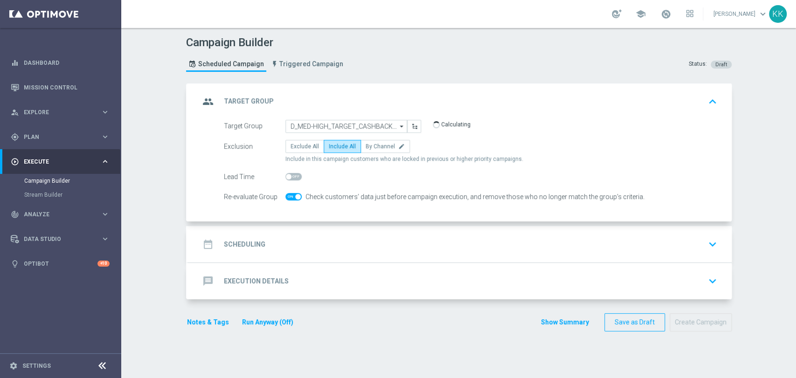
click at [315, 230] on div "date_range Scheduling keyboard_arrow_down" at bounding box center [459, 244] width 543 height 36
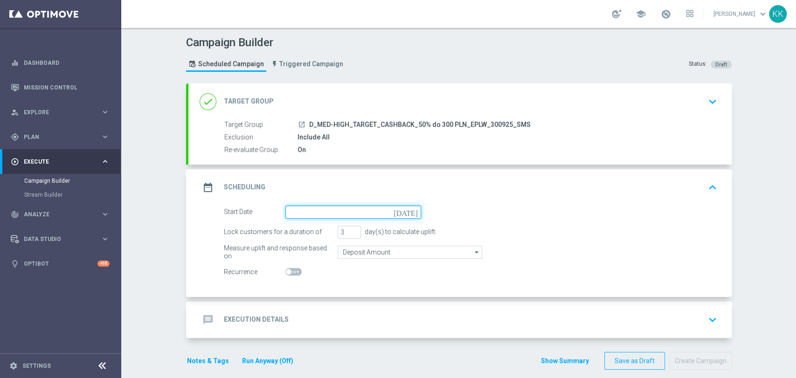
click at [309, 206] on input at bounding box center [353, 212] width 136 height 13
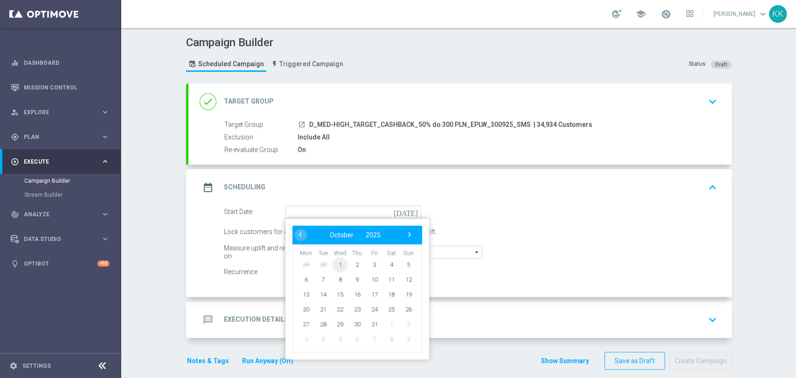
click at [338, 269] on span "1" at bounding box center [340, 264] width 15 height 15
type input "[DATE]"
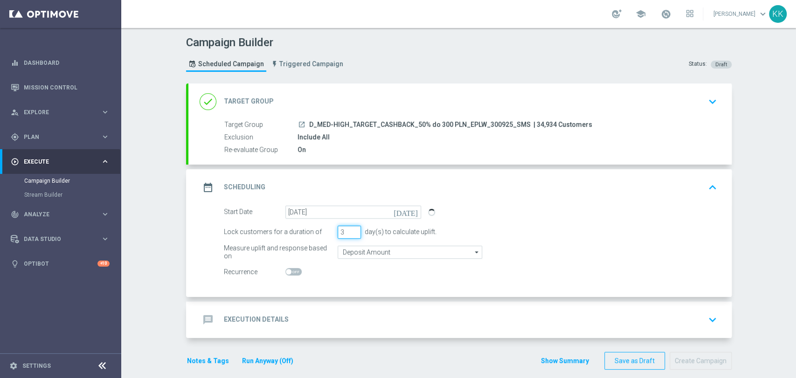
click at [338, 233] on input "3" at bounding box center [349, 232] width 23 height 13
drag, startPoint x: 342, startPoint y: 231, endPoint x: 321, endPoint y: 231, distance: 21.0
click at [321, 231] on div "Lock customers for a duration of 3 day(s) to calculate uplift." at bounding box center [471, 232] width 508 height 13
type input "1"
drag, startPoint x: 357, startPoint y: 257, endPoint x: 351, endPoint y: 258, distance: 5.7
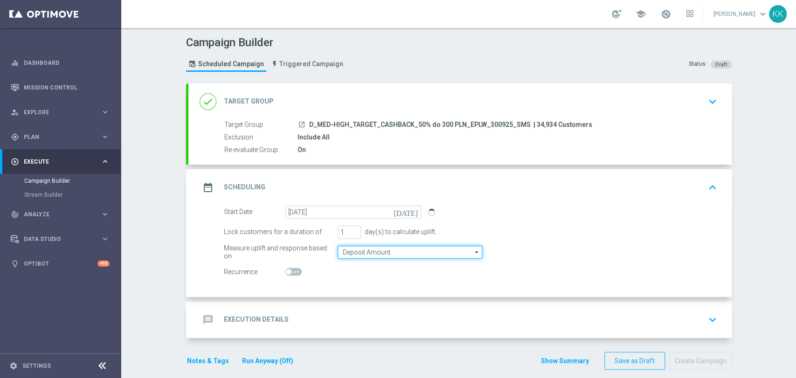
click at [352, 258] on input "Deposit Amount" at bounding box center [410, 252] width 145 height 13
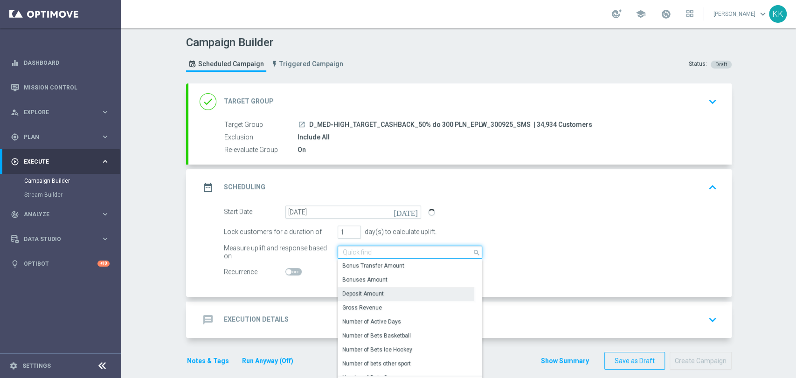
click at [345, 248] on input at bounding box center [410, 252] width 145 height 13
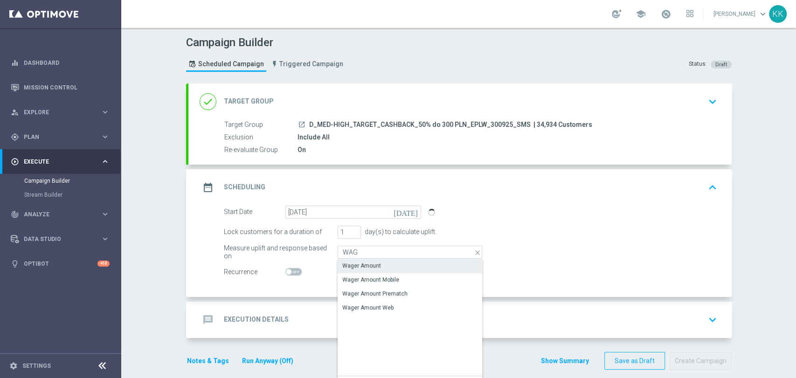
click at [383, 264] on div "Wager Amount" at bounding box center [410, 265] width 145 height 13
type input "Wager Amount"
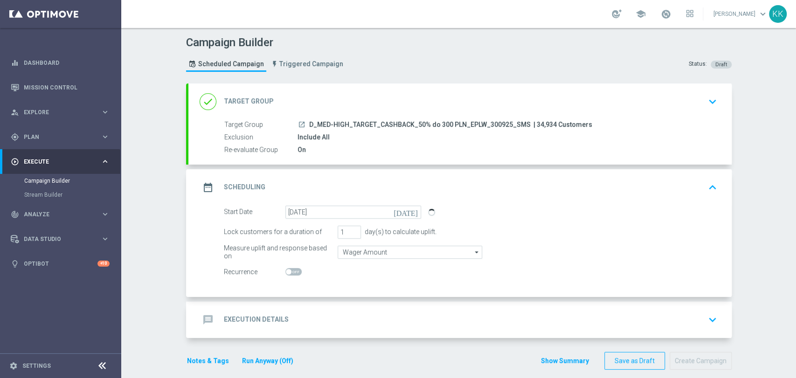
click at [407, 315] on div "message Execution Details keyboard_arrow_down" at bounding box center [460, 320] width 521 height 18
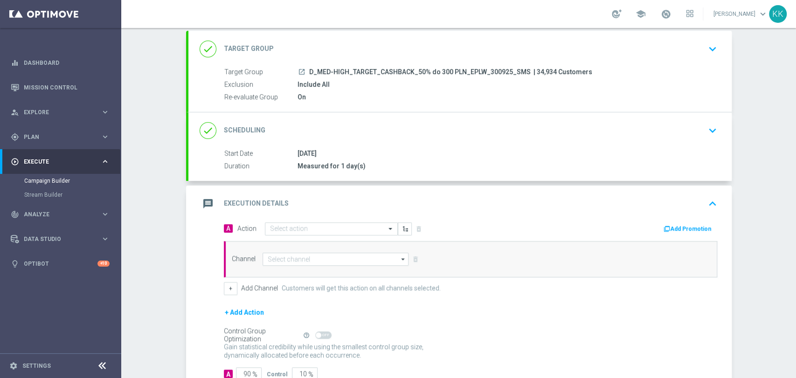
scroll to position [94, 0]
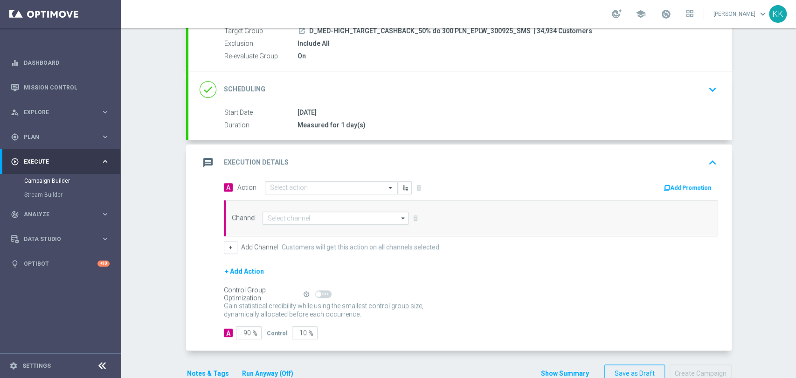
click at [708, 87] on icon "keyboard_arrow_down" at bounding box center [713, 90] width 14 height 14
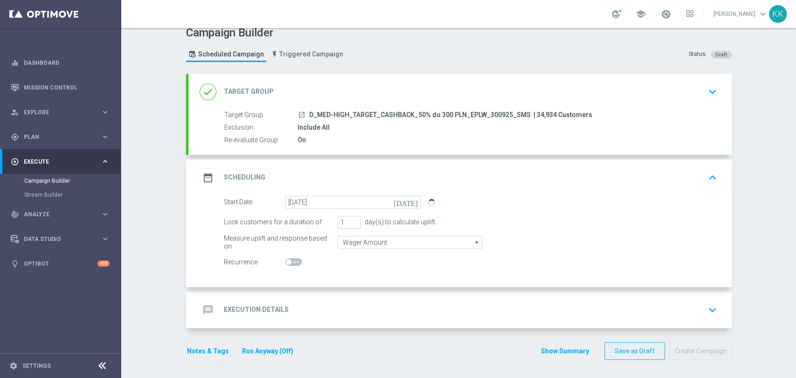
scroll to position [9, 0]
click at [713, 308] on icon "keyboard_arrow_down" at bounding box center [713, 311] width 14 height 14
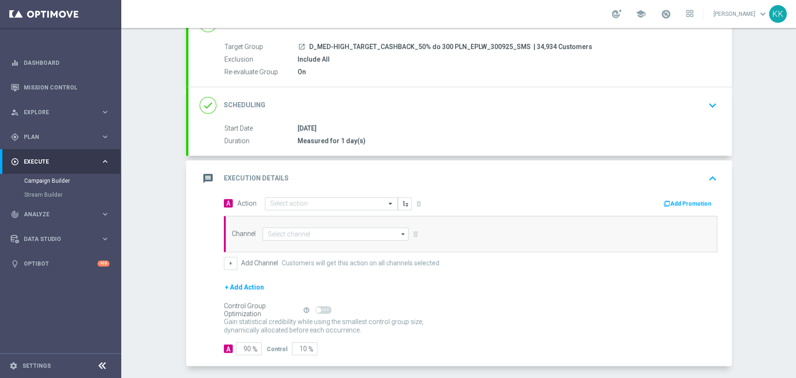
scroll to position [116, 0]
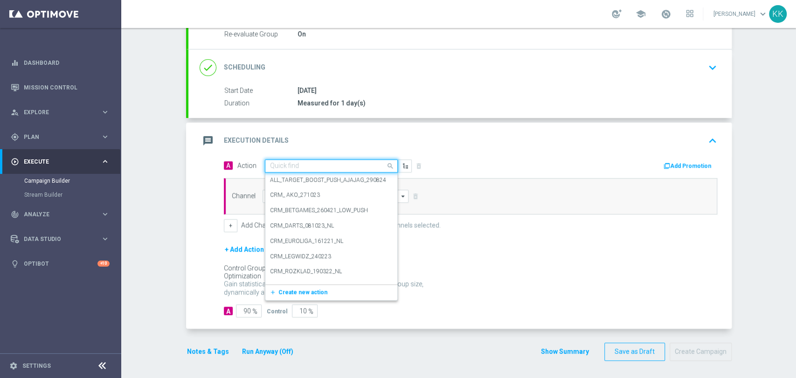
click at [300, 164] on input "text" at bounding box center [322, 166] width 104 height 8
paste input "D_MED-HIGH_TARGET_CASHBACK_50% do 300 PLN_EPLW_300925_SMS"
type input "D_MED-HIGH_TARGET_CASHBACK_50% do 300 PLN_EPLW_300925_SMS"
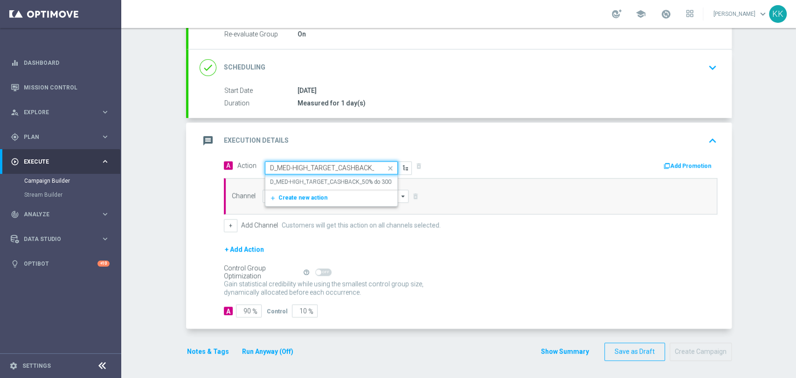
scroll to position [0, 107]
click at [303, 181] on label "D_MED-HIGH_TARGET_CASHBACK_50% do 300 PLN_EPLW_300925_SMS" at bounding box center [362, 182] width 185 height 8
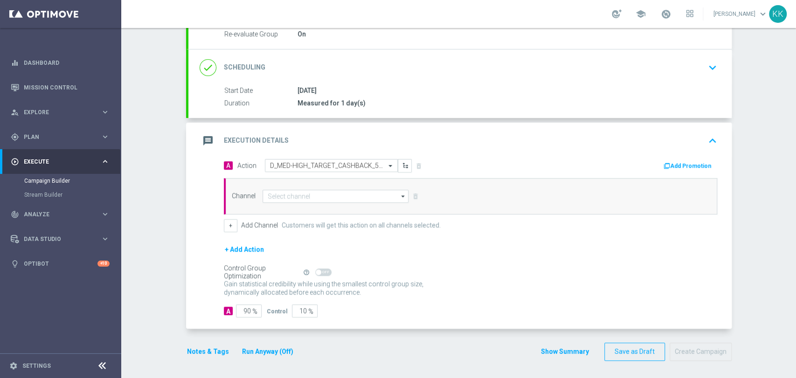
scroll to position [0, 0]
click at [309, 194] on input at bounding box center [336, 196] width 146 height 13
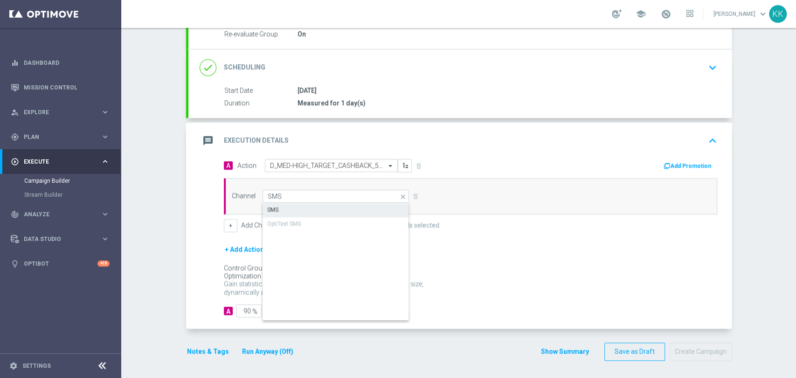
click at [340, 214] on div "SMS" at bounding box center [336, 209] width 147 height 13
type input "SMS"
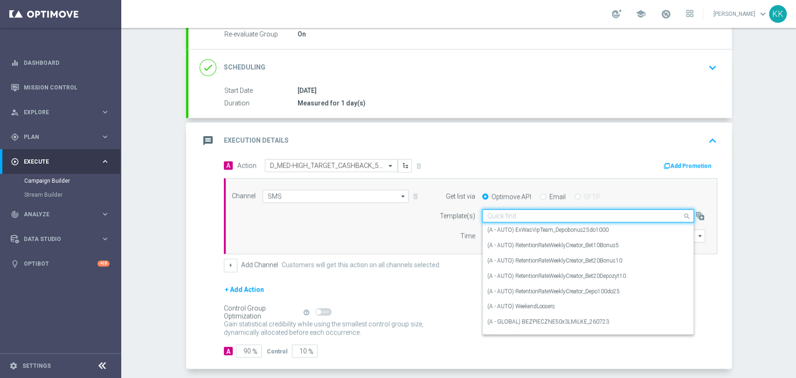
click at [541, 217] on input "text" at bounding box center [578, 216] width 183 height 8
paste input "D_MED-HIGH_TARGET_CASHBACK_50% do 300 PLN_EPLW_300925_SMS"
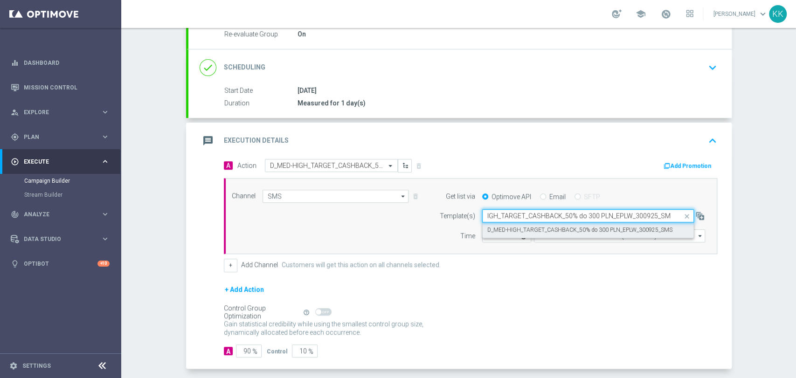
click at [548, 225] on div "D_MED-HIGH_TARGET_CASHBACK_50% do 300 PLN_EPLW_300925_SMS" at bounding box center [588, 230] width 202 height 15
type input "D_MED-HIGH_TARGET_CASHBACK_50% do 300 PLN_EPLW_300925_SMS"
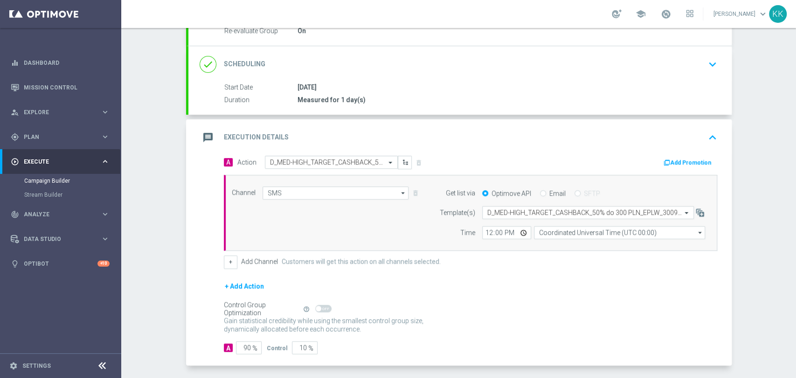
scroll to position [156, 0]
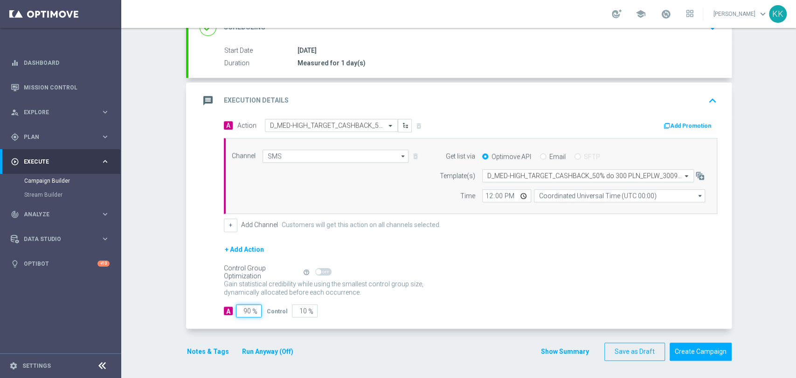
click at [244, 312] on input "90" at bounding box center [249, 311] width 26 height 13
type input "9"
type input "91"
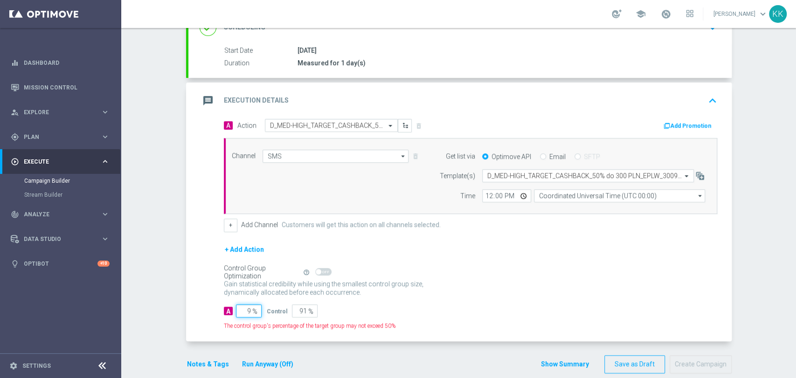
type input "98"
type input "2"
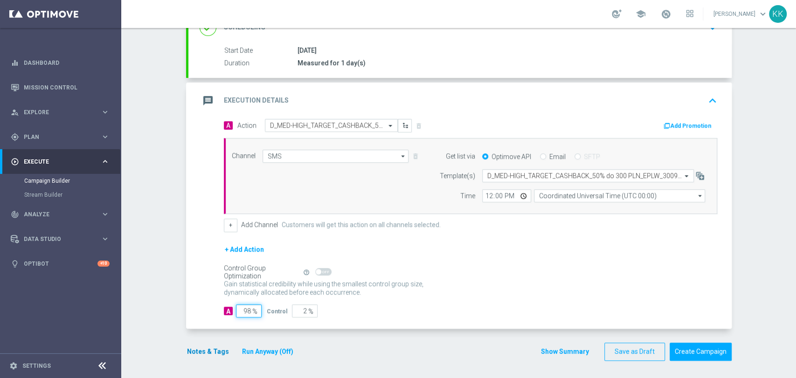
type input "98"
click at [211, 351] on button "Notes & Tags" at bounding box center [208, 352] width 44 height 12
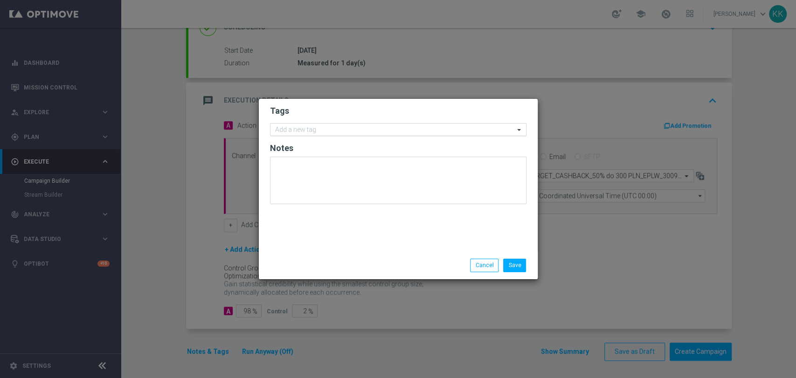
click at [332, 132] on input "text" at bounding box center [394, 130] width 239 height 8
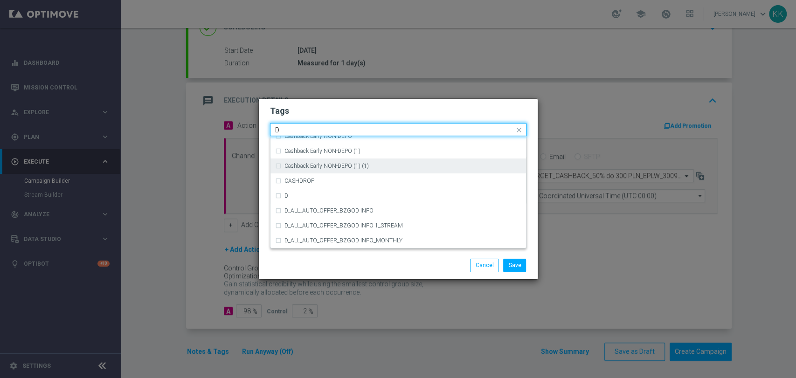
scroll to position [985, 0]
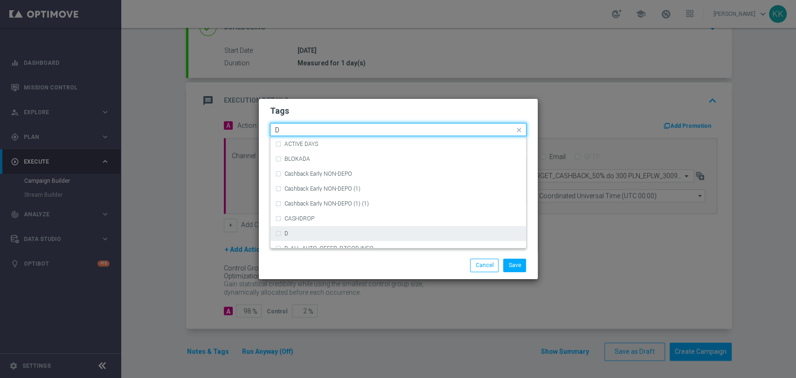
click at [335, 236] on div "D" at bounding box center [403, 234] width 237 height 6
type input "D"
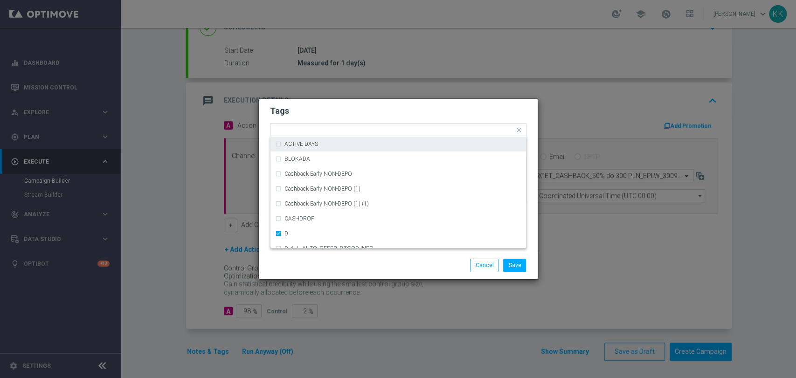
click at [336, 113] on h2 "Tags" at bounding box center [398, 110] width 257 height 11
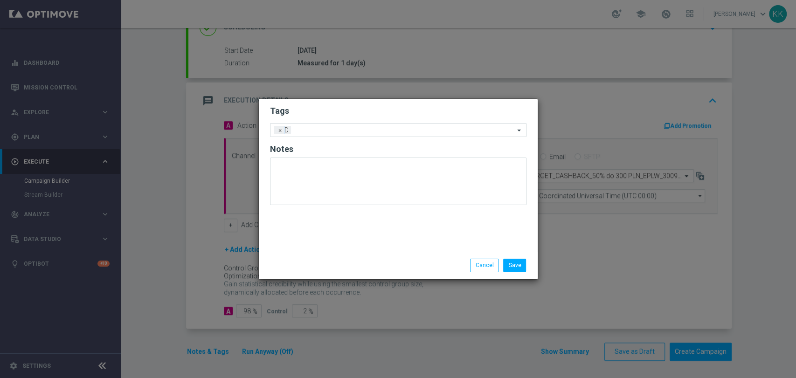
click at [391, 122] on form "Tags Add a new tag × D Notes" at bounding box center [398, 157] width 257 height 109
click at [391, 133] on input "text" at bounding box center [405, 131] width 220 height 8
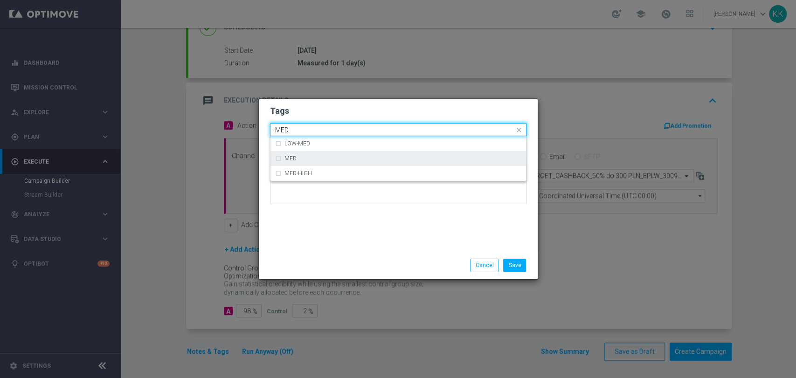
click at [347, 161] on div "MED" at bounding box center [403, 159] width 237 height 6
type input "MED"
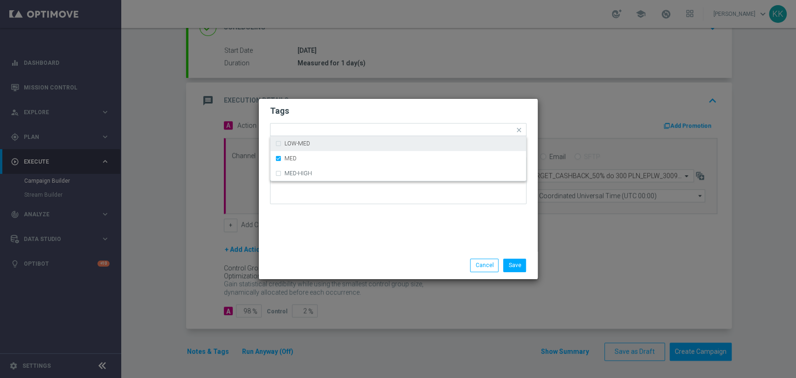
drag, startPoint x: 395, startPoint y: 110, endPoint x: 399, endPoint y: 107, distance: 5.4
click at [396, 110] on h2 "Tags" at bounding box center [398, 110] width 257 height 11
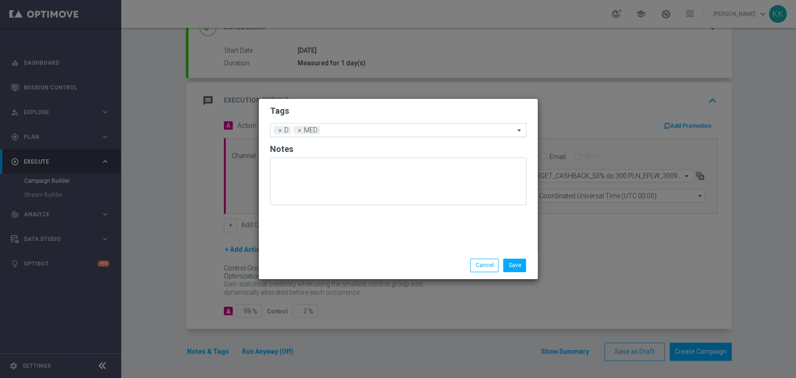
click at [400, 125] on div "Add a new tag × D × MED" at bounding box center [393, 130] width 244 height 13
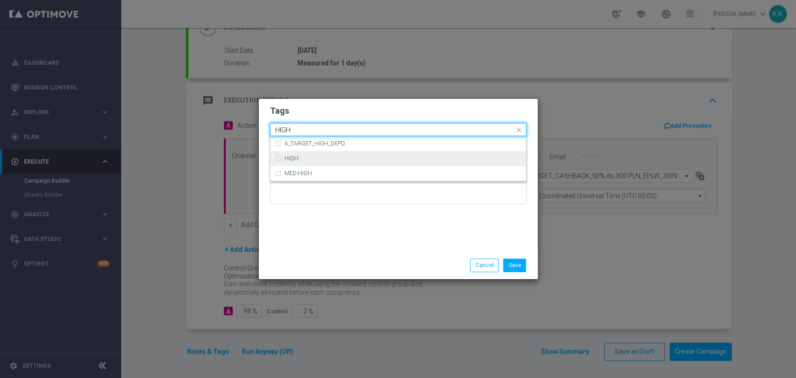
click at [352, 156] on div "HIGH" at bounding box center [403, 159] width 237 height 6
type input "HIGH"
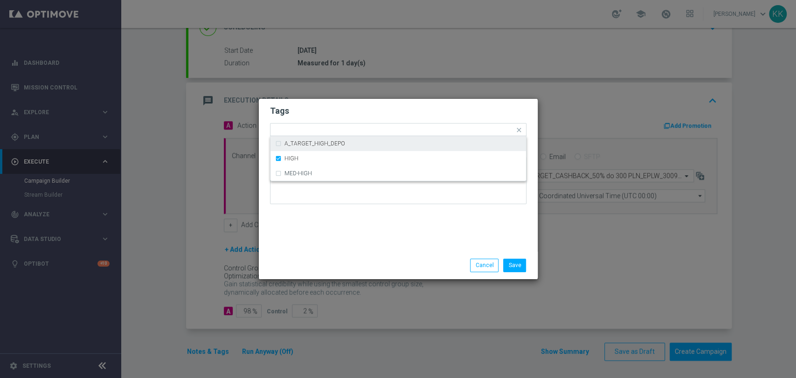
click at [359, 116] on h2 "Tags" at bounding box center [398, 110] width 257 height 11
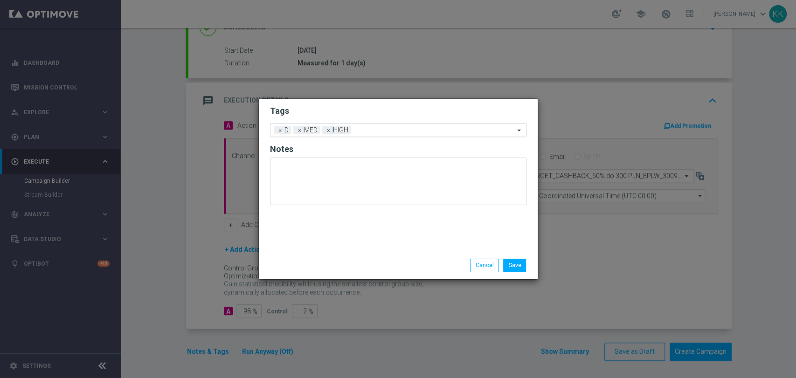
click at [369, 130] on input "text" at bounding box center [435, 131] width 160 height 8
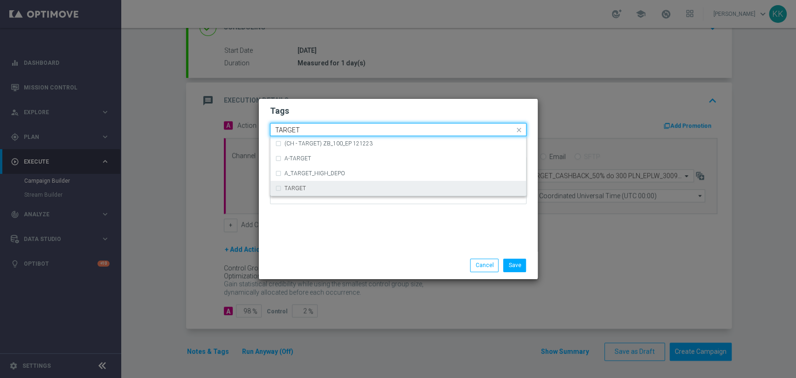
click at [373, 191] on div "TARGET" at bounding box center [398, 188] width 246 height 15
type input "TARGET"
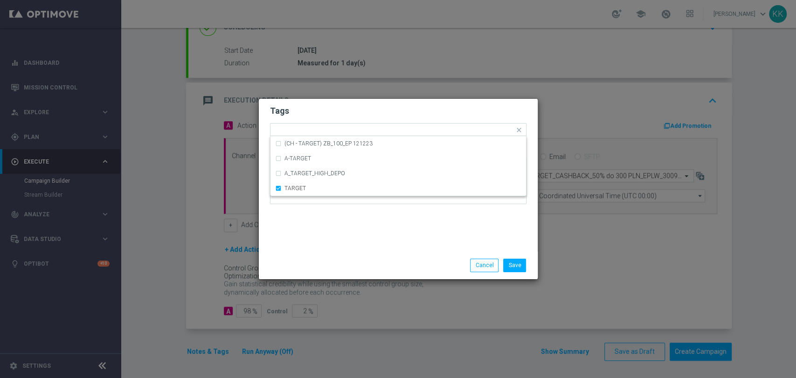
click at [381, 250] on div "Tags Quick find × D × MED × HIGH × TARGET (CH - TARGET) ZB_100_EP 121223 A-TARG…" at bounding box center [398, 175] width 279 height 153
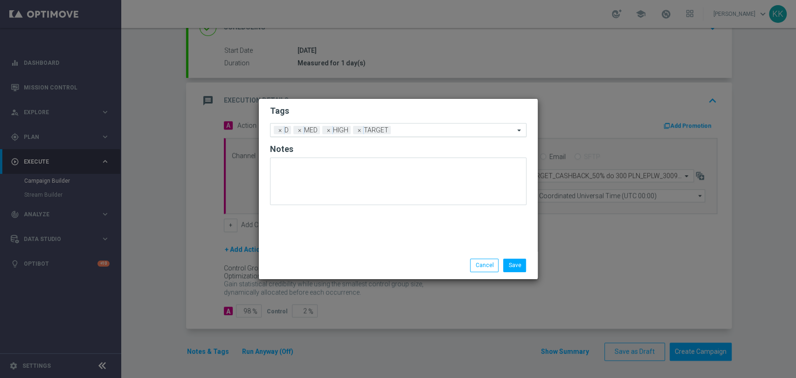
click at [419, 129] on input "text" at bounding box center [455, 131] width 120 height 8
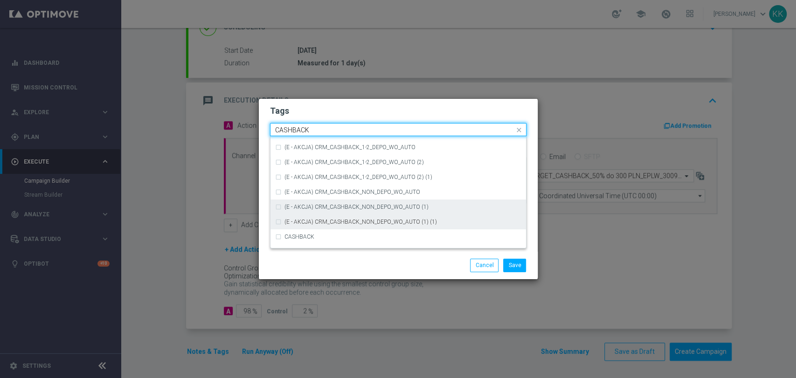
scroll to position [142, 0]
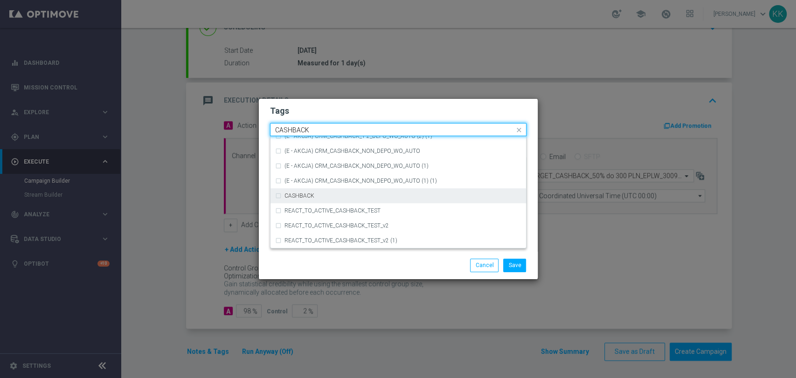
click at [374, 195] on div "CASHBACK" at bounding box center [403, 196] width 237 height 6
type input "CASHBACK"
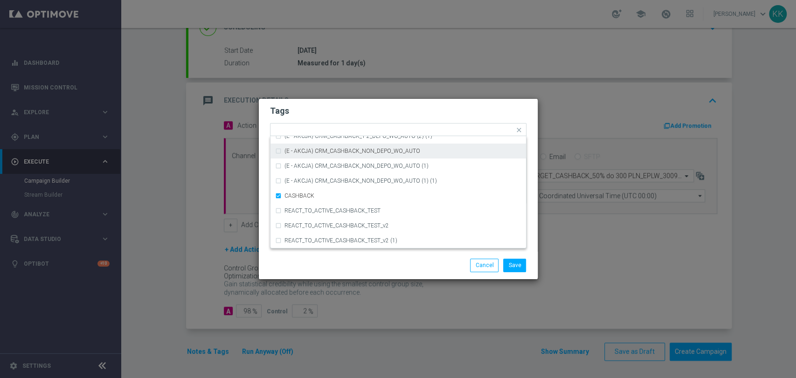
click at [405, 113] on h2 "Tags" at bounding box center [398, 110] width 257 height 11
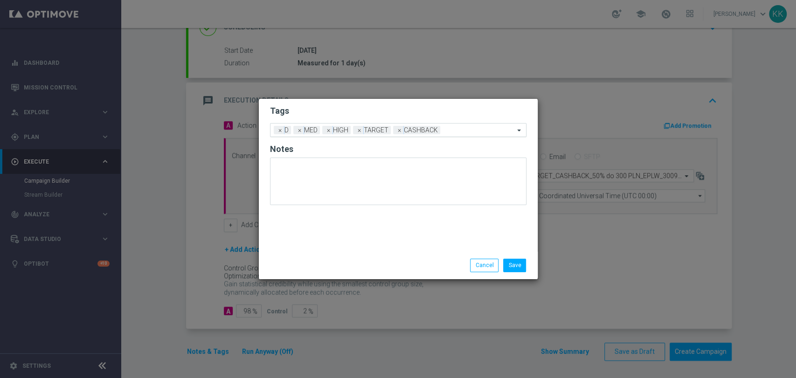
click at [447, 133] on input "text" at bounding box center [479, 131] width 70 height 8
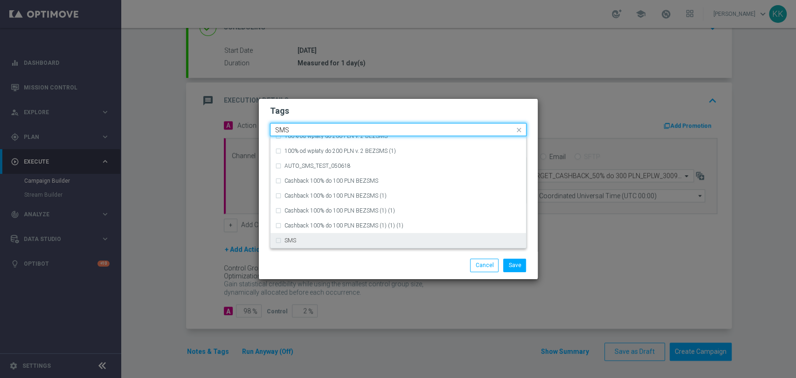
click at [350, 240] on div "SMS" at bounding box center [403, 241] width 237 height 6
type input "SMS"
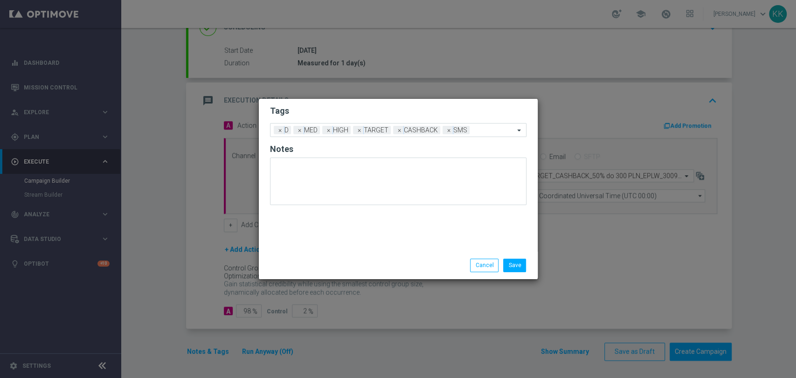
click at [397, 274] on div "Save Cancel" at bounding box center [398, 265] width 279 height 27
click at [507, 265] on button "Save" at bounding box center [514, 265] width 23 height 13
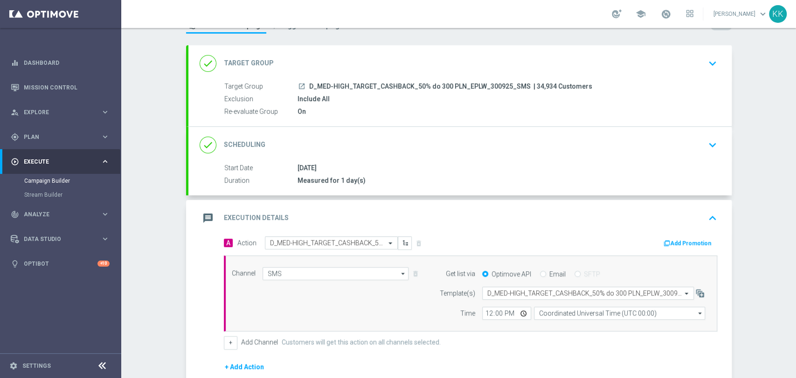
scroll to position [0, 0]
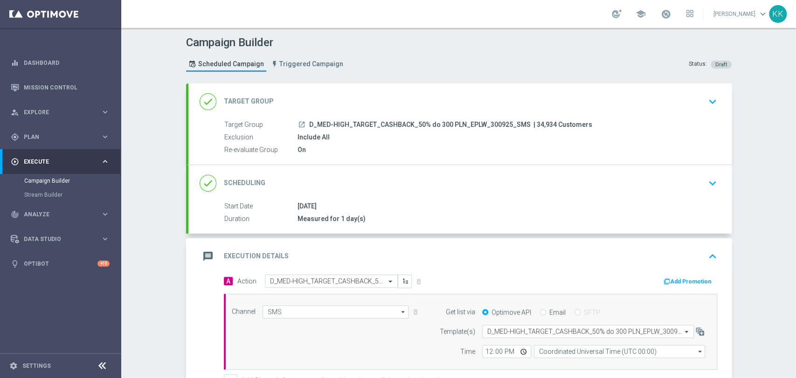
drag, startPoint x: 705, startPoint y: 94, endPoint x: 693, endPoint y: 98, distance: 13.1
click at [699, 96] on div "done Target Group keyboard_arrow_down" at bounding box center [460, 102] width 521 height 18
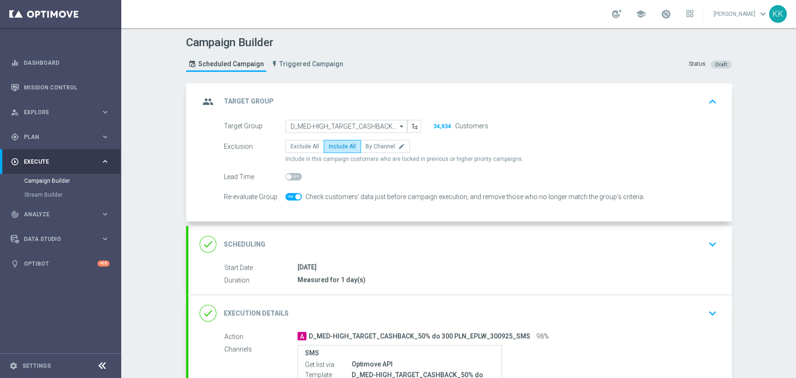
scroll to position [104, 0]
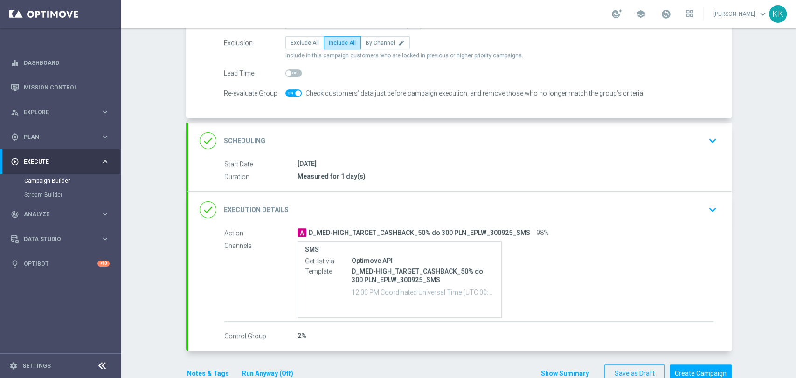
click at [694, 152] on div "done Scheduling keyboard_arrow_down" at bounding box center [459, 141] width 543 height 36
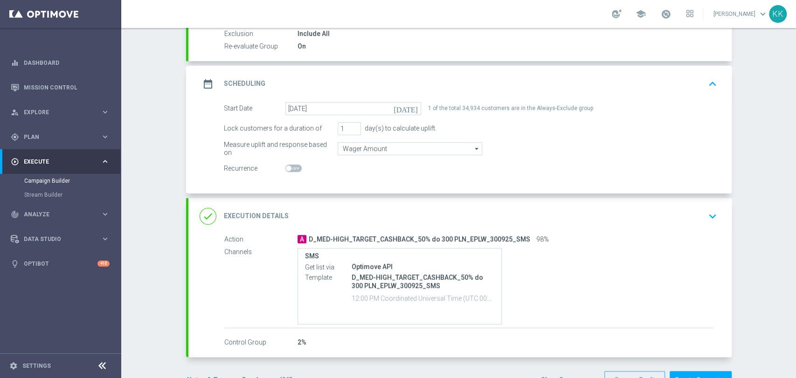
click at [696, 214] on div "done Execution Details keyboard_arrow_down" at bounding box center [460, 217] width 521 height 18
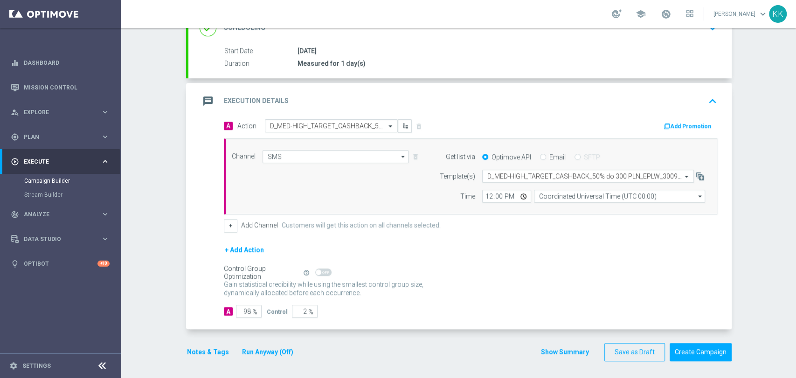
scroll to position [156, 0]
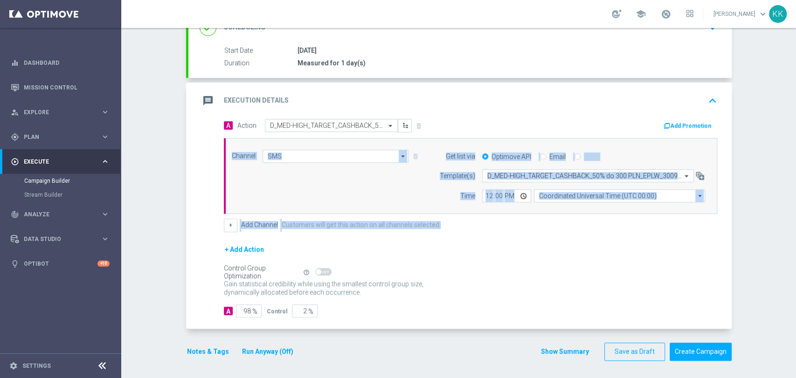
click at [503, 209] on div "A Action Select action D_MED-HIGH_TARGET_CASHBACK_50% do 300 PLN_EPLW_300925_SM…" at bounding box center [471, 175] width 508 height 113
click at [511, 236] on form "A Action Select action D_MED-HIGH_TARGET_CASHBACK_50% do 300 PLN_EPLW_300925_SM…" at bounding box center [471, 218] width 494 height 199
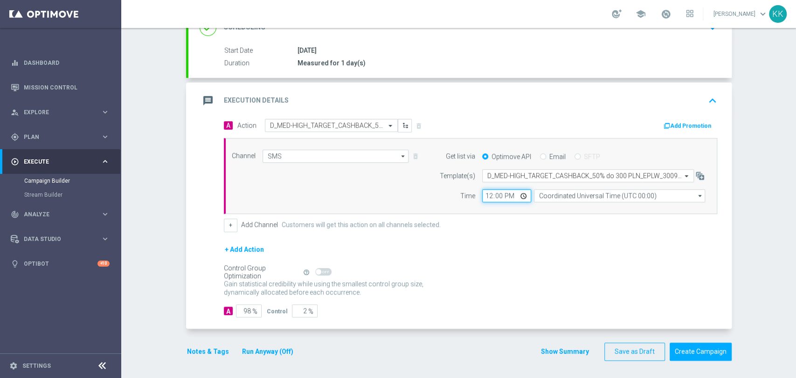
click at [486, 192] on input "12:00" at bounding box center [506, 195] width 49 height 13
type input "18:11"
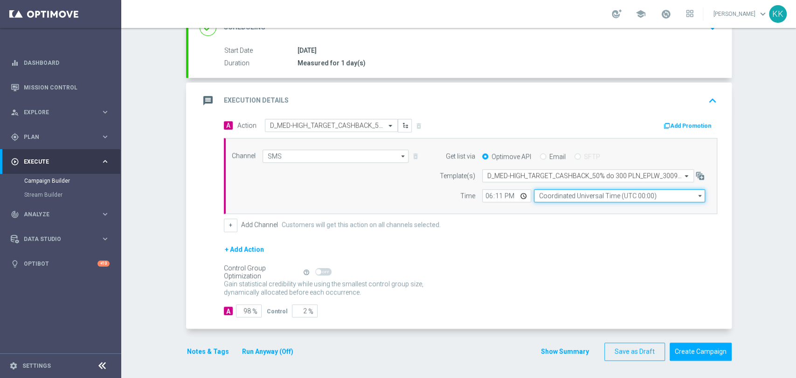
click at [592, 195] on input "Coordinated Universal Time (UTC 00:00)" at bounding box center [619, 195] width 171 height 13
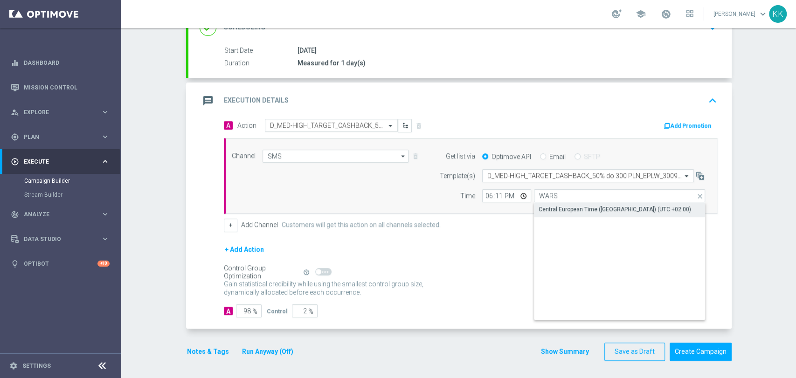
click at [592, 210] on div "Central European Time ([GEOGRAPHIC_DATA]) (UTC +02:00)" at bounding box center [615, 209] width 153 height 8
type input "Central European Time ([GEOGRAPHIC_DATA]) (UTC +02:00)"
click at [207, 351] on button "Notes & Tags" at bounding box center [208, 352] width 44 height 12
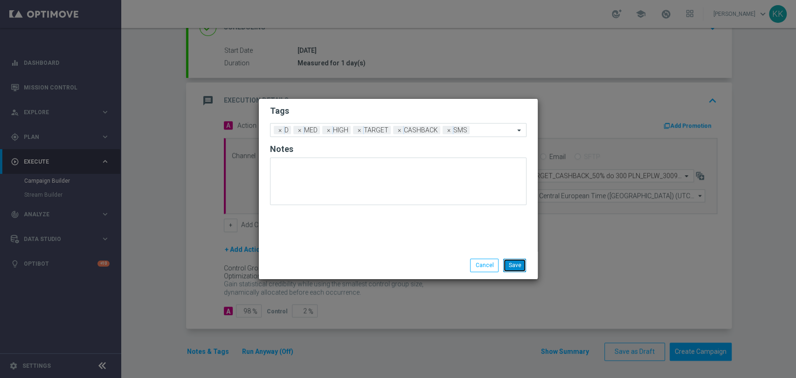
click at [526, 261] on button "Save" at bounding box center [514, 265] width 23 height 13
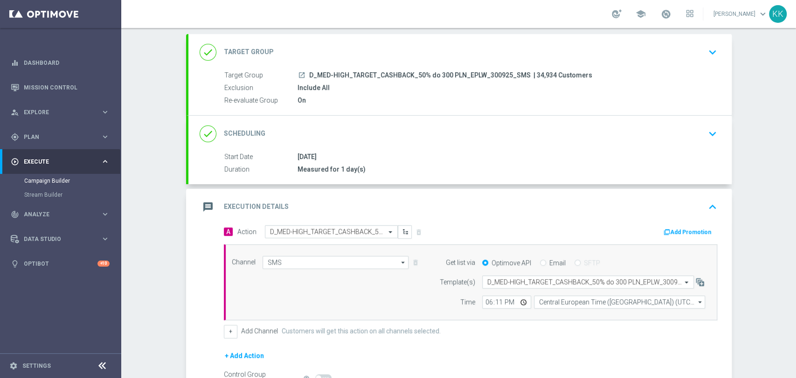
scroll to position [0, 0]
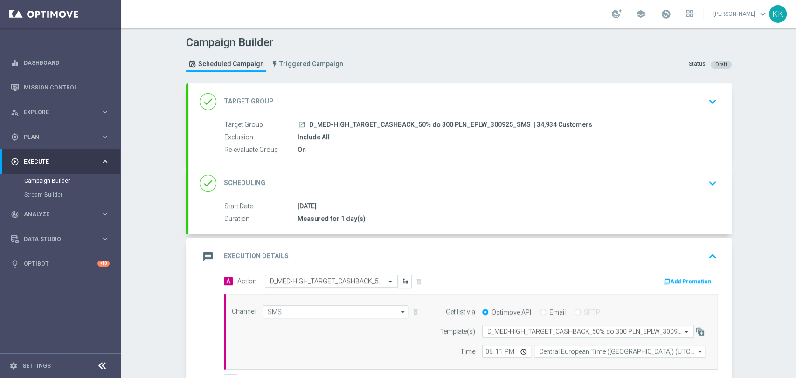
click at [708, 106] on icon "keyboard_arrow_down" at bounding box center [713, 102] width 14 height 14
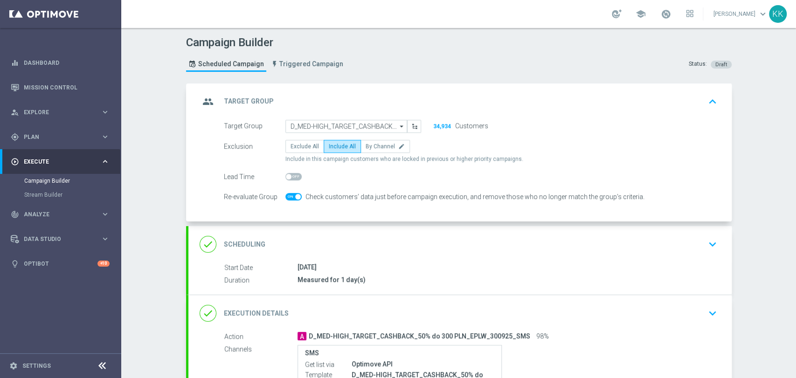
click at [707, 253] on div "done Scheduling keyboard_arrow_down" at bounding box center [459, 244] width 543 height 36
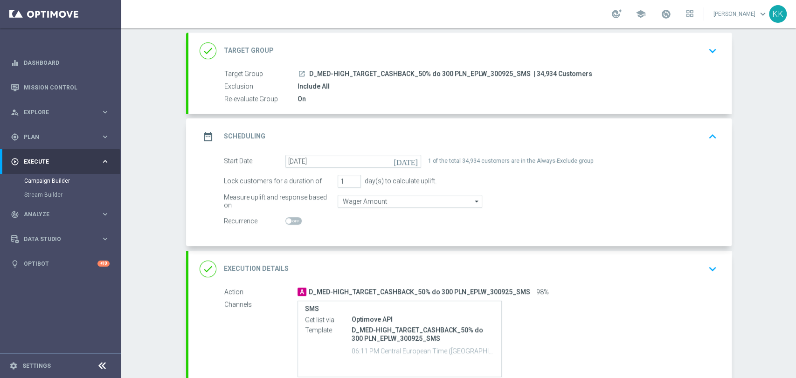
scroll to position [104, 0]
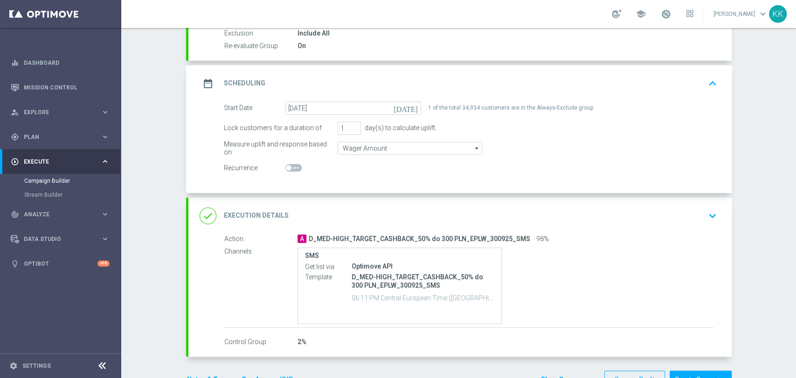
click at [709, 216] on icon "keyboard_arrow_down" at bounding box center [713, 216] width 14 height 14
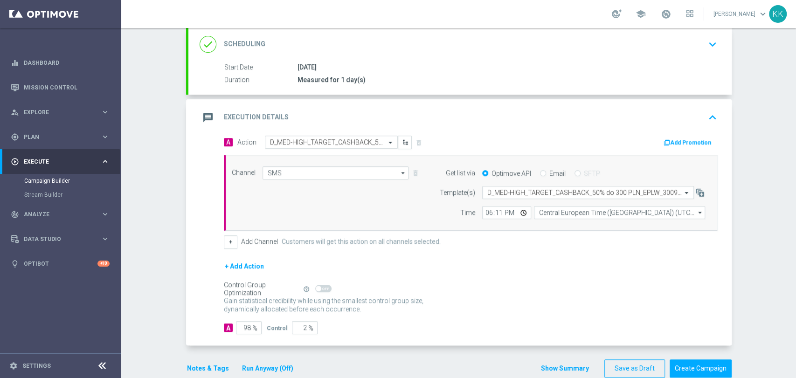
scroll to position [156, 0]
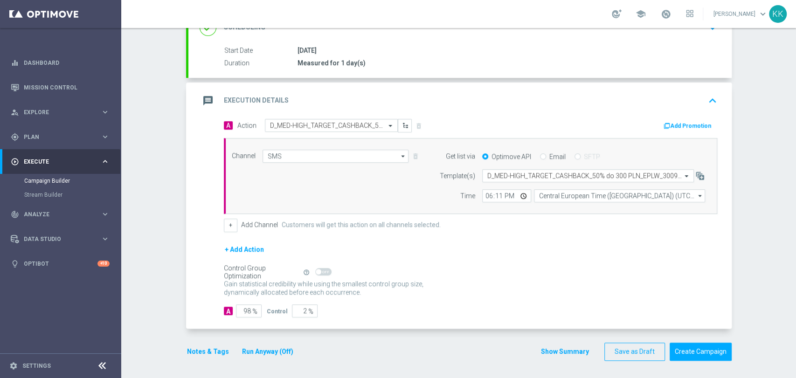
click at [195, 351] on button "Notes & Tags" at bounding box center [208, 352] width 44 height 12
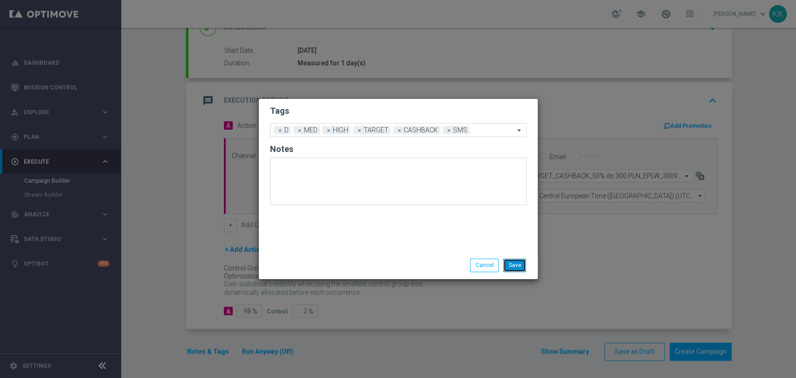
click at [519, 264] on button "Save" at bounding box center [514, 265] width 23 height 13
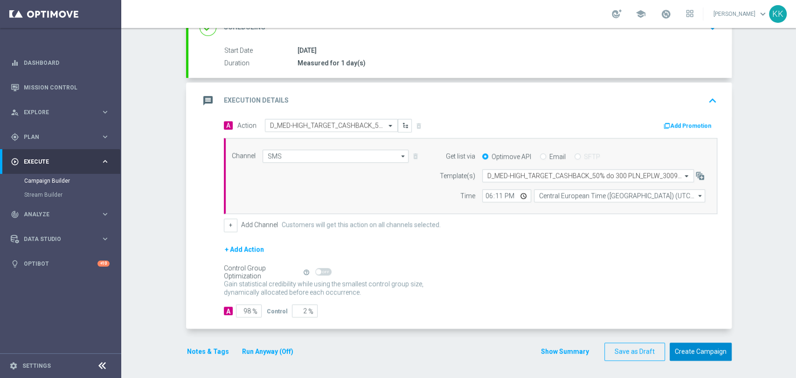
click at [705, 353] on button "Create Campaign" at bounding box center [701, 352] width 62 height 18
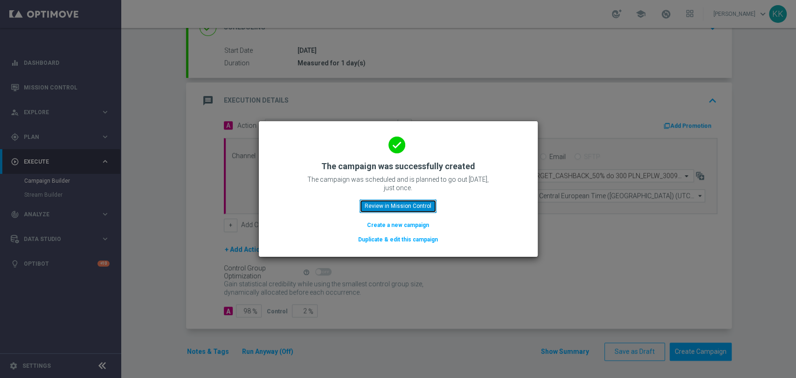
click at [400, 201] on button "Review in Mission Control" at bounding box center [398, 206] width 77 height 13
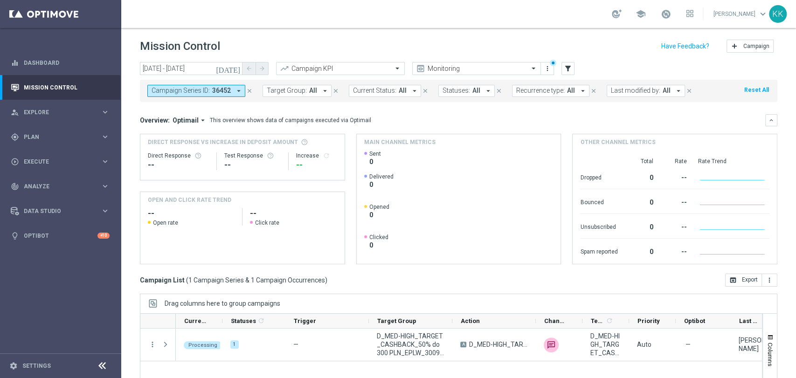
click at [251, 89] on icon "close" at bounding box center [249, 91] width 7 height 7
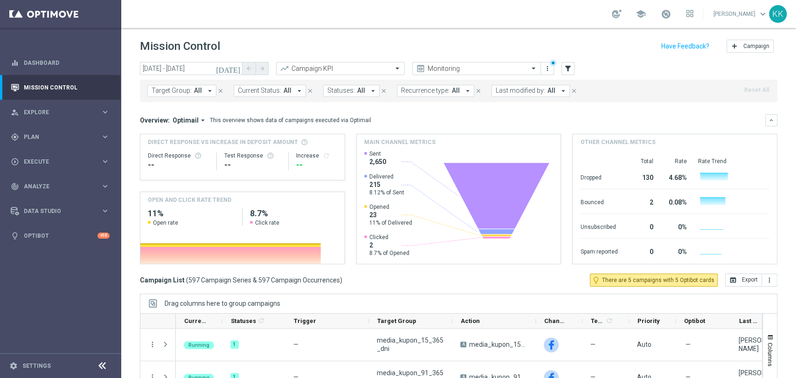
click at [188, 84] on div "Target Group: All arrow_drop_down close Current Status: All arrow_drop_down clo…" at bounding box center [459, 91] width 638 height 22
click at [190, 94] on button "Target Group: All arrow_drop_down" at bounding box center [181, 91] width 69 height 12
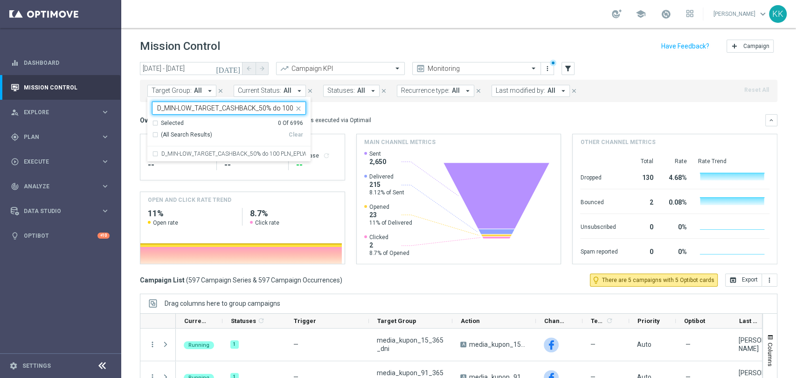
scroll to position [0, 70]
click at [226, 151] on label "D_MIN-LOW_TARGET_CASHBACK_50% do 100 PLN_EPLW_300925_SMS" at bounding box center [233, 154] width 145 height 6
type input "D_MIN-LOW_TARGET_CASHBACK_50% do 100 PLN_EPLW_300925_SMS"
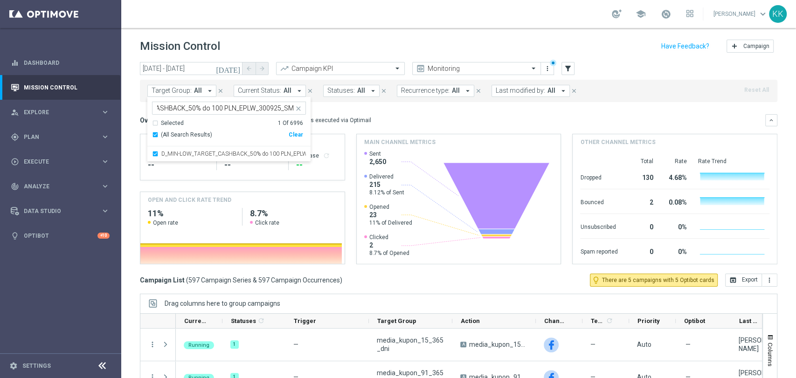
scroll to position [0, 0]
click at [313, 32] on header "Mission Control add Campaign" at bounding box center [458, 45] width 675 height 34
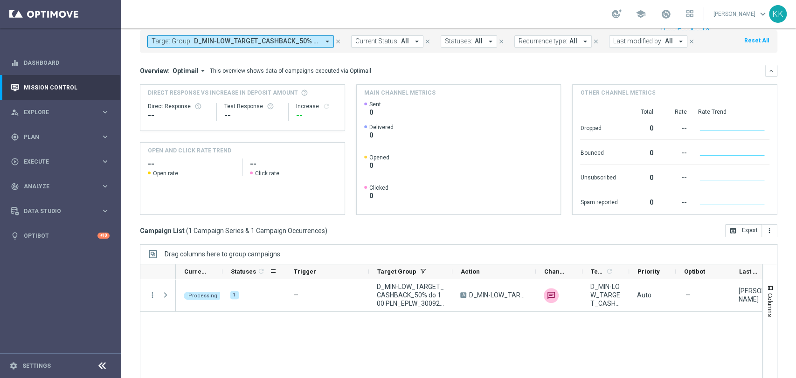
scroll to position [88, 0]
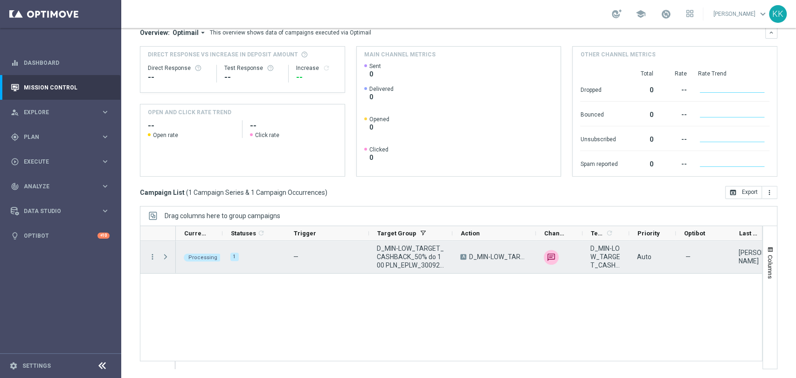
click at [164, 261] on span at bounding box center [165, 256] width 8 height 7
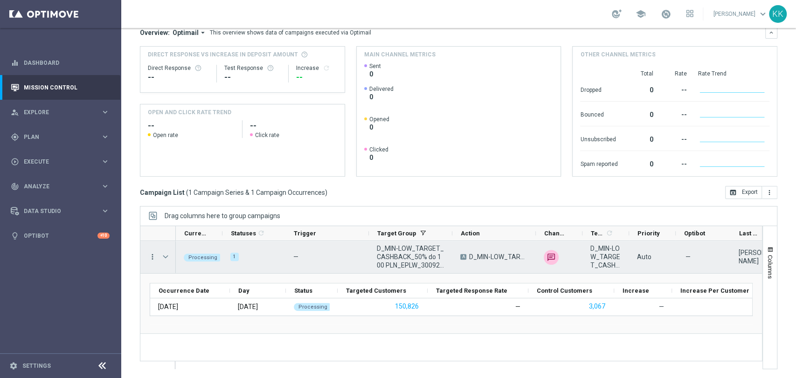
click at [152, 256] on icon "more_vert" at bounding box center [152, 257] width 8 height 8
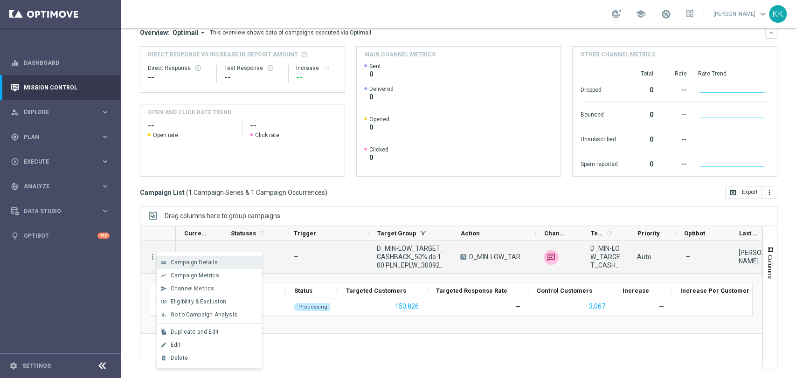
click at [183, 259] on span "Campaign Details" at bounding box center [194, 262] width 47 height 7
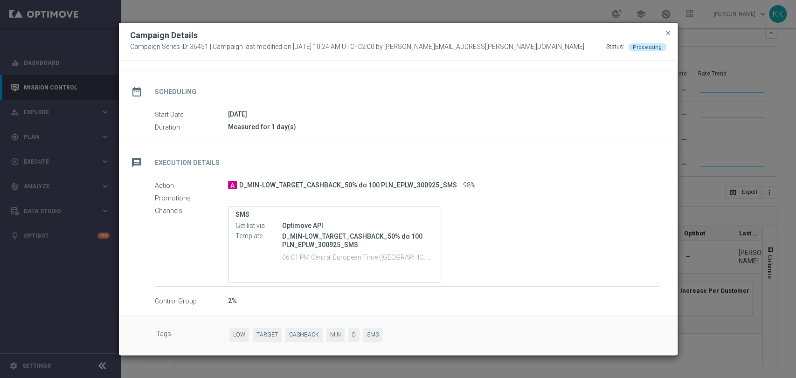
scroll to position [74, 0]
click at [667, 33] on span "close" at bounding box center [668, 32] width 7 height 7
